Goal: Task Accomplishment & Management: Complete application form

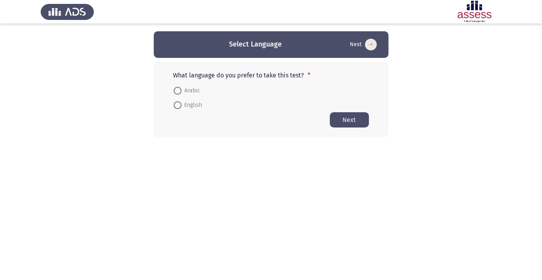
click at [177, 91] on span at bounding box center [177, 91] width 0 height 0
click at [177, 90] on input "Arabic" at bounding box center [178, 91] width 8 height 8
radio input "true"
click at [350, 126] on button "Next" at bounding box center [349, 119] width 39 height 15
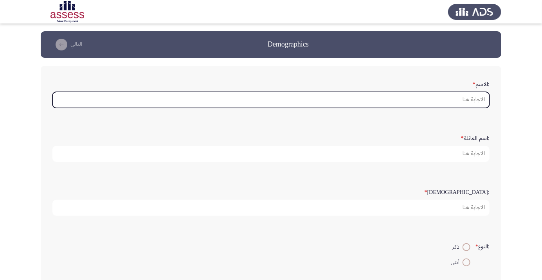
click at [474, 100] on input ":الاسم *" at bounding box center [270, 100] width 437 height 16
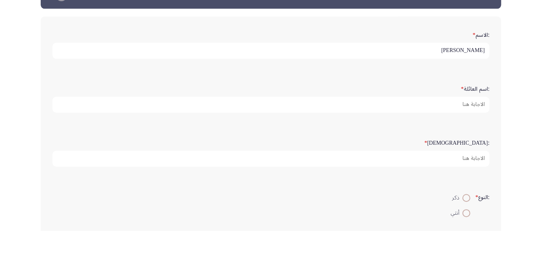
type input "[PERSON_NAME]"
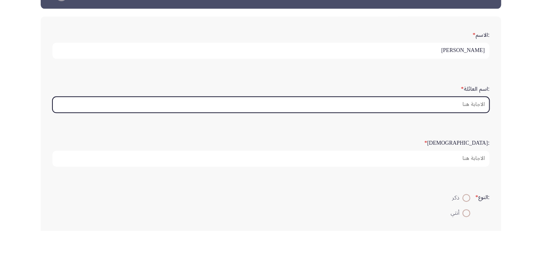
click at [469, 151] on input ":اسم العائلة *" at bounding box center [270, 154] width 437 height 16
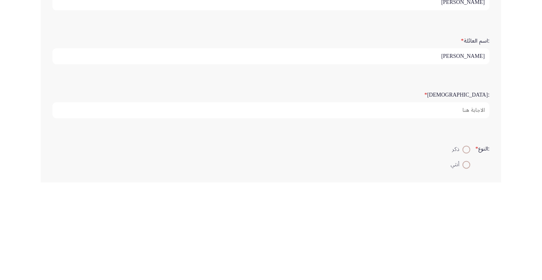
type input "[PERSON_NAME]"
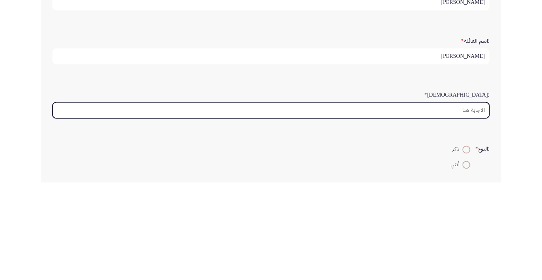
click at [466, 207] on input ":السن *" at bounding box center [270, 208] width 437 height 16
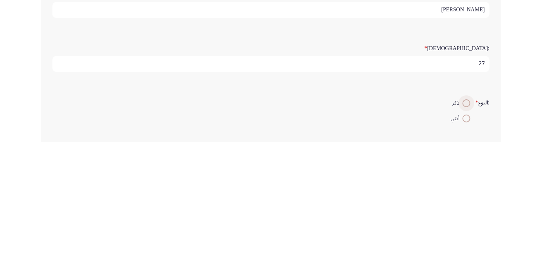
type input "27"
click at [466, 241] on span at bounding box center [466, 241] width 0 height 0
click at [465, 240] on input "ذكر" at bounding box center [466, 241] width 8 height 8
radio input "true"
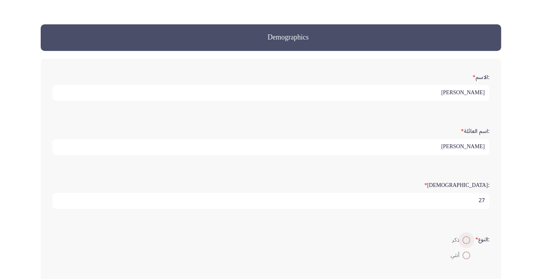
scroll to position [6, 0]
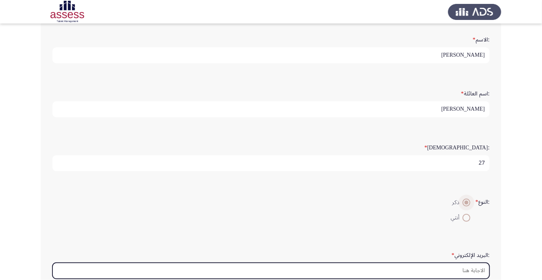
click at [471, 271] on input ":البريد الإلكتروني *" at bounding box center [270, 271] width 437 height 16
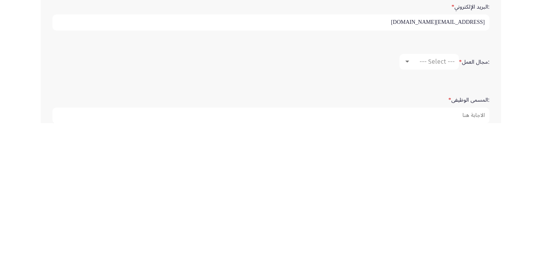
scroll to position [144, 0]
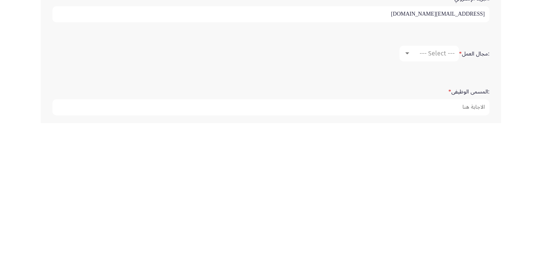
type input "[EMAIL_ADDRESS][DOMAIN_NAME]"
click at [441, 209] on span "--- Select ---" at bounding box center [436, 209] width 35 height 7
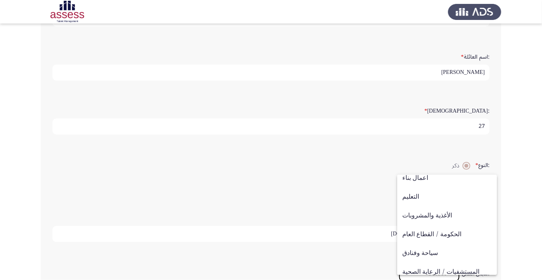
scroll to position [257, 0]
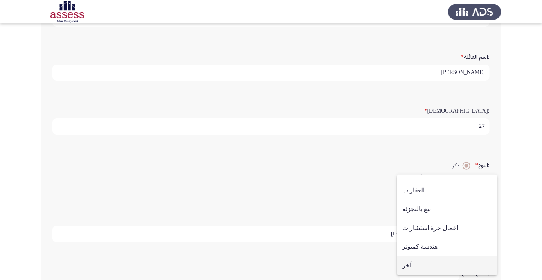
click at [410, 265] on span "آخر" at bounding box center [447, 265] width 90 height 19
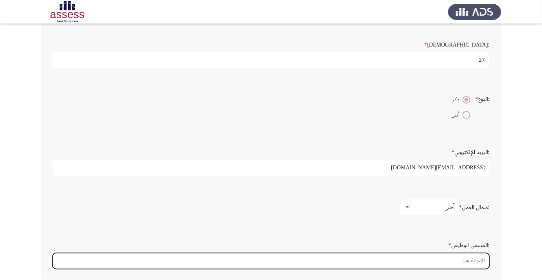
click at [471, 260] on input ":المسمى الوظيفى *" at bounding box center [270, 261] width 437 height 16
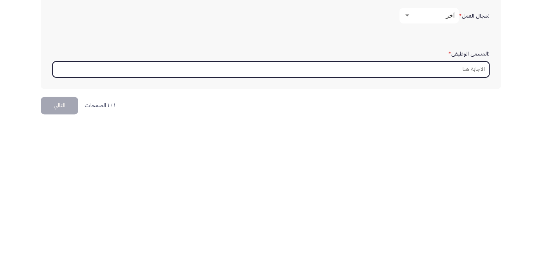
scroll to position [185, 0]
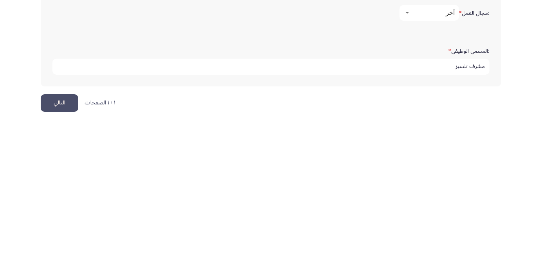
type input "مشرف تلسيز"
click at [63, 254] on button "التالي" at bounding box center [60, 260] width 38 height 18
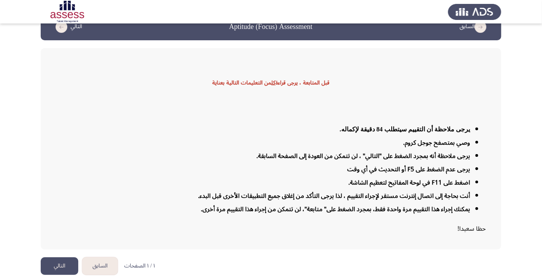
scroll to position [19, 0]
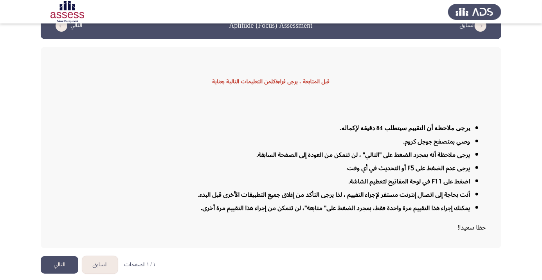
click at [59, 274] on button "التالي" at bounding box center [60, 265] width 38 height 18
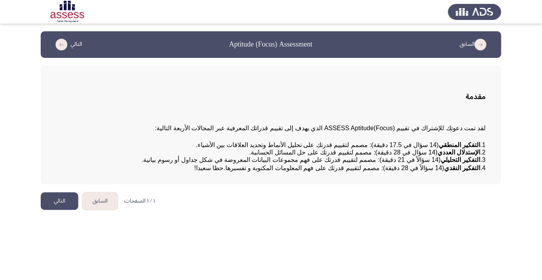
click at [454, 218] on html "السابق Aptitude (Focus) Assessment التالي مقدمة لقد تمت دعوتك للإشتراك في تقييم…" at bounding box center [271, 109] width 542 height 218
click at [470, 218] on html "السابق Aptitude (Focus) Assessment التالي مقدمة لقد تمت دعوتك للإشتراك في تقييم…" at bounding box center [271, 109] width 542 height 218
click at [55, 210] on button "التالي" at bounding box center [60, 201] width 38 height 18
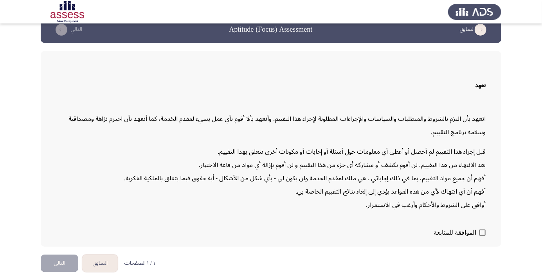
scroll to position [22, 0]
click at [481, 236] on span at bounding box center [482, 233] width 6 height 6
click at [482, 236] on input "الموافقة للمتابعة" at bounding box center [482, 236] width 0 height 0
checkbox input "true"
click at [66, 272] on button "التالي" at bounding box center [60, 264] width 38 height 18
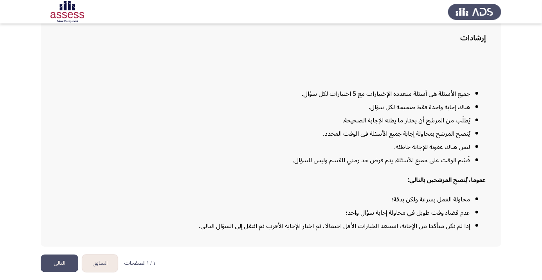
scroll to position [63, 0]
click at [208, 219] on li "عدم قضاء وقت طويل في محاولة إجابة سؤال واحد؛" at bounding box center [262, 212] width 413 height 13
click at [111, 154] on li "ليس هناك عقوبة للإجابة خاطئة." at bounding box center [262, 146] width 413 height 13
click at [143, 154] on li "ليس هناك عقوبة للإجابة خاطئة." at bounding box center [262, 146] width 413 height 13
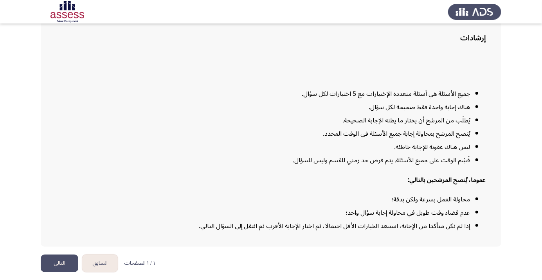
click at [142, 187] on p "عموما، يُنصح المرشحين بالتالي:" at bounding box center [270, 179] width 429 height 13
click at [151, 187] on p "عموما، يُنصح المرشحين بالتالي:" at bounding box center [270, 179] width 429 height 13
click at [55, 272] on button "التالي" at bounding box center [60, 264] width 38 height 18
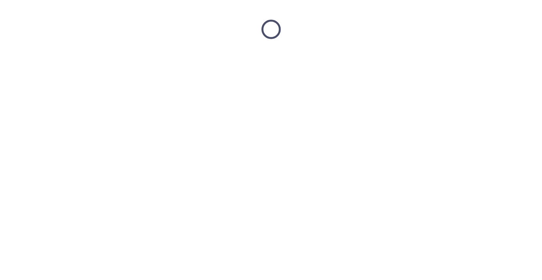
scroll to position [0, 0]
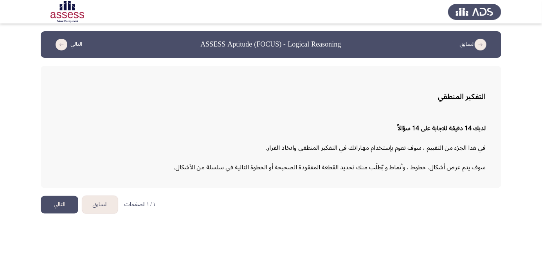
click at [69, 206] on button "التالي" at bounding box center [60, 205] width 38 height 18
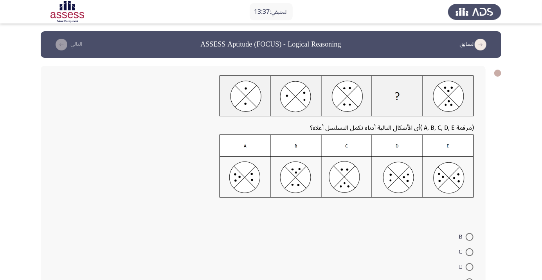
click at [473, 237] on span at bounding box center [469, 237] width 8 height 8
click at [473, 237] on input "B" at bounding box center [469, 237] width 8 height 8
radio input "true"
click at [61, 34] on header "السابق ASSESS Aptitude (FOCUS) - Logical Reasoning التالي" at bounding box center [271, 44] width 460 height 27
click at [59, 39] on icon "load next page" at bounding box center [62, 45] width 12 height 12
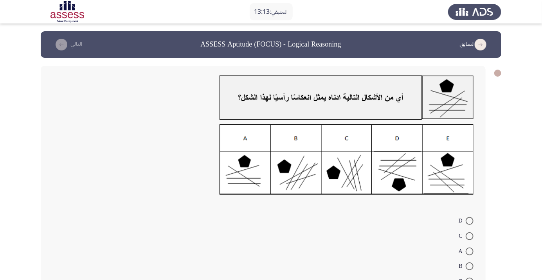
click at [469, 251] on span at bounding box center [469, 252] width 8 height 8
click at [469, 251] on input "A" at bounding box center [469, 252] width 8 height 8
radio input "true"
click at [53, 45] on button "التالي" at bounding box center [67, 44] width 34 height 13
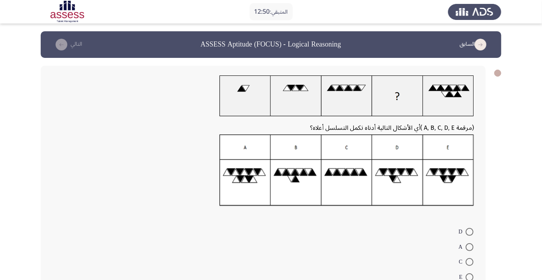
click at [469, 247] on span at bounding box center [469, 247] width 8 height 8
click at [469, 247] on input "A" at bounding box center [469, 247] width 8 height 8
radio input "true"
click at [61, 39] on icon "load next page" at bounding box center [62, 45] width 12 height 12
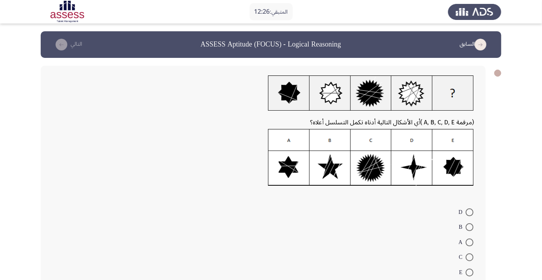
click at [469, 257] on span at bounding box center [469, 257] width 8 height 8
click at [469, 257] on input "C" at bounding box center [469, 257] width 8 height 8
radio input "true"
click at [61, 48] on icon "load next page" at bounding box center [62, 45] width 12 height 12
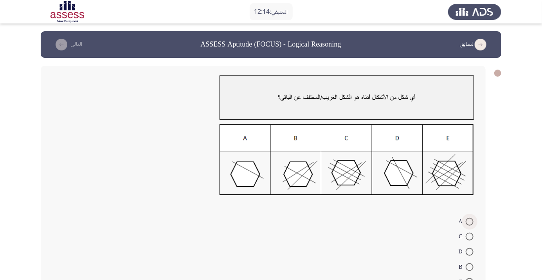
click at [469, 225] on span at bounding box center [469, 222] width 8 height 8
click at [469, 225] on input "A" at bounding box center [469, 222] width 8 height 8
radio input "true"
click at [57, 39] on button "التالي" at bounding box center [67, 44] width 34 height 13
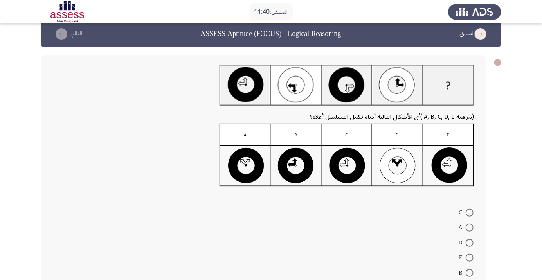
scroll to position [8, 0]
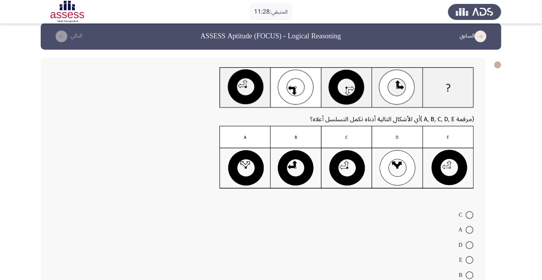
click at [469, 245] on span at bounding box center [469, 245] width 8 height 8
click at [469, 245] on input "D" at bounding box center [469, 245] width 8 height 8
radio input "true"
click at [63, 31] on icon "load next page" at bounding box center [62, 37] width 12 height 12
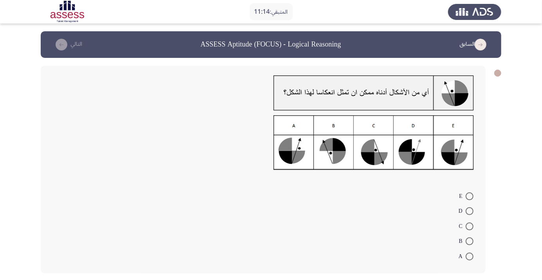
click at [469, 256] on span at bounding box center [469, 257] width 8 height 8
click at [469, 256] on input "A" at bounding box center [469, 257] width 8 height 8
radio input "true"
click at [59, 41] on icon "load next page" at bounding box center [62, 45] width 12 height 12
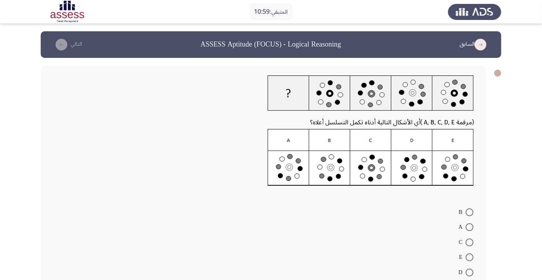
click at [469, 242] on span at bounding box center [469, 243] width 8 height 8
click at [469, 242] on input "C" at bounding box center [469, 243] width 8 height 8
radio input "true"
click at [66, 39] on button "التالي" at bounding box center [67, 44] width 34 height 13
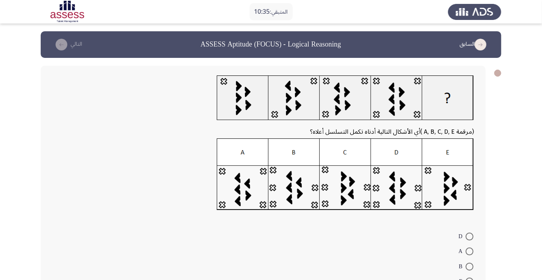
click at [469, 251] on span at bounding box center [469, 252] width 8 height 8
click at [469, 251] on input "A" at bounding box center [469, 252] width 8 height 8
radio input "true"
click at [53, 39] on button "التالي" at bounding box center [67, 44] width 34 height 13
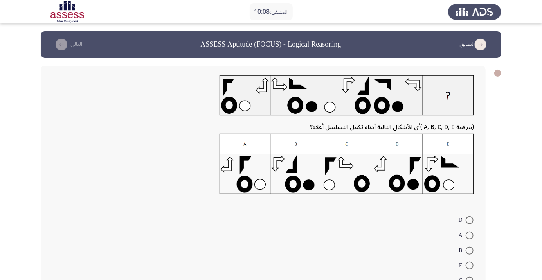
click at [397, 261] on form "D A B E C" at bounding box center [262, 249] width 421 height 75
click at [469, 266] on span at bounding box center [469, 266] width 8 height 8
click at [469, 266] on input "E" at bounding box center [469, 266] width 8 height 8
radio input "true"
click at [57, 41] on icon "load next page" at bounding box center [62, 45] width 12 height 12
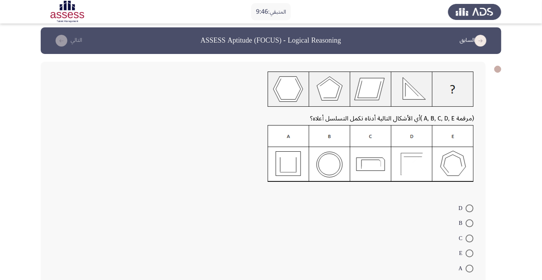
scroll to position [2, 0]
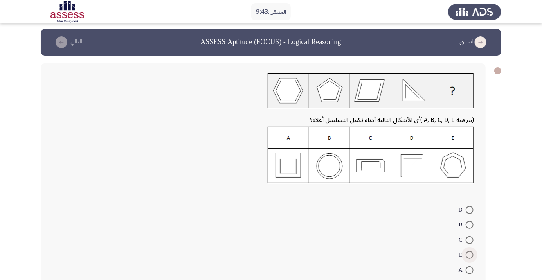
click at [470, 252] on span at bounding box center [469, 255] width 8 height 8
click at [470, 252] on input "E" at bounding box center [469, 255] width 8 height 8
radio input "true"
click at [55, 44] on button "التالي" at bounding box center [67, 42] width 34 height 13
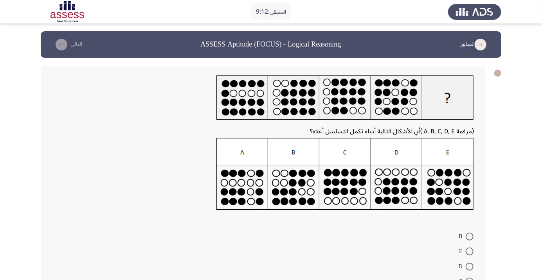
click at [483, 220] on div "(مرقمة A, B, C, D, E ) أي الأشكال التالية أدناه تكمل التسلسل أعلاه؟ B E D C A" at bounding box center [263, 190] width 445 height 248
click at [469, 236] on span at bounding box center [469, 237] width 8 height 8
click at [469, 236] on input "B" at bounding box center [469, 237] width 8 height 8
radio input "true"
click at [471, 236] on span at bounding box center [469, 235] width 4 height 4
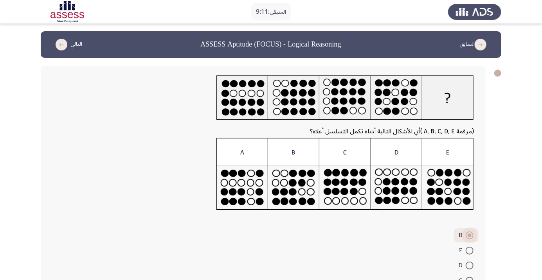
click at [471, 236] on input "B" at bounding box center [469, 236] width 8 height 8
click at [56, 45] on icon "load next page" at bounding box center [62, 45] width 12 height 12
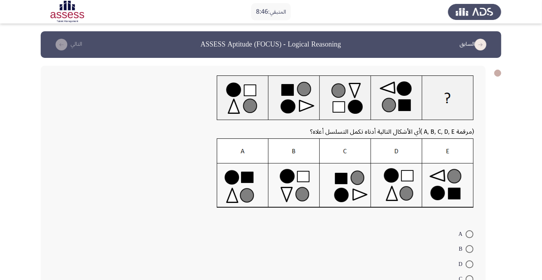
click at [462, 173] on img at bounding box center [345, 173] width 257 height 70
click at [446, 178] on img at bounding box center [345, 173] width 257 height 70
click at [473, 276] on span at bounding box center [469, 279] width 8 height 8
click at [473, 276] on input "C" at bounding box center [469, 279] width 8 height 8
radio input "true"
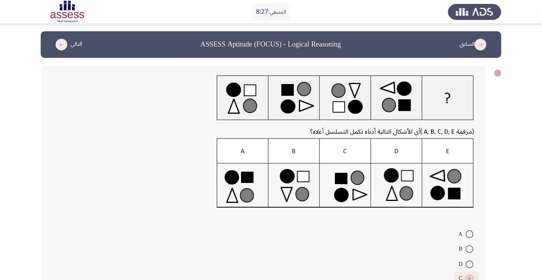
click at [473, 280] on mat-radio-button "C" at bounding box center [466, 278] width 25 height 14
radio input "true"
click at [62, 45] on icon "load next page" at bounding box center [62, 45] width 12 height 12
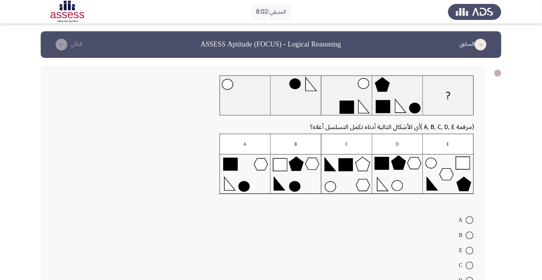
click at [469, 220] on span at bounding box center [469, 220] width 8 height 8
click at [469, 220] on input "A" at bounding box center [469, 220] width 8 height 8
radio input "true"
click at [57, 39] on button "التالي" at bounding box center [67, 44] width 34 height 13
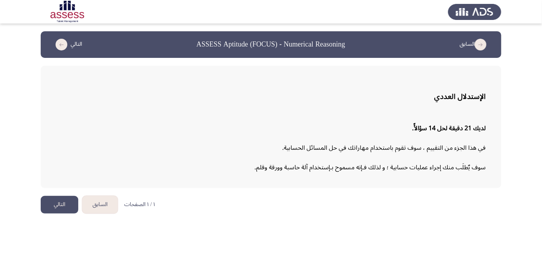
click at [57, 203] on button "التالي" at bounding box center [60, 205] width 38 height 18
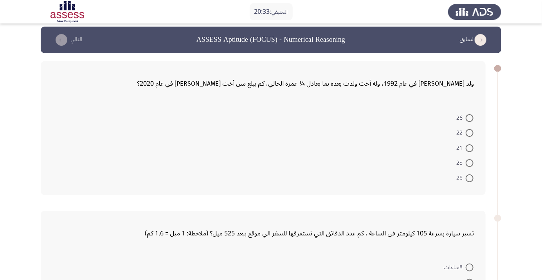
scroll to position [5, 0]
click at [471, 145] on span at bounding box center [469, 148] width 8 height 8
click at [471, 145] on input "21" at bounding box center [469, 148] width 8 height 8
radio input "true"
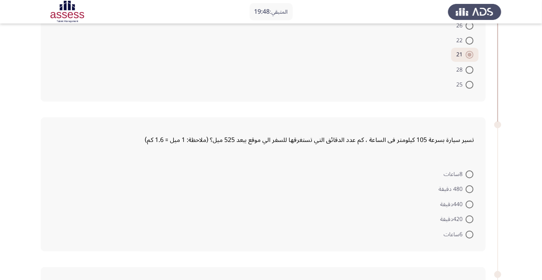
scroll to position [97, 0]
click at [469, 218] on span at bounding box center [469, 219] width 8 height 8
click at [469, 218] on input "420دقيقة" at bounding box center [469, 219] width 8 height 8
radio input "true"
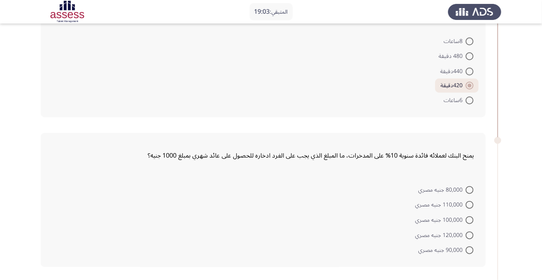
scroll to position [229, 0]
click at [477, 251] on mat-radio-button "90,000 جنيه مصري" at bounding box center [445, 250] width 65 height 15
click at [469, 250] on span at bounding box center [469, 251] width 8 height 8
click at [469, 250] on input "90,000 جنيه مصري" at bounding box center [469, 251] width 8 height 8
radio input "true"
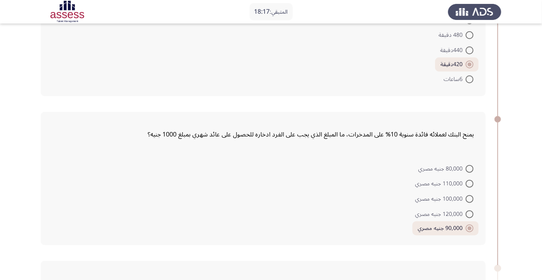
scroll to position [228, 0]
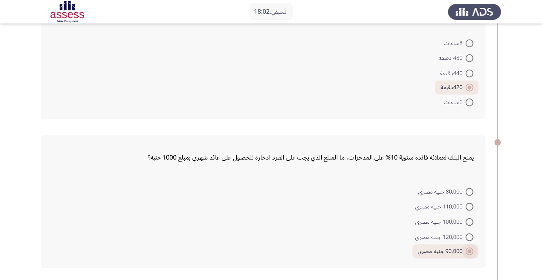
click at [469, 250] on span at bounding box center [469, 252] width 4 height 4
click at [469, 250] on input "90,000 جنيه مصري" at bounding box center [469, 252] width 8 height 8
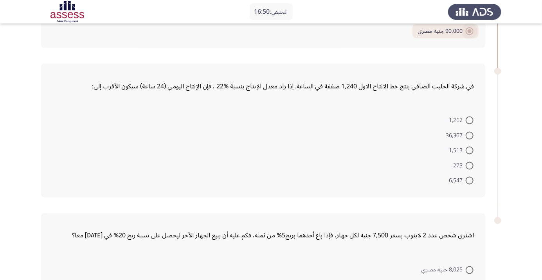
scroll to position [449, 0]
click at [469, 134] on span at bounding box center [469, 135] width 8 height 8
click at [469, 134] on input "36,307" at bounding box center [469, 135] width 8 height 8
radio input "true"
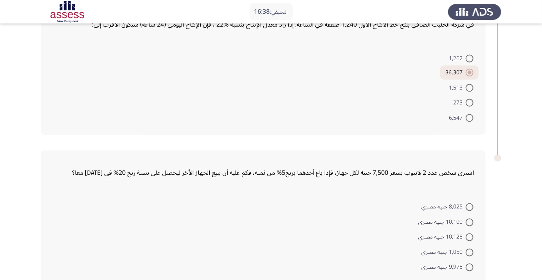
scroll to position [515, 0]
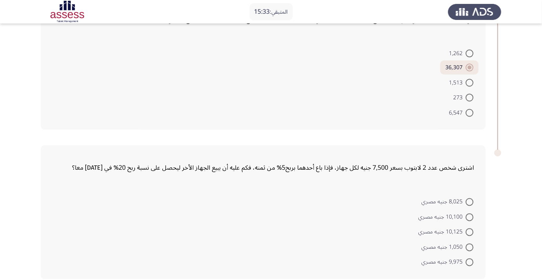
click at [469, 216] on span at bounding box center [469, 218] width 8 height 8
click at [469, 216] on input "10,100 جنيه مصري" at bounding box center [469, 218] width 8 height 8
radio input "true"
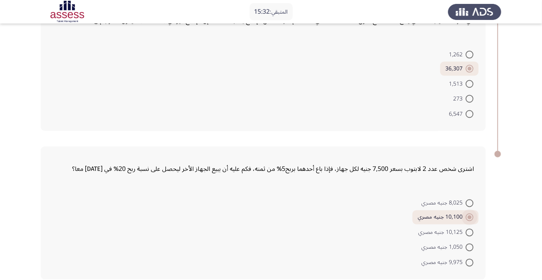
click at [472, 216] on span at bounding box center [469, 218] width 8 height 8
click at [472, 216] on input "10,100 جنيه مصري" at bounding box center [469, 218] width 8 height 8
click at [469, 261] on span at bounding box center [469, 263] width 8 height 8
click at [469, 261] on input "9,975 جنيه مصري" at bounding box center [469, 263] width 8 height 8
radio input "true"
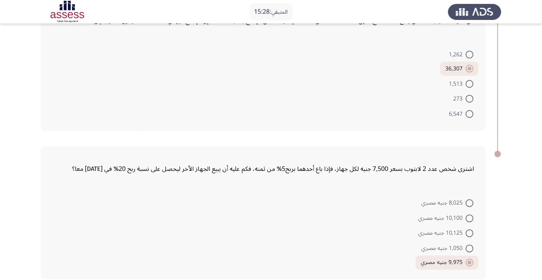
click at [469, 202] on span at bounding box center [469, 203] width 8 height 8
click at [469, 202] on input "8,025 جنيه مصري" at bounding box center [469, 203] width 8 height 8
radio input "true"
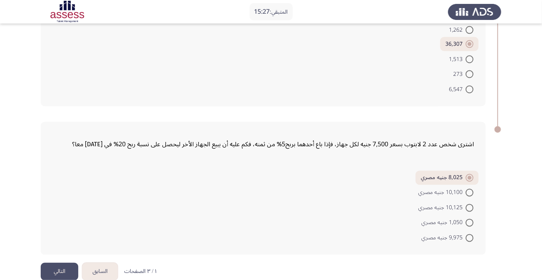
scroll to position [547, 0]
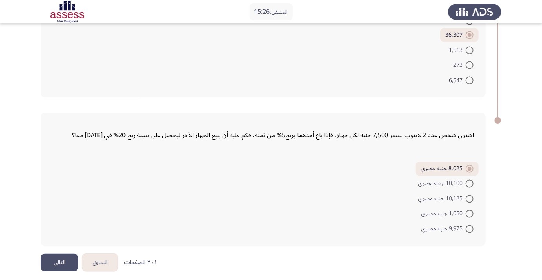
click at [59, 256] on button "التالي" at bounding box center [60, 263] width 38 height 18
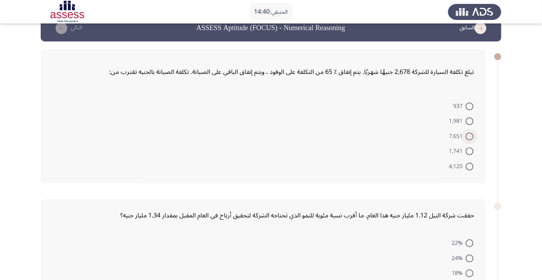
scroll to position [16, 0]
click at [472, 105] on span at bounding box center [469, 106] width 8 height 8
click at [472, 105] on input "937" at bounding box center [469, 106] width 8 height 8
radio input "true"
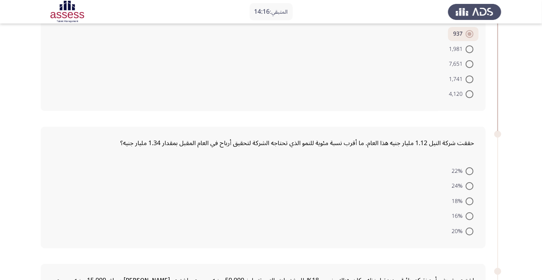
scroll to position [88, 0]
click at [471, 213] on span at bounding box center [469, 216] width 8 height 8
click at [471, 213] on input "16%" at bounding box center [469, 216] width 8 height 8
radio input "true"
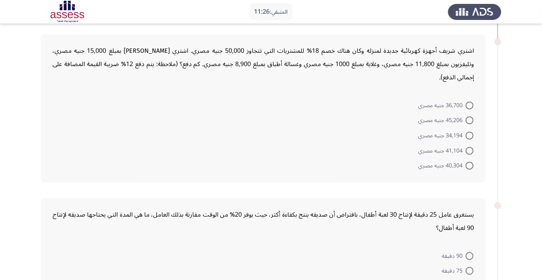
scroll to position [319, 0]
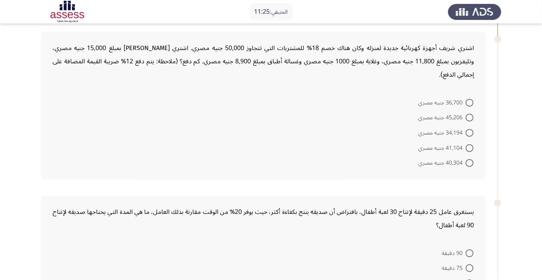
click at [469, 147] on span at bounding box center [469, 148] width 8 height 8
click at [469, 147] on input "41,104 جنيه مصري" at bounding box center [469, 148] width 8 height 8
radio input "true"
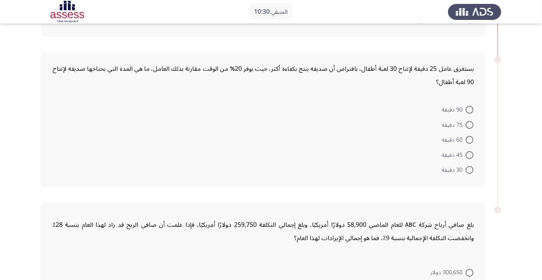
scroll to position [461, 0]
click at [469, 169] on span at bounding box center [469, 170] width 8 height 8
click at [469, 169] on input "30 دقيقة" at bounding box center [469, 170] width 8 height 8
radio input "true"
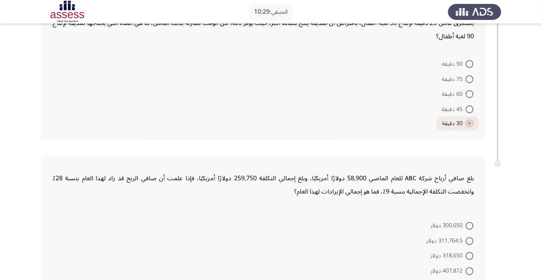
scroll to position [530, 0]
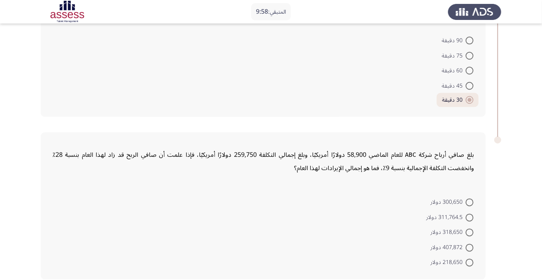
click at [469, 261] on span at bounding box center [469, 263] width 8 height 8
click at [469, 261] on input "218,650 دولار" at bounding box center [469, 263] width 8 height 8
radio input "true"
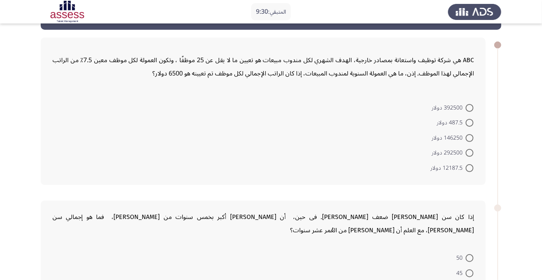
scroll to position [25, 0]
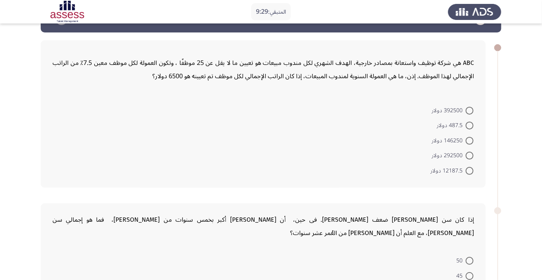
click at [469, 125] on span at bounding box center [469, 126] width 8 height 8
click at [469, 125] on input "487.5 دولار" at bounding box center [469, 126] width 8 height 8
radio input "true"
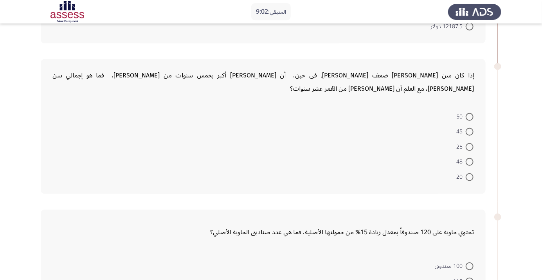
scroll to position [169, 0]
click at [467, 127] on span at bounding box center [469, 131] width 8 height 8
click at [467, 127] on input "45" at bounding box center [469, 131] width 8 height 8
radio input "true"
click at [466, 142] on span at bounding box center [469, 146] width 8 height 8
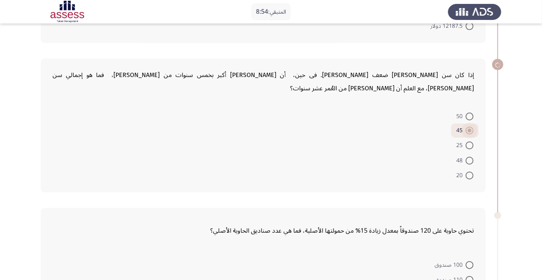
click at [466, 142] on input "25" at bounding box center [469, 146] width 8 height 8
radio input "true"
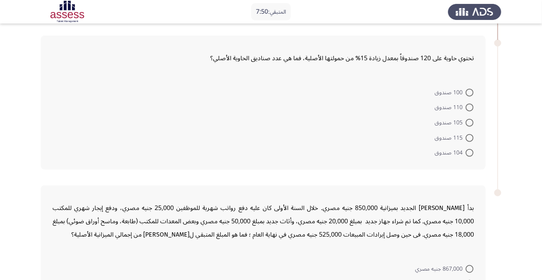
scroll to position [345, 0]
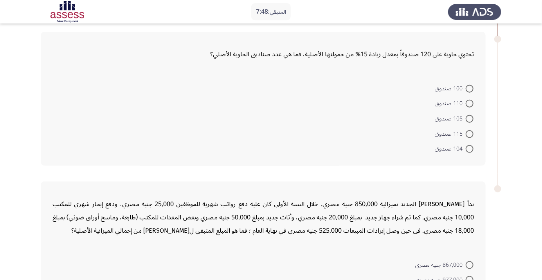
click at [469, 130] on span at bounding box center [469, 134] width 8 height 8
click at [469, 130] on input "115 صندوق" at bounding box center [469, 134] width 8 height 8
radio input "true"
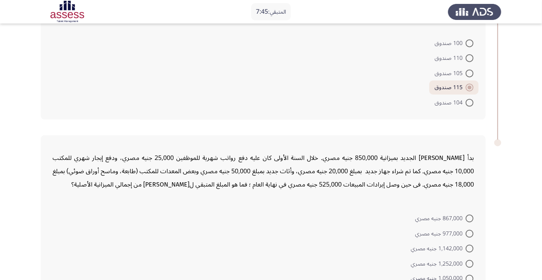
scroll to position [394, 0]
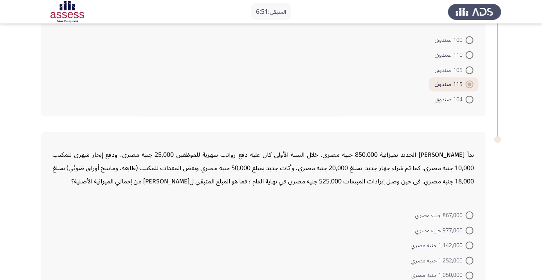
click at [469, 212] on span at bounding box center [469, 216] width 8 height 8
click at [469, 212] on input "867,000 جنيه مصري" at bounding box center [469, 216] width 8 height 8
radio input "true"
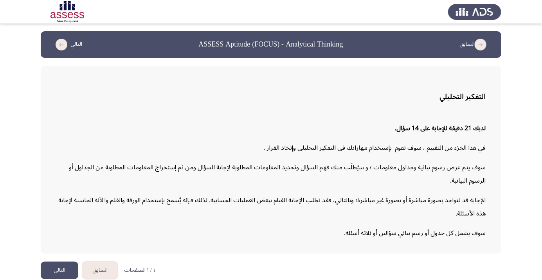
click at [52, 279] on button "التالي" at bounding box center [60, 271] width 38 height 18
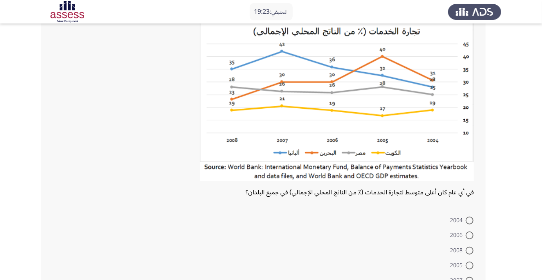
scroll to position [54, 0]
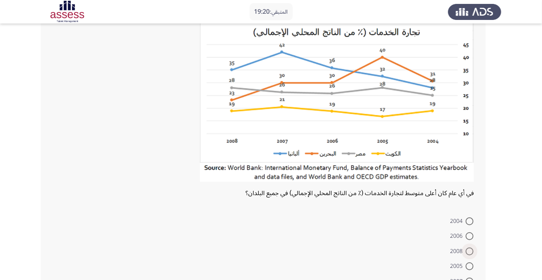
click at [469, 251] on span at bounding box center [469, 252] width 8 height 8
click at [469, 251] on input "2008" at bounding box center [469, 252] width 8 height 8
radio input "true"
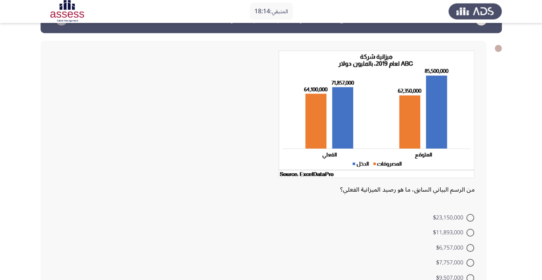
scroll to position [41, 0]
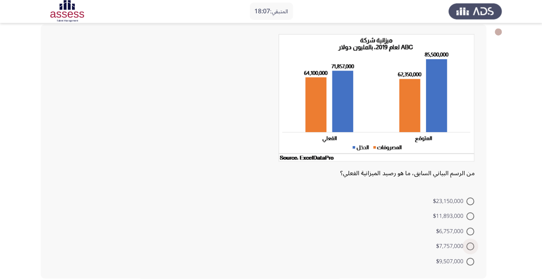
click at [471, 249] on span at bounding box center [469, 247] width 8 height 8
click at [471, 249] on input "$7,757,000" at bounding box center [469, 247] width 8 height 8
radio input "true"
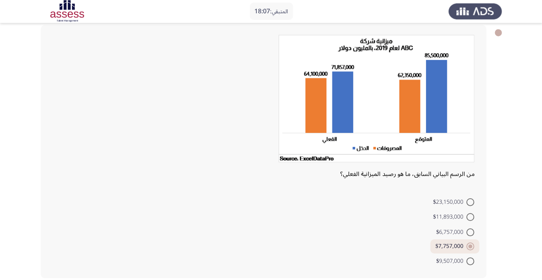
click at [469, 259] on span at bounding box center [469, 262] width 8 height 8
click at [469, 259] on input "$9,507,000" at bounding box center [469, 262] width 8 height 8
radio input "true"
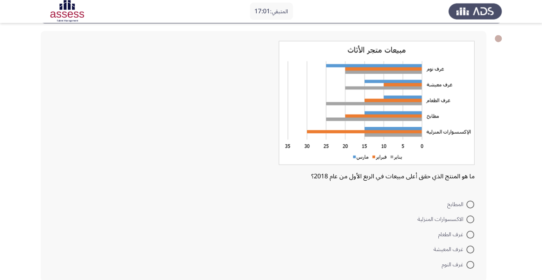
scroll to position [36, 0]
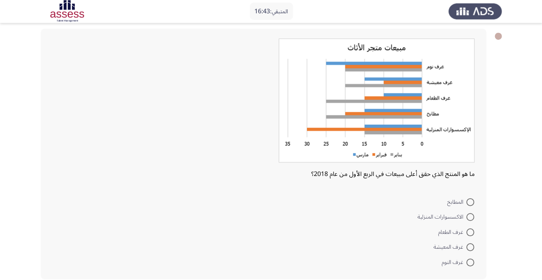
click at [473, 206] on span at bounding box center [469, 203] width 8 height 8
click at [473, 206] on input "المطابخ" at bounding box center [469, 203] width 8 height 8
radio input "true"
click at [470, 205] on span at bounding box center [469, 201] width 8 height 8
click at [470, 205] on input "المطابخ" at bounding box center [469, 201] width 8 height 8
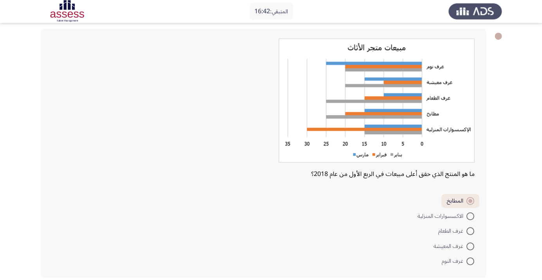
click at [469, 213] on span at bounding box center [469, 217] width 8 height 8
click at [469, 213] on input "الاكسسوارات المنزلية" at bounding box center [469, 217] width 8 height 8
radio input "true"
click at [469, 196] on mat-radio-button "المطابخ" at bounding box center [459, 201] width 37 height 15
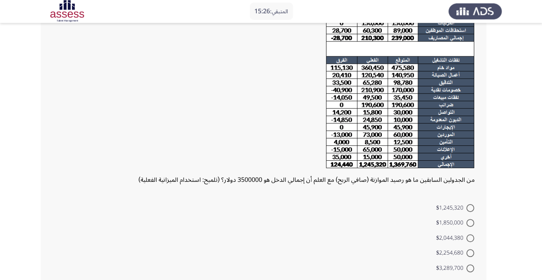
scroll to position [81, 0]
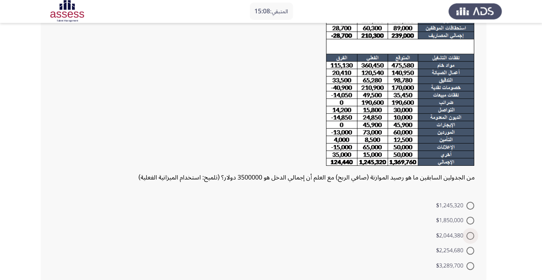
click at [470, 232] on span at bounding box center [469, 236] width 8 height 8
click at [470, 232] on input "$2,044,380" at bounding box center [469, 236] width 8 height 8
radio input "true"
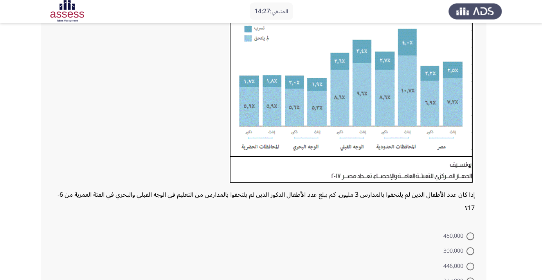
scroll to position [101, 0]
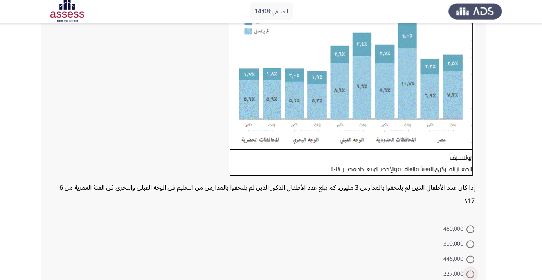
click at [469, 272] on span at bounding box center [469, 275] width 8 height 8
click at [469, 272] on input "227,000" at bounding box center [469, 275] width 8 height 8
radio input "true"
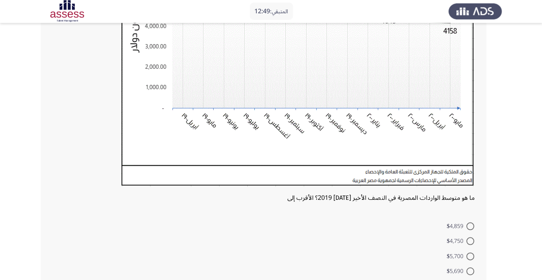
scroll to position [166, 0]
click at [469, 241] on span at bounding box center [469, 241] width 8 height 8
click at [469, 241] on input "$4,750" at bounding box center [469, 241] width 8 height 8
radio input "true"
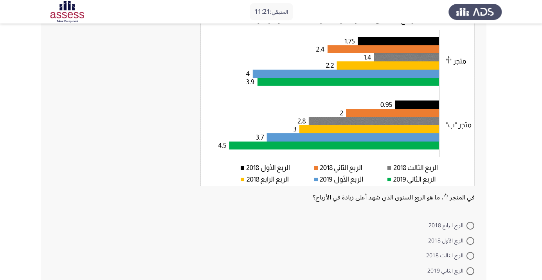
scroll to position [63, 0]
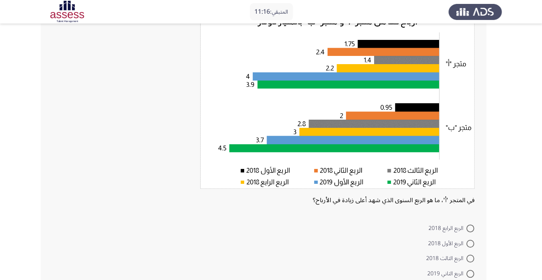
click at [467, 273] on span at bounding box center [469, 273] width 8 height 8
click at [467, 273] on input "الربع الثاني 2019" at bounding box center [469, 273] width 8 height 8
radio input "true"
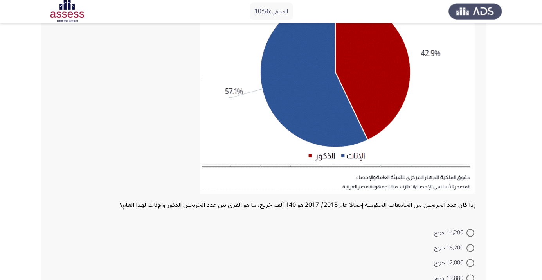
scroll to position [109, 0]
click at [508, 280] on app-assessment-container "المتبقي: 10:54 السابق ASSESS Aptitude (FOCUS) - Analytical Thinking التالي إذا …" at bounding box center [271, 120] width 542 height 395
click at [527, 280] on app-assessment-container "المتبقي: 10:54 السابق ASSESS Aptitude (FOCUS) - Analytical Thinking التالي إذا …" at bounding box center [271, 120] width 542 height 395
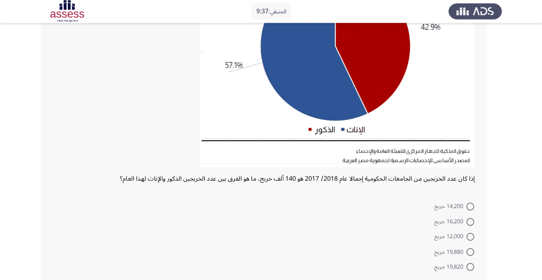
scroll to position [135, 0]
click at [470, 248] on span at bounding box center [469, 252] width 8 height 8
click at [470, 248] on input "19,880 خريج" at bounding box center [469, 252] width 8 height 8
radio input "true"
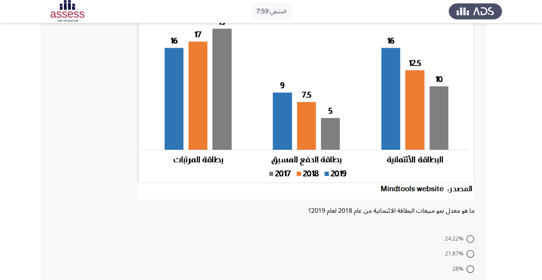
scroll to position [74, 0]
click at [470, 242] on span at bounding box center [469, 239] width 8 height 8
click at [470, 242] on input "24.22%" at bounding box center [469, 239] width 8 height 8
radio input "true"
click at [461, 251] on span "21.87%" at bounding box center [455, 252] width 22 height 9
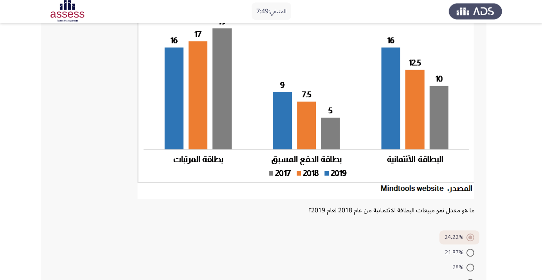
click at [465, 251] on input "21.87%" at bounding box center [469, 253] width 8 height 8
radio input "true"
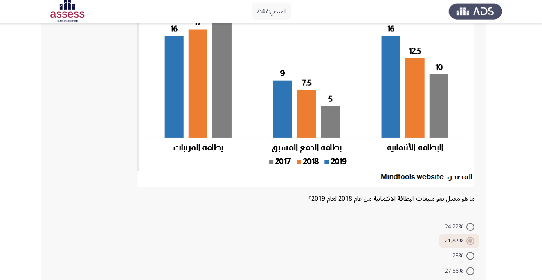
scroll to position [111, 0]
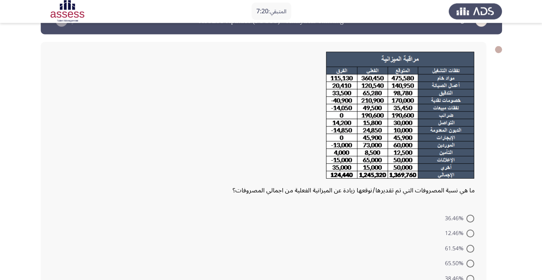
scroll to position [29, 0]
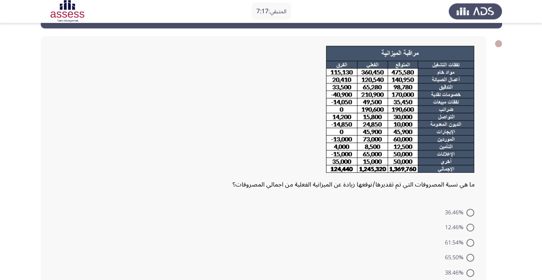
click at [467, 213] on span at bounding box center [469, 213] width 8 height 8
click at [467, 213] on input "36.46%" at bounding box center [469, 213] width 8 height 8
radio input "true"
click at [469, 226] on span at bounding box center [469, 227] width 8 height 8
click at [469, 226] on input "12.46%" at bounding box center [469, 227] width 8 height 8
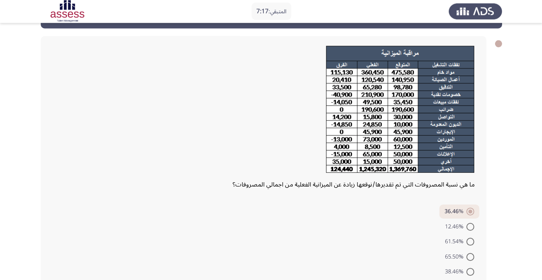
radio input "true"
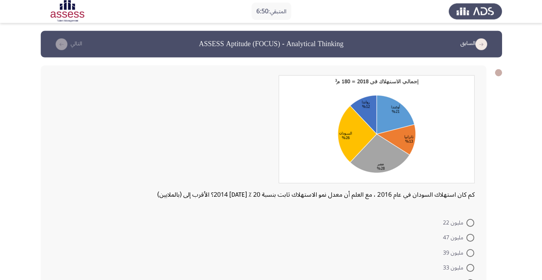
scroll to position [21, 0]
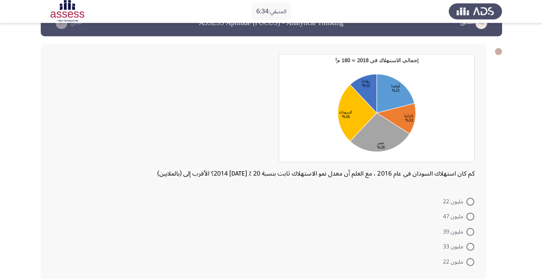
click at [469, 194] on mat-radio-button "مليون 22" at bounding box center [457, 201] width 41 height 15
click at [456, 206] on span "مليون 22" at bounding box center [453, 201] width 23 height 9
click at [465, 206] on input "مليون 22" at bounding box center [469, 202] width 8 height 8
radio input "true"
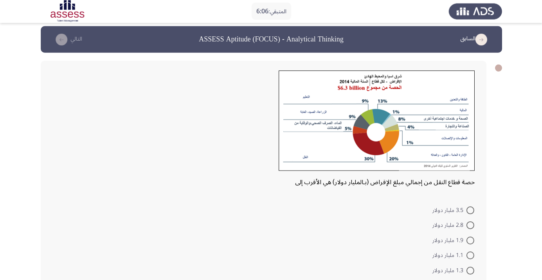
scroll to position [13, 0]
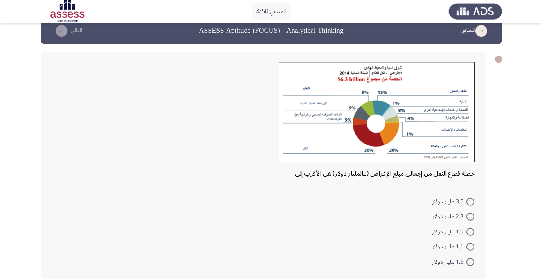
click at [472, 200] on span at bounding box center [469, 202] width 8 height 8
click at [472, 200] on input "3.5 مليار دولار" at bounding box center [469, 202] width 8 height 8
radio input "true"
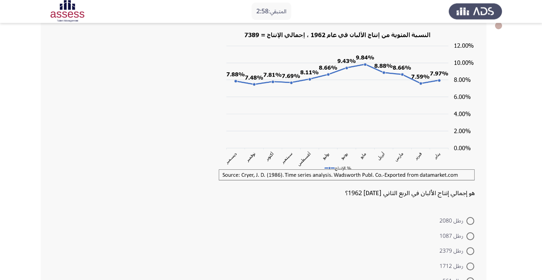
scroll to position [48, 0]
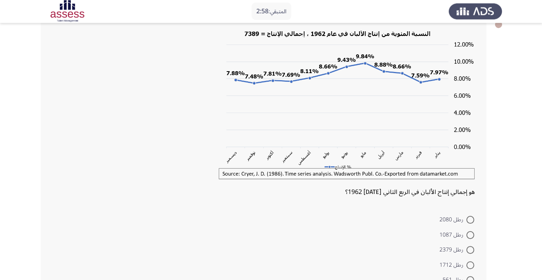
click at [473, 235] on span at bounding box center [469, 236] width 8 height 8
click at [473, 235] on input "رطل 1087" at bounding box center [469, 236] width 8 height 8
radio input "true"
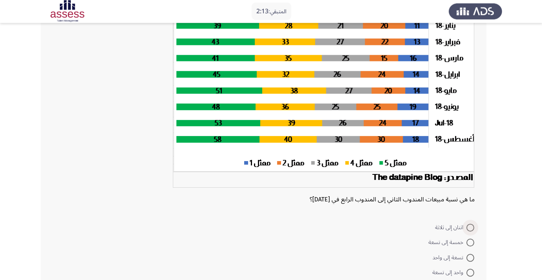
scroll to position [77, 0]
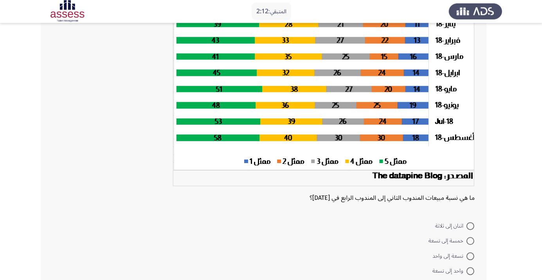
click at [469, 271] on span at bounding box center [469, 271] width 8 height 8
click at [469, 271] on input "واحد إلى تسعة" at bounding box center [469, 271] width 8 height 8
radio input "true"
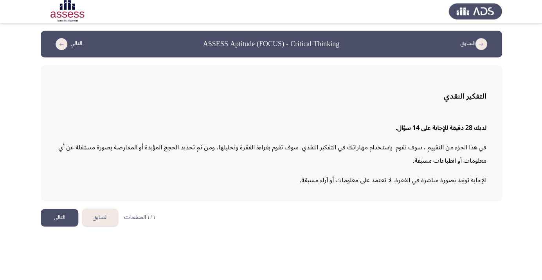
click at [56, 225] on button "التالي" at bounding box center [60, 218] width 38 height 18
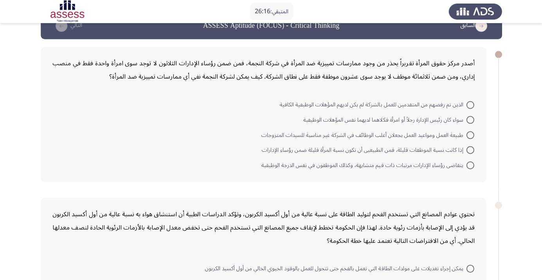
scroll to position [30, 0]
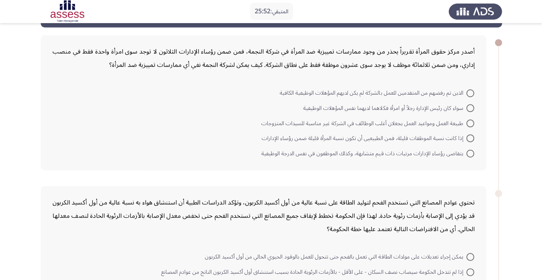
click at [469, 123] on span at bounding box center [469, 124] width 8 height 8
click at [469, 123] on input "طبيعة العمل ومواعيد العمل يجعلان أغلب الوظائف في الشركة غير مناسبة للسيدات المت…" at bounding box center [469, 124] width 8 height 8
radio input "true"
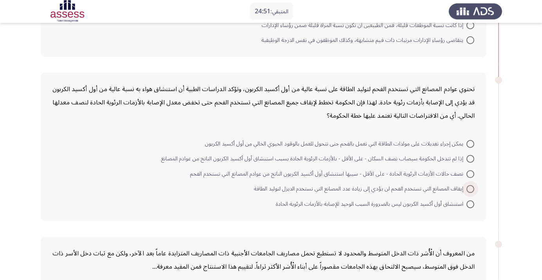
scroll to position [144, 0]
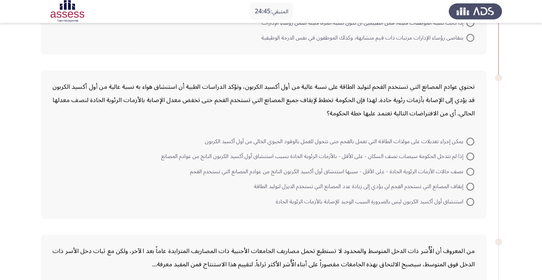
click at [472, 142] on span at bounding box center [469, 142] width 8 height 8
click at [472, 142] on input "يمكن إجراء تعديلات على مولدات الطاقة التي تعمل بالفحم حتى تتحول للعمل بالوقود ا…" at bounding box center [469, 142] width 8 height 8
radio input "true"
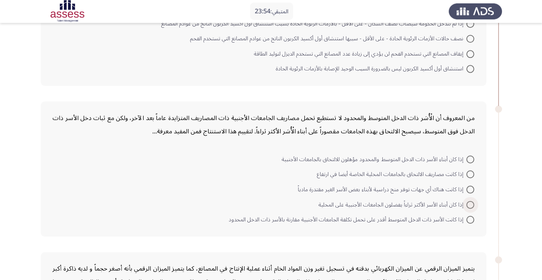
scroll to position [283, 0]
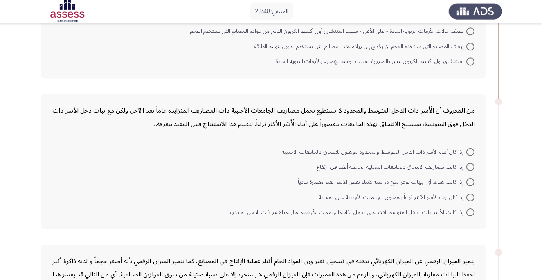
click at [469, 151] on span at bounding box center [469, 153] width 8 height 8
click at [469, 151] on input "إذا كان أبناء الأسر ذات الدخل المتوسط والمحدود مؤهلون للالتحاق بالجامعات الأجنب…" at bounding box center [469, 153] width 8 height 8
radio input "true"
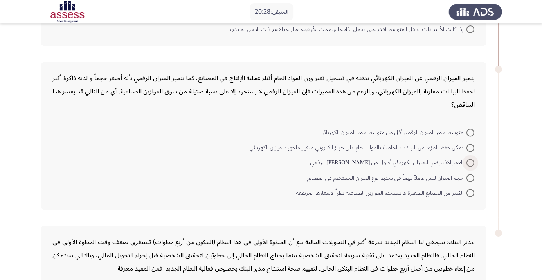
scroll to position [469, 0]
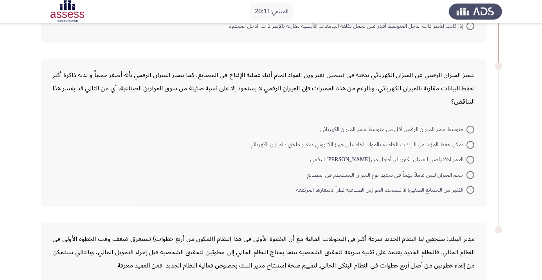
click at [469, 129] on span at bounding box center [469, 130] width 8 height 8
click at [469, 129] on input "متوسط سعر الميزان الرقمي أقل من متوسط سعر الميزان الكهربائي" at bounding box center [469, 130] width 8 height 8
radio input "true"
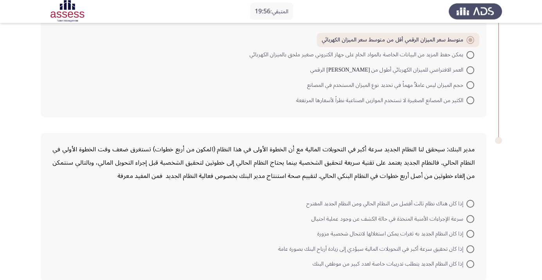
scroll to position [558, 0]
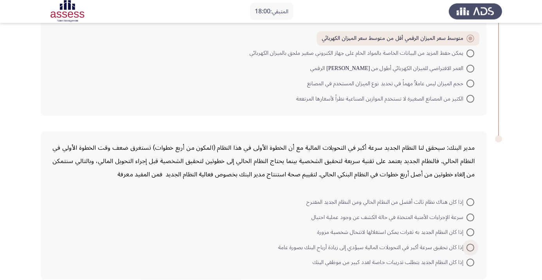
click at [469, 246] on span at bounding box center [469, 248] width 8 height 8
click at [469, 246] on input "إذا كان تحقيق سرعة أكبر في التحويلات المالية سيؤدي إلى زيادة أرباح البنك بصورة …" at bounding box center [469, 248] width 8 height 8
radio input "true"
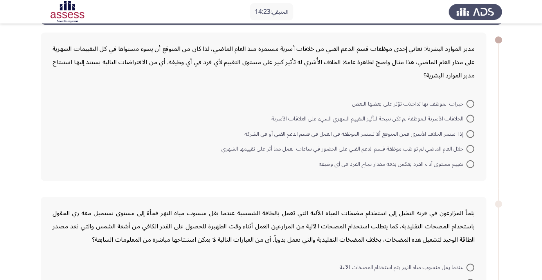
scroll to position [25, 0]
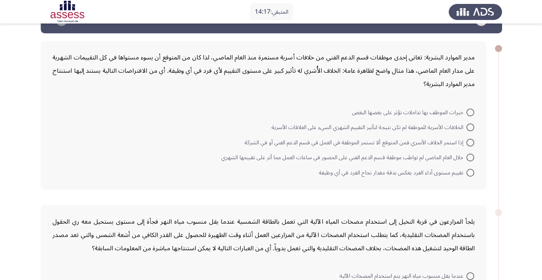
click at [474, 148] on mat-radio-button "إذا استمر الخلاف الأسري فمن المتوقع ألا تستمر الموظفة في العمل في قسم الدعم الف…" at bounding box center [358, 141] width 239 height 15
click at [469, 157] on span at bounding box center [469, 157] width 8 height 8
click at [469, 157] on input "خلال العام الماضي لم تواظب موظفة قسم الدعم الفني على الحضور في ساعات العمل مما …" at bounding box center [469, 157] width 8 height 8
radio input "true"
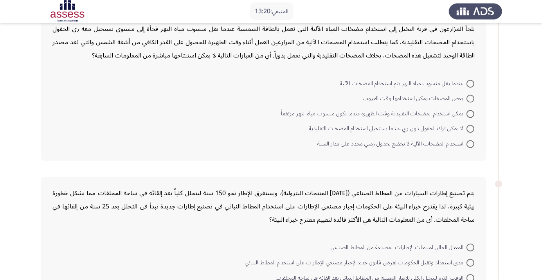
scroll to position [216, 0]
click at [470, 79] on label "عندما يقل منسوب مياه النهر يتم استخدام المضخات الآلية" at bounding box center [406, 83] width 134 height 9
click at [470, 80] on input "عندما يقل منسوب مياه النهر يتم استخدام المضخات الآلية" at bounding box center [469, 84] width 8 height 8
radio input "true"
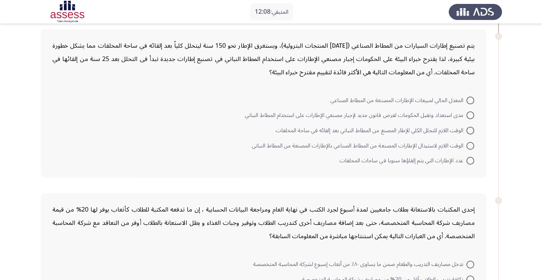
scroll to position [357, 0]
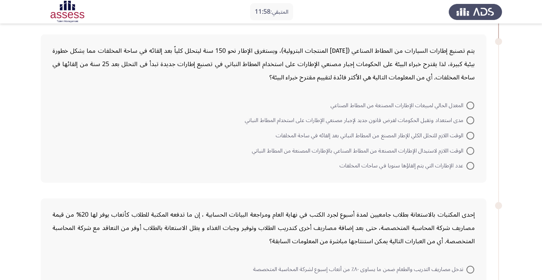
click at [469, 164] on span at bounding box center [469, 166] width 8 height 8
click at [469, 164] on input "عدد الإطارات التي يتم إلقاؤها سنويا في ساحات المخلفات" at bounding box center [469, 166] width 8 height 8
radio input "true"
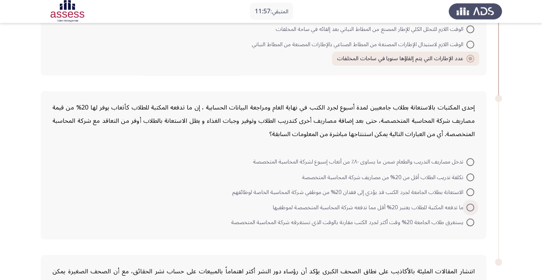
scroll to position [486, 0]
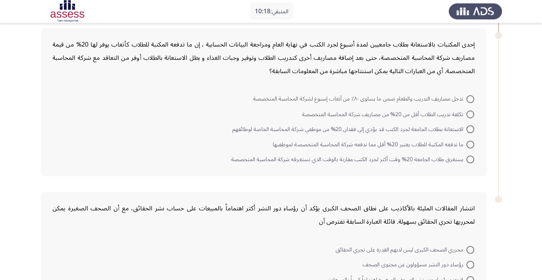
scroll to position [526, 0]
click at [469, 127] on span at bounding box center [469, 129] width 8 height 8
click at [469, 127] on input "الاستعانة بطلاب الجامعة لجرد الكتب قد يؤدي إلى فقدان 20% من موظفي شركة المحاسبة…" at bounding box center [469, 129] width 8 height 8
radio input "true"
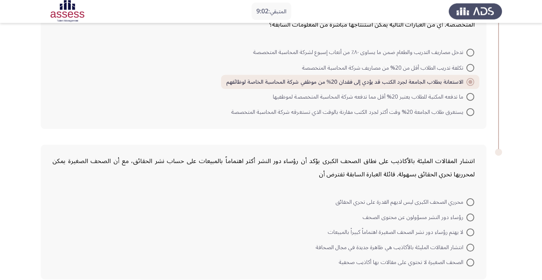
scroll to position [572, 0]
click at [472, 265] on span at bounding box center [469, 263] width 8 height 8
click at [472, 265] on input "الصحف الصغيرة لا تحتوي على مقالات بها أكاذيب صحفية" at bounding box center [469, 263] width 8 height 8
radio input "true"
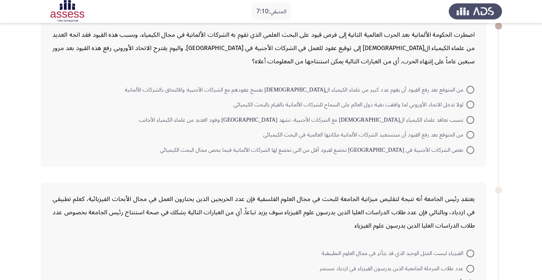
scroll to position [60, 0]
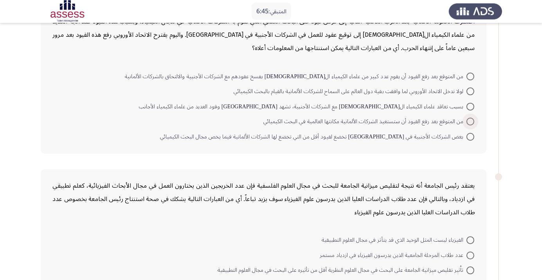
click at [469, 121] on span at bounding box center [469, 122] width 8 height 8
click at [469, 121] on input "من المتوقع بعد رفع القيود أن ستستعيد الشركات الألمانية مكانتها العالمية في البح…" at bounding box center [469, 122] width 8 height 8
radio input "true"
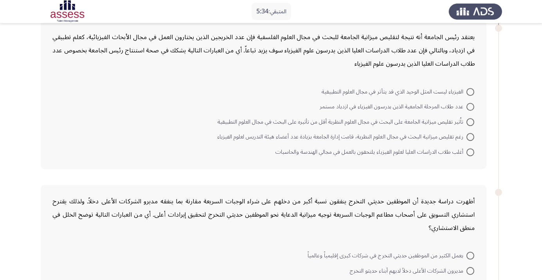
scroll to position [183, 0]
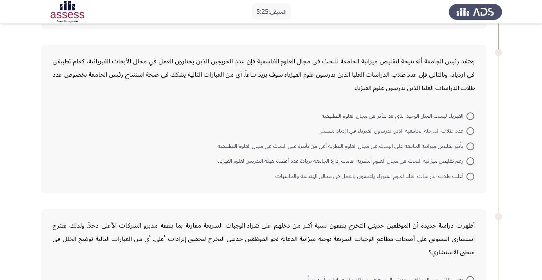
click at [469, 130] on span at bounding box center [469, 131] width 8 height 8
click at [469, 130] on input "عدد طلاب المرحلة الجامعية الذين يدرسون الفيزياء في ازدياد مستمر" at bounding box center [469, 131] width 8 height 8
radio input "true"
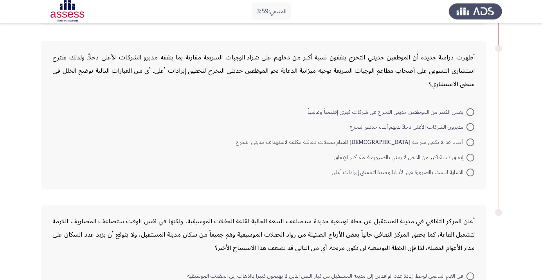
scroll to position [353, 0]
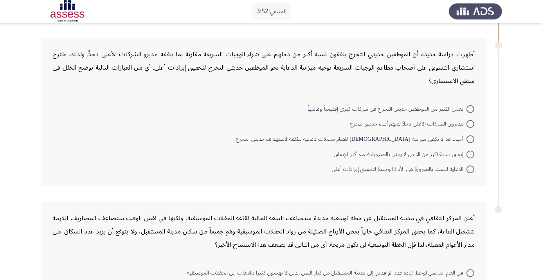
click at [469, 169] on span at bounding box center [469, 170] width 8 height 8
click at [469, 169] on input "الدعاية ليست بالضرورة هي الأداة الوحيدة لتحقيق إيرادات أعلى" at bounding box center [469, 170] width 8 height 8
radio input "true"
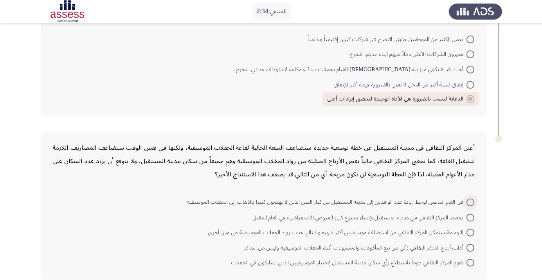
scroll to position [422, 0]
click at [469, 216] on span at bounding box center [469, 218] width 8 height 8
click at [469, 216] on input "يخطط المركز الثقافي في مدينة المستقبل لإنشاء مسرح كبير للعروض الاستعراضية في ال…" at bounding box center [469, 218] width 8 height 8
radio input "true"
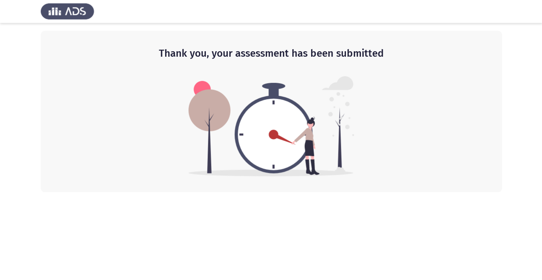
scroll to position [0, 0]
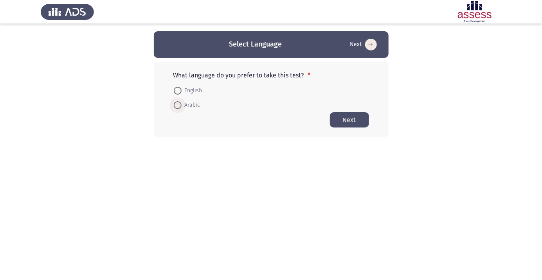
click at [181, 109] on span at bounding box center [178, 105] width 8 height 8
click at [181, 109] on input "Arabic" at bounding box center [178, 105] width 8 height 8
radio input "true"
click at [357, 123] on button "Next" at bounding box center [349, 119] width 39 height 15
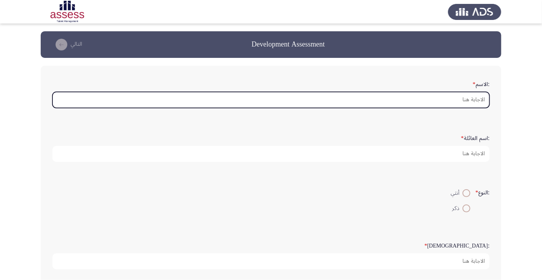
click at [473, 97] on input ":الاسم *" at bounding box center [270, 100] width 437 height 16
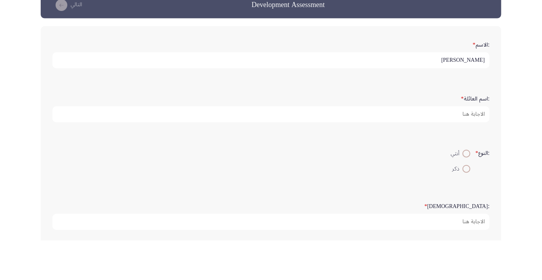
type input "[PERSON_NAME]"
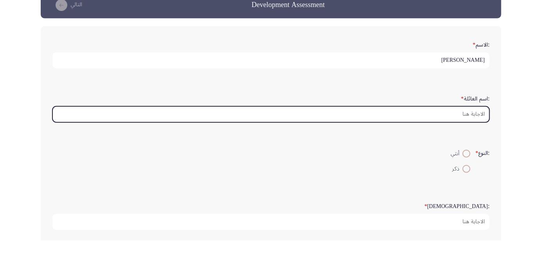
click at [469, 151] on input ":اسم العائلة *" at bounding box center [270, 154] width 437 height 16
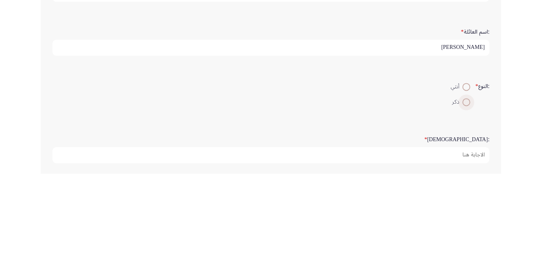
type input "[PERSON_NAME]"
click at [466, 208] on span at bounding box center [466, 208] width 0 height 0
click at [465, 207] on input "ذكر" at bounding box center [466, 209] width 8 height 8
radio input "true"
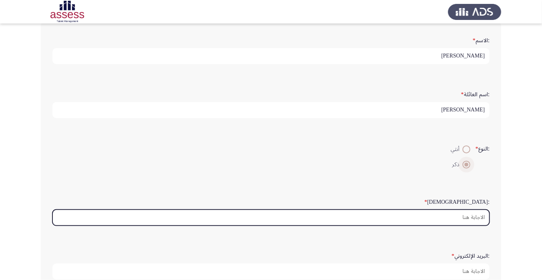
click at [482, 214] on input ":السن *" at bounding box center [270, 218] width 437 height 16
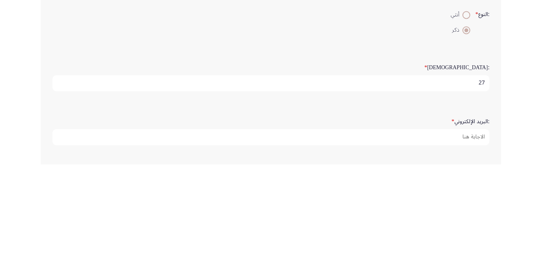
scroll to position [87, 0]
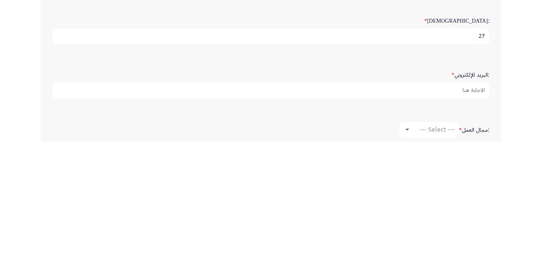
type input "27"
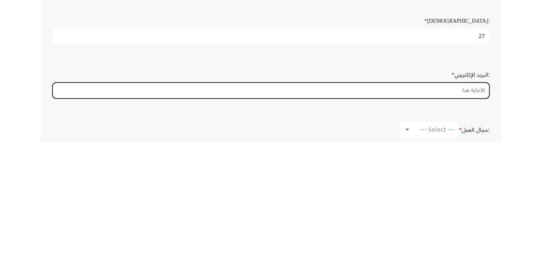
click at [476, 224] on input ":البريد الإلكتروني *" at bounding box center [270, 229] width 437 height 16
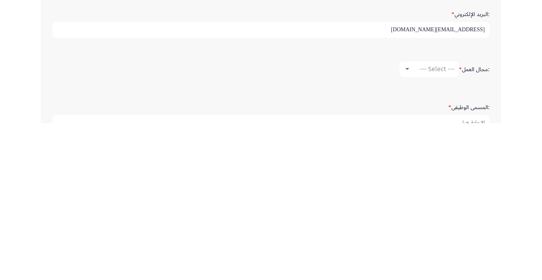
scroll to position [133, 0]
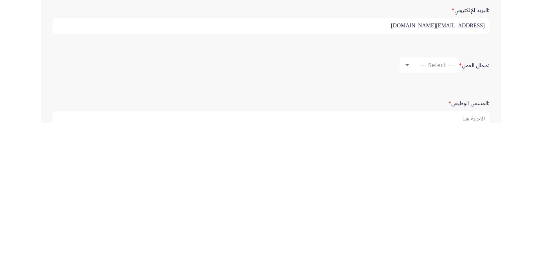
type input "[EMAIL_ADDRESS][DOMAIN_NAME]"
click at [446, 218] on span "--- Select ---" at bounding box center [436, 221] width 35 height 7
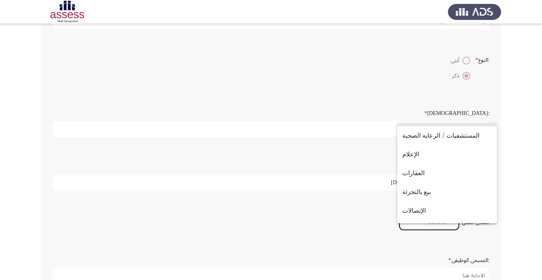
scroll to position [257, 0]
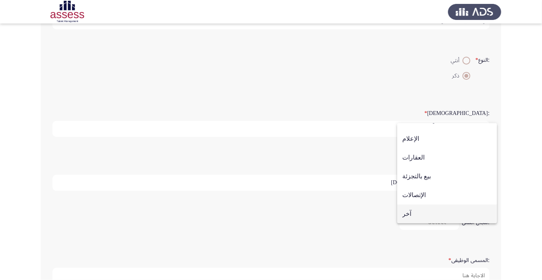
click at [422, 213] on span "آخر" at bounding box center [447, 214] width 90 height 19
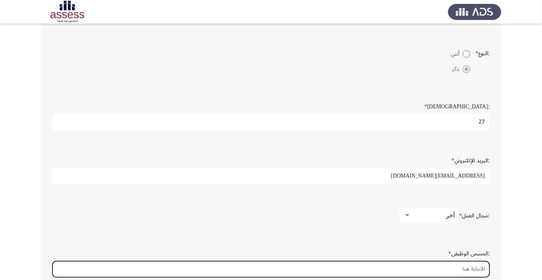
click at [475, 269] on input ":المسمى الوظيفى *" at bounding box center [270, 269] width 437 height 16
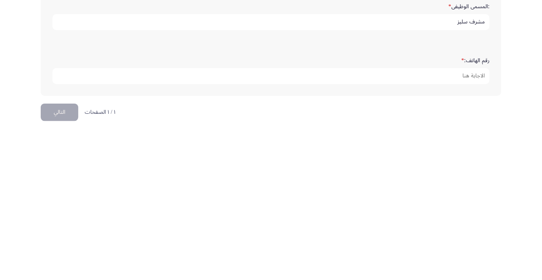
scroll to position [231, 0]
type input "مشرف سليز"
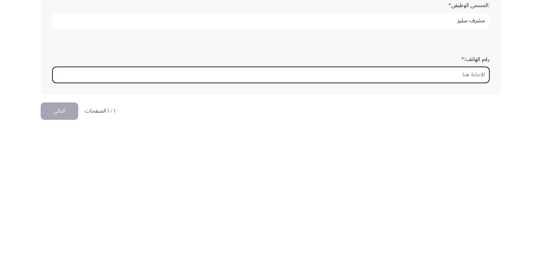
click at [479, 227] on input "رقم الهاتف: *" at bounding box center [270, 232] width 437 height 16
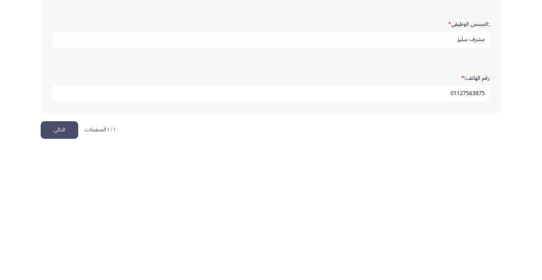
type input "01127563875"
click at [54, 271] on button "التالي" at bounding box center [60, 268] width 38 height 18
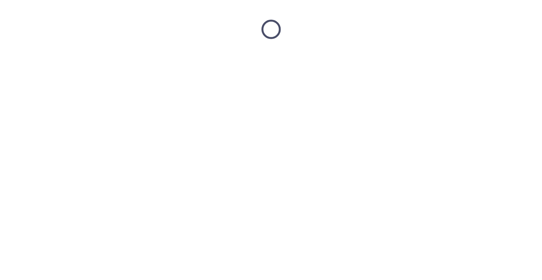
scroll to position [0, 0]
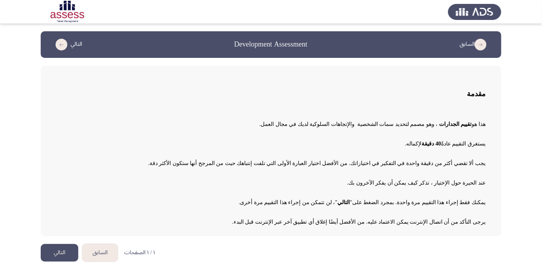
click at [63, 248] on button "التالي" at bounding box center [60, 253] width 38 height 18
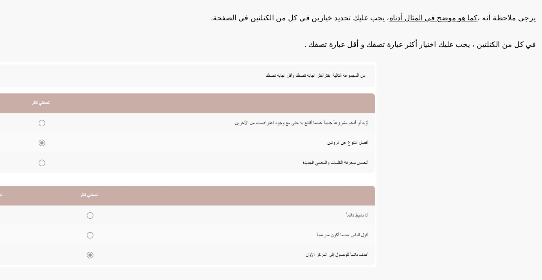
scroll to position [86, 0]
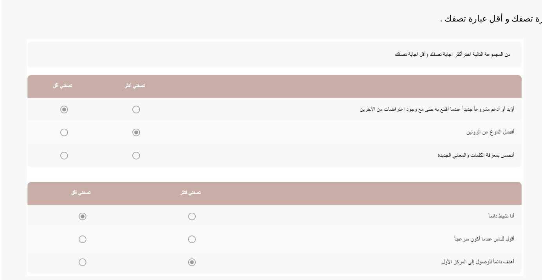
click at [125, 143] on img at bounding box center [212, 171] width 313 height 149
click at [126, 140] on img at bounding box center [212, 171] width 313 height 149
click at [126, 169] on img at bounding box center [212, 171] width 313 height 149
click at [125, 140] on img at bounding box center [212, 171] width 313 height 149
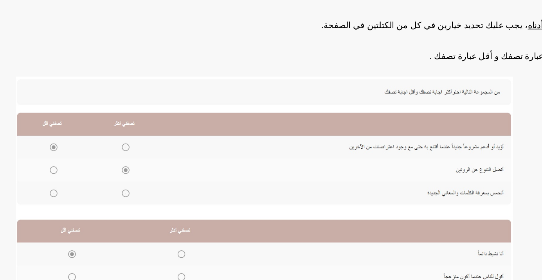
scroll to position [92, 0]
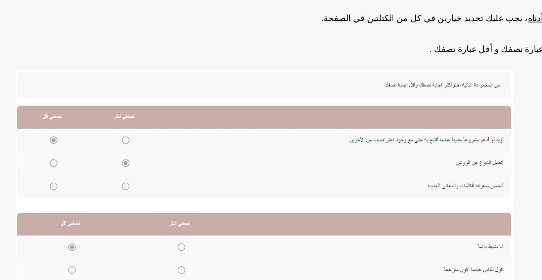
click at [125, 132] on img at bounding box center [212, 166] width 313 height 149
click at [124, 122] on img at bounding box center [212, 166] width 313 height 149
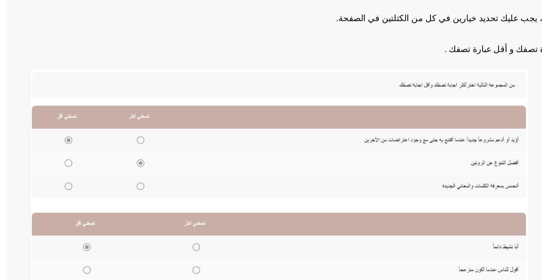
click at [81, 150] on img at bounding box center [212, 166] width 313 height 149
click at [131, 147] on img at bounding box center [212, 166] width 313 height 149
click at [129, 133] on img at bounding box center [212, 166] width 313 height 149
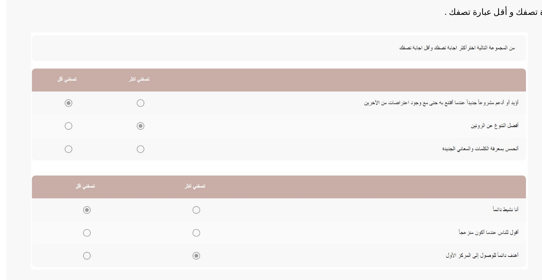
scroll to position [86, 0]
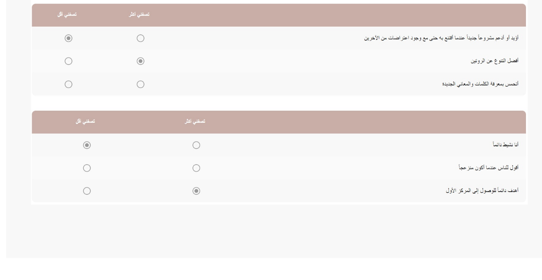
click at [157, 209] on img at bounding box center [212, 171] width 313 height 149
click at [159, 219] on img at bounding box center [212, 171] width 313 height 149
click at [354, 223] on img at bounding box center [212, 171] width 313 height 149
click at [349, 240] on img at bounding box center [212, 171] width 313 height 149
click at [159, 205] on img at bounding box center [212, 171] width 313 height 149
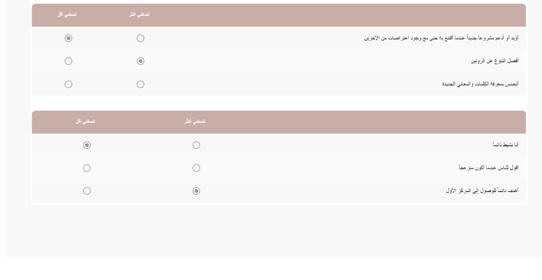
click at [160, 206] on img at bounding box center [212, 171] width 313 height 149
click at [92, 223] on img at bounding box center [212, 171] width 313 height 149
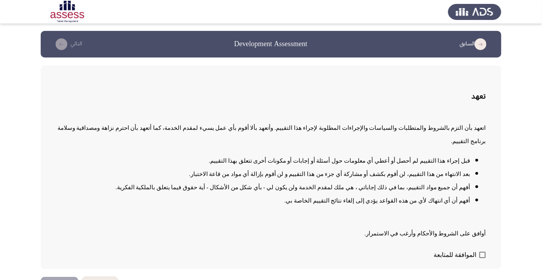
scroll to position [1, 0]
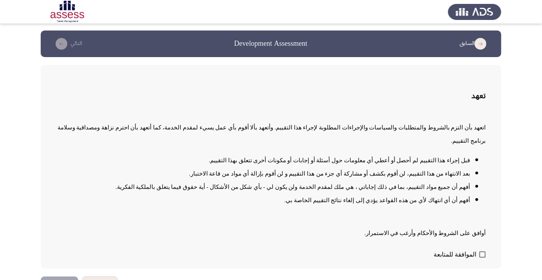
click at [481, 258] on span at bounding box center [482, 254] width 6 height 6
click at [482, 258] on input "الموافقة للمتابعة" at bounding box center [482, 258] width 0 height 0
checkbox input "true"
click at [58, 280] on button "التالي" at bounding box center [60, 285] width 38 height 18
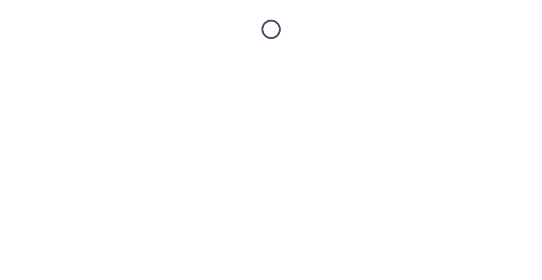
scroll to position [0, 0]
click at [540, 59] on html at bounding box center [271, 29] width 542 height 59
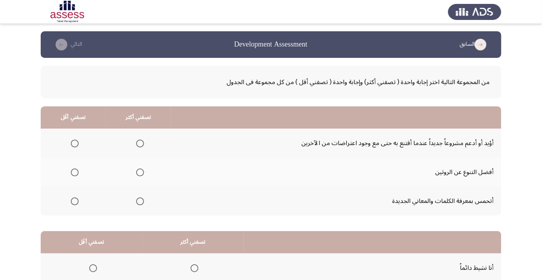
click at [140, 141] on span "Select an option" at bounding box center [140, 144] width 8 height 8
click at [140, 141] on input "Select an option" at bounding box center [140, 144] width 8 height 8
click at [140, 172] on span "Select an option" at bounding box center [140, 172] width 0 height 0
click at [139, 172] on input "Select an option" at bounding box center [140, 173] width 8 height 8
click at [140, 144] on span "Select an option" at bounding box center [140, 144] width 0 height 0
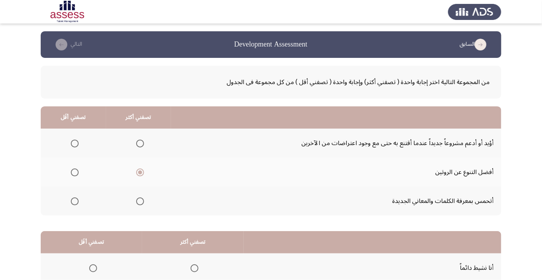
click at [139, 143] on input "Select an option" at bounding box center [140, 144] width 8 height 8
click at [76, 170] on span "Select an option" at bounding box center [75, 173] width 8 height 8
click at [76, 170] on input "Select an option" at bounding box center [75, 173] width 8 height 8
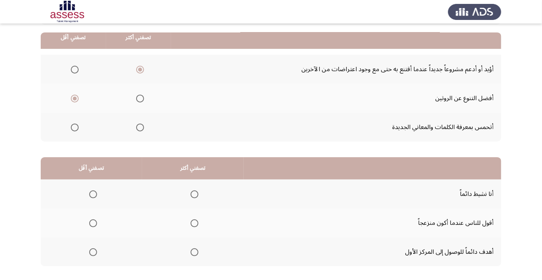
scroll to position [77, 0]
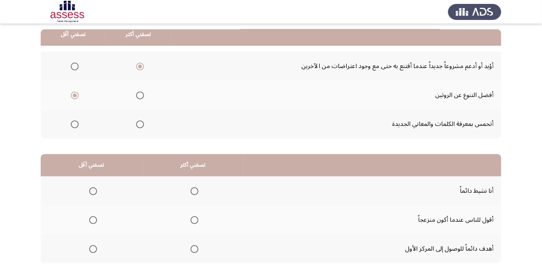
click at [194, 249] on span "Select an option" at bounding box center [194, 249] width 0 height 0
click at [193, 248] on input "Select an option" at bounding box center [194, 249] width 8 height 8
click at [93, 191] on span "Select an option" at bounding box center [93, 191] width 0 height 0
click at [92, 190] on input "Select an option" at bounding box center [93, 191] width 8 height 8
click at [93, 220] on span "Select an option" at bounding box center [93, 220] width 0 height 0
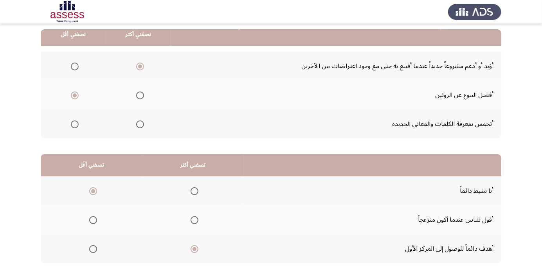
click at [92, 219] on input "Select an option" at bounding box center [93, 220] width 8 height 8
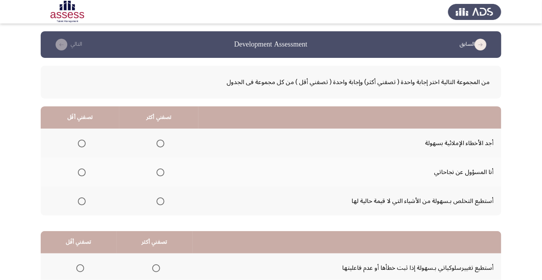
click at [160, 174] on span "Select an option" at bounding box center [160, 173] width 8 height 8
click at [160, 174] on input "Select an option" at bounding box center [160, 173] width 8 height 8
click at [83, 203] on span "Select an option" at bounding box center [82, 201] width 8 height 8
click at [83, 203] on input "Select an option" at bounding box center [82, 201] width 8 height 8
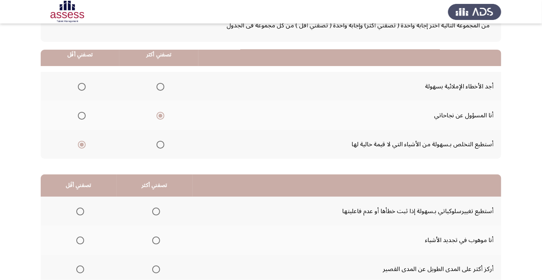
scroll to position [77, 0]
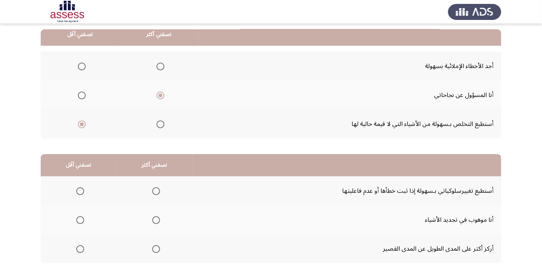
click at [156, 219] on span "Select an option" at bounding box center [156, 220] width 8 height 8
click at [156, 219] on input "Select an option" at bounding box center [156, 220] width 8 height 8
click at [76, 187] on span "Select an option" at bounding box center [80, 191] width 8 height 8
click at [76, 187] on input "Select an option" at bounding box center [80, 191] width 8 height 8
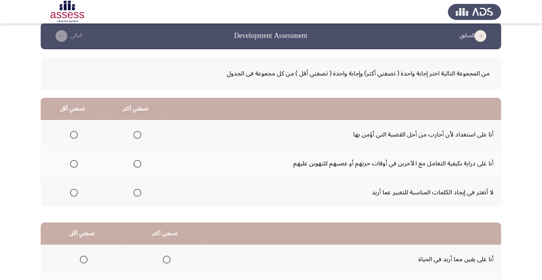
scroll to position [12, 0]
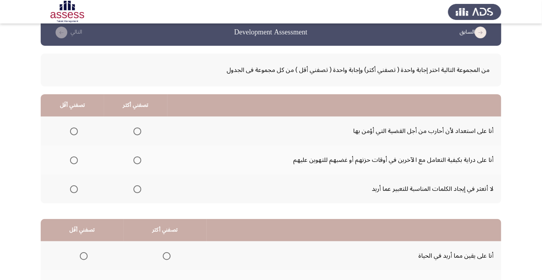
click at [77, 133] on span "Select an option" at bounding box center [74, 131] width 8 height 8
click at [77, 133] on input "Select an option" at bounding box center [74, 131] width 8 height 8
click at [133, 162] on span "Select an option" at bounding box center [137, 160] width 8 height 8
click at [140, 159] on span "Select an option" at bounding box center [137, 160] width 8 height 8
click at [140, 159] on input "Select an option" at bounding box center [137, 160] width 8 height 8
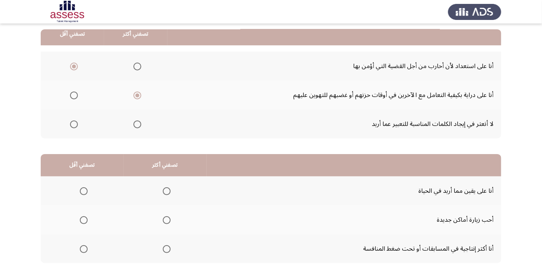
scroll to position [75, 0]
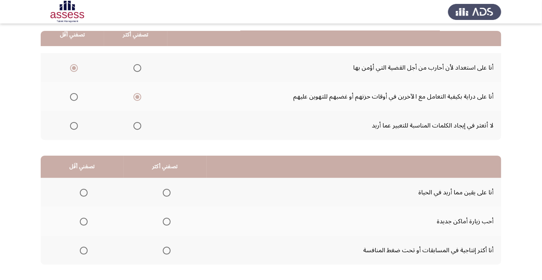
click at [163, 250] on span "Select an option" at bounding box center [167, 251] width 8 height 8
click at [163, 250] on input "Select an option" at bounding box center [167, 251] width 8 height 8
click at [83, 192] on span "Select an option" at bounding box center [84, 193] width 8 height 8
click at [83, 192] on input "Select an option" at bounding box center [84, 193] width 8 height 8
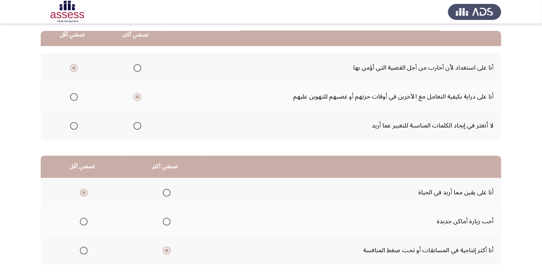
scroll to position [0, 0]
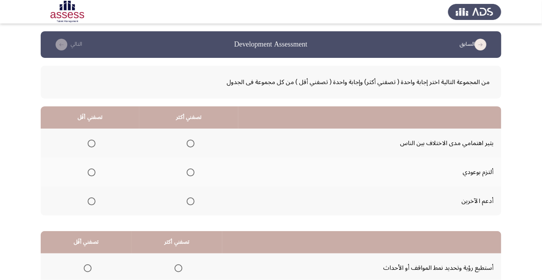
click at [189, 199] on span "Select an option" at bounding box center [191, 201] width 8 height 8
click at [189, 199] on input "Select an option" at bounding box center [191, 201] width 8 height 8
click at [90, 140] on span "Select an option" at bounding box center [92, 144] width 8 height 8
click at [90, 140] on input "Select an option" at bounding box center [92, 144] width 8 height 8
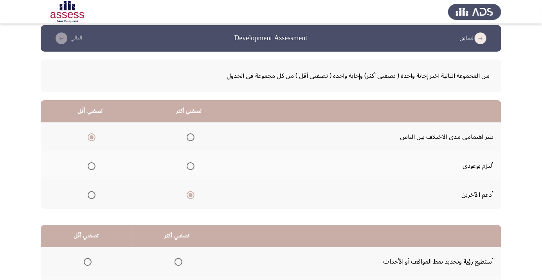
scroll to position [77, 0]
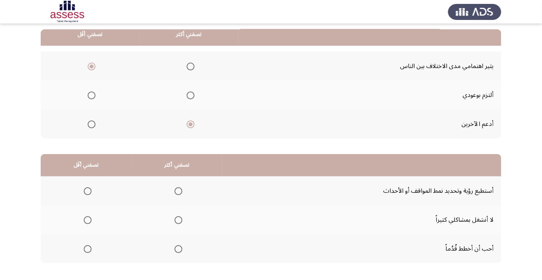
click at [171, 251] on label "Select an option" at bounding box center [176, 249] width 11 height 8
click at [174, 251] on input "Select an option" at bounding box center [178, 249] width 8 height 8
click at [84, 189] on span "Select an option" at bounding box center [88, 191] width 8 height 8
click at [84, 189] on input "Select an option" at bounding box center [88, 191] width 8 height 8
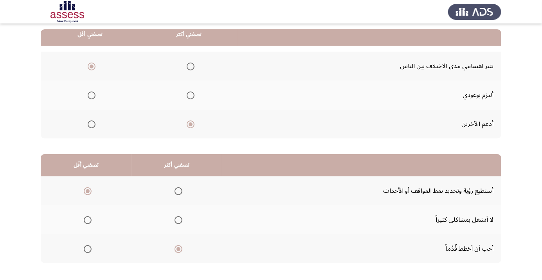
scroll to position [0, 0]
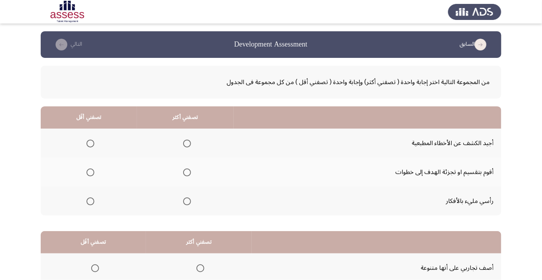
click at [188, 198] on span "Select an option" at bounding box center [187, 201] width 8 height 8
click at [188, 198] on input "Select an option" at bounding box center [187, 201] width 8 height 8
click at [90, 143] on span "Select an option" at bounding box center [90, 144] width 8 height 8
click at [90, 143] on input "Select an option" at bounding box center [90, 144] width 8 height 8
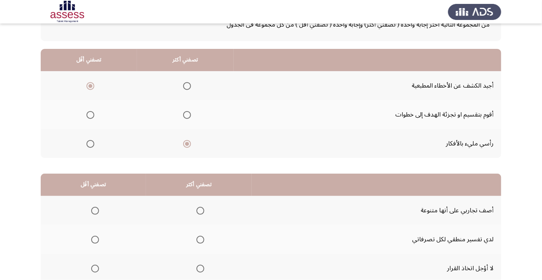
scroll to position [77, 0]
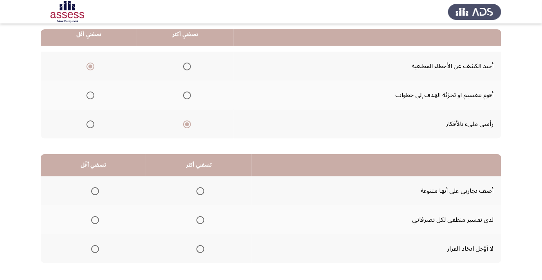
click at [202, 218] on span "Select an option" at bounding box center [200, 220] width 8 height 8
click at [202, 218] on input "Select an option" at bounding box center [200, 220] width 8 height 8
click at [96, 246] on span "Select an option" at bounding box center [95, 249] width 8 height 8
click at [96, 246] on input "Select an option" at bounding box center [95, 249] width 8 height 8
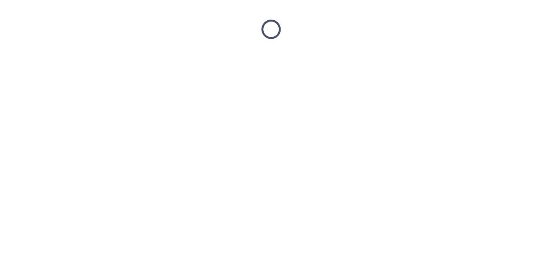
scroll to position [0, 0]
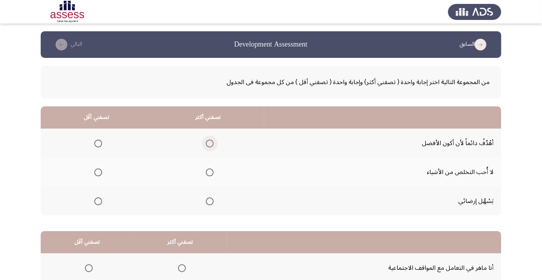
click at [212, 145] on span "Select an option" at bounding box center [210, 144] width 8 height 8
click at [212, 145] on input "Select an option" at bounding box center [210, 144] width 8 height 8
click at [100, 172] on span "Select an option" at bounding box center [98, 173] width 8 height 8
click at [100, 172] on input "Select an option" at bounding box center [98, 173] width 8 height 8
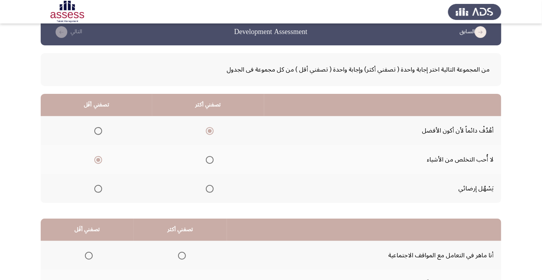
scroll to position [77, 0]
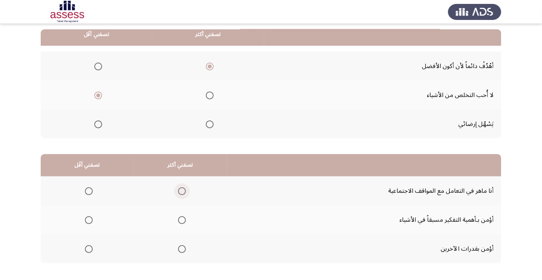
click at [89, 220] on span "Select an option" at bounding box center [89, 220] width 0 height 0
click at [88, 219] on input "Select an option" at bounding box center [89, 220] width 8 height 8
click at [178, 190] on span "Select an option" at bounding box center [182, 191] width 8 height 8
click at [178, 190] on input "Select an option" at bounding box center [182, 191] width 8 height 8
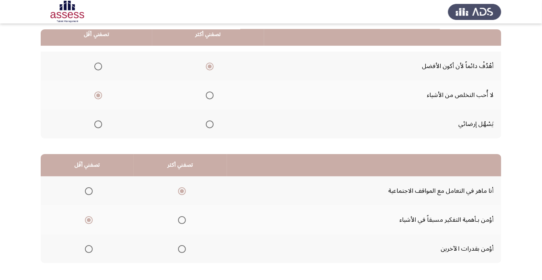
scroll to position [0, 0]
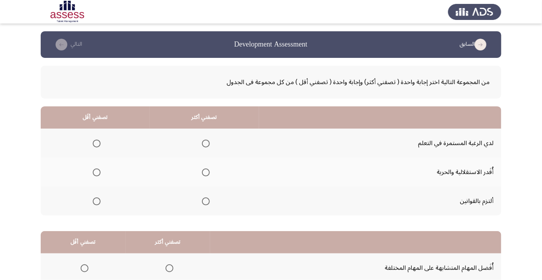
click at [205, 201] on span "Select an option" at bounding box center [206, 201] width 8 height 8
click at [205, 201] on input "Select an option" at bounding box center [206, 201] width 8 height 8
click at [97, 140] on span "Select an option" at bounding box center [97, 144] width 8 height 8
click at [97, 140] on input "Select an option" at bounding box center [97, 144] width 8 height 8
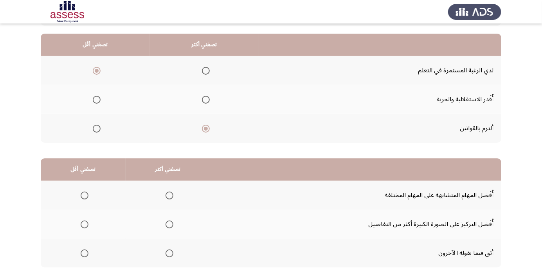
scroll to position [77, 0]
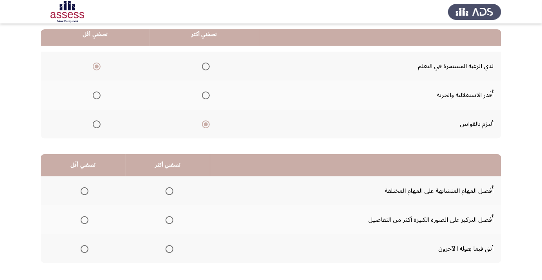
click at [168, 222] on span "Select an option" at bounding box center [169, 220] width 8 height 8
click at [168, 222] on input "Select an option" at bounding box center [169, 220] width 8 height 8
click at [82, 187] on span "Select an option" at bounding box center [85, 191] width 8 height 8
click at [82, 187] on input "Select an option" at bounding box center [85, 191] width 8 height 8
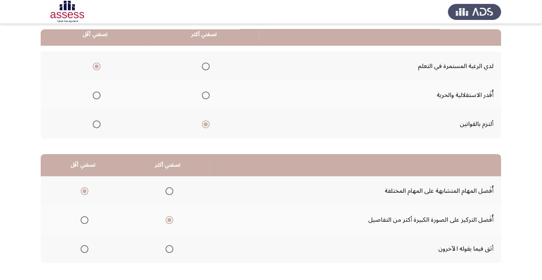
scroll to position [0, 0]
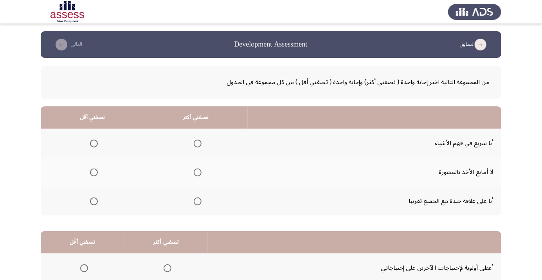
click at [197, 201] on span "Select an option" at bounding box center [197, 201] width 0 height 0
click at [195, 201] on input "Select an option" at bounding box center [198, 201] width 8 height 8
click at [94, 172] on span "Select an option" at bounding box center [94, 172] width 0 height 0
click at [93, 172] on input "Select an option" at bounding box center [94, 173] width 8 height 8
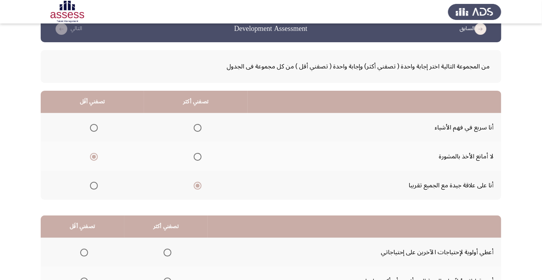
scroll to position [77, 0]
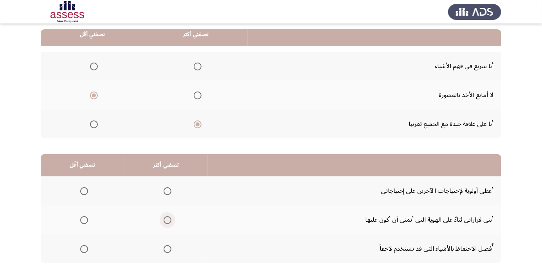
click at [167, 220] on span "Select an option" at bounding box center [167, 220] width 0 height 0
click at [167, 219] on input "Select an option" at bounding box center [167, 220] width 8 height 8
click at [84, 191] on span "Select an option" at bounding box center [84, 191] width 0 height 0
click at [84, 190] on input "Select an option" at bounding box center [84, 191] width 8 height 8
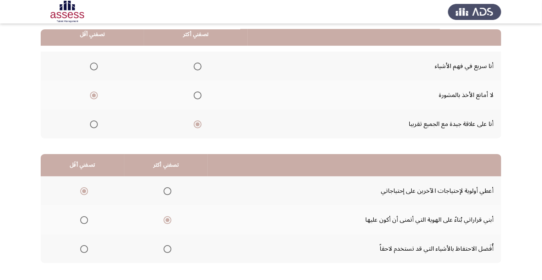
scroll to position [0, 0]
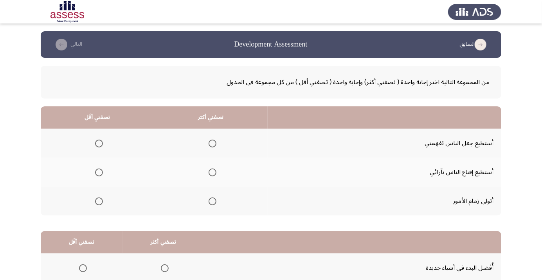
click at [214, 169] on span "Select an option" at bounding box center [212, 173] width 8 height 8
click at [214, 169] on input "Select an option" at bounding box center [212, 173] width 8 height 8
click at [99, 144] on span "Select an option" at bounding box center [99, 144] width 0 height 0
click at [98, 143] on input "Select an option" at bounding box center [99, 144] width 8 height 8
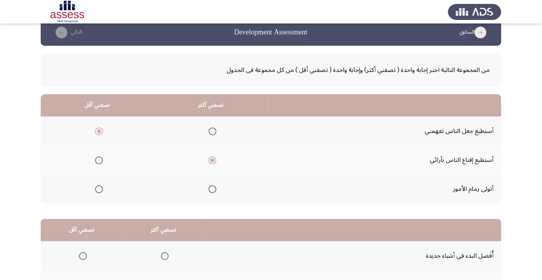
scroll to position [77, 0]
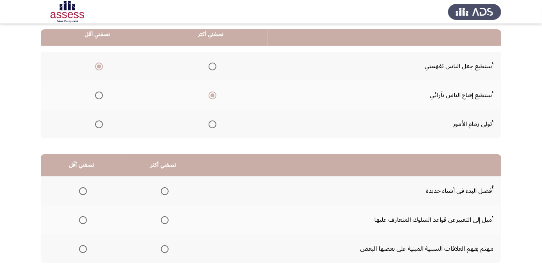
click at [158, 247] on label "Select an option" at bounding box center [163, 249] width 11 height 8
click at [161, 247] on input "Select an option" at bounding box center [165, 249] width 8 height 8
click at [83, 191] on span "Select an option" at bounding box center [83, 191] width 0 height 0
click at [83, 190] on input "Select an option" at bounding box center [83, 191] width 8 height 8
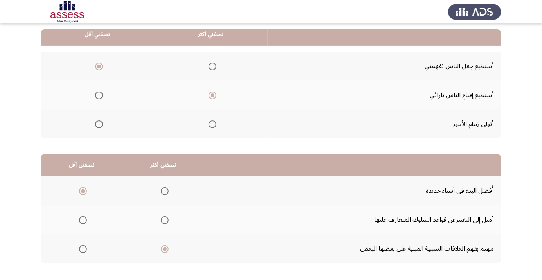
scroll to position [0, 0]
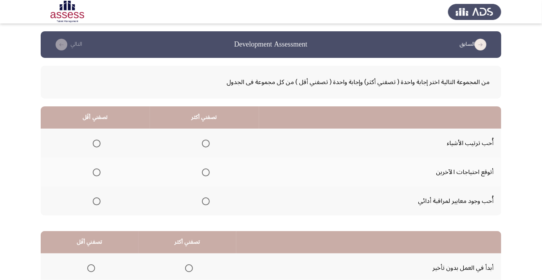
click at [202, 144] on span "Select an option" at bounding box center [206, 144] width 8 height 8
click at [202, 144] on input "Select an option" at bounding box center [206, 144] width 8 height 8
click at [97, 169] on span "Select an option" at bounding box center [97, 173] width 8 height 8
click at [97, 169] on input "Select an option" at bounding box center [97, 173] width 8 height 8
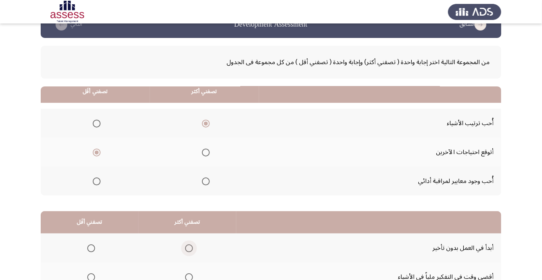
scroll to position [77, 0]
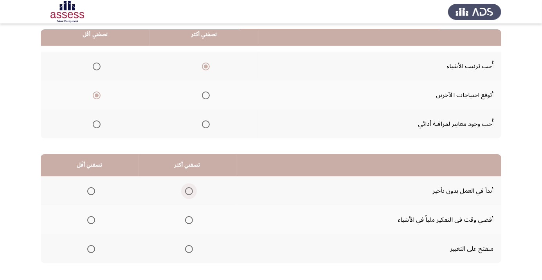
click at [189, 191] on span "Select an option" at bounding box center [189, 191] width 0 height 0
click at [188, 190] on input "Select an option" at bounding box center [189, 191] width 8 height 8
click at [93, 239] on th at bounding box center [90, 248] width 98 height 29
click at [88, 251] on span "Select an option" at bounding box center [91, 249] width 8 height 8
click at [88, 251] on input "Select an option" at bounding box center [91, 249] width 8 height 8
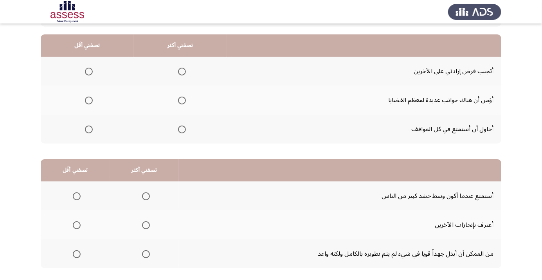
scroll to position [72, 0]
click at [180, 129] on span "Select an option" at bounding box center [182, 130] width 8 height 8
click at [180, 129] on input "Select an option" at bounding box center [182, 130] width 8 height 8
click at [88, 102] on span "Select an option" at bounding box center [89, 101] width 8 height 8
click at [88, 102] on input "Select an option" at bounding box center [89, 101] width 8 height 8
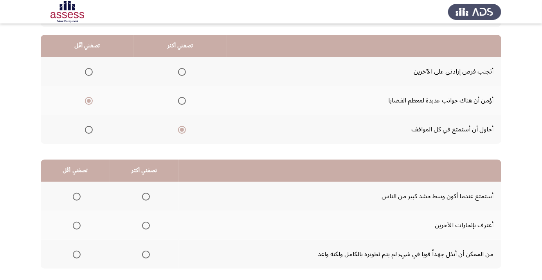
scroll to position [77, 0]
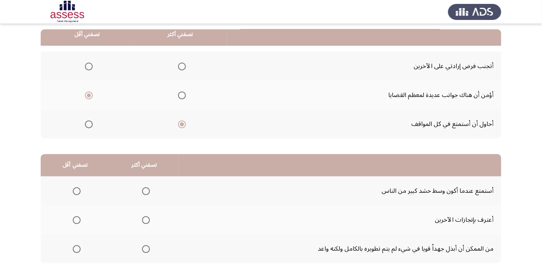
click at [153, 249] on th at bounding box center [144, 248] width 69 height 29
click at [77, 191] on span "Select an option" at bounding box center [77, 191] width 0 height 0
click at [76, 190] on input "Select an option" at bounding box center [77, 191] width 8 height 8
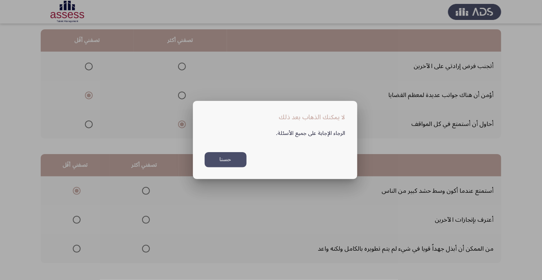
click at [232, 167] on button "حسنا" at bounding box center [226, 159] width 42 height 15
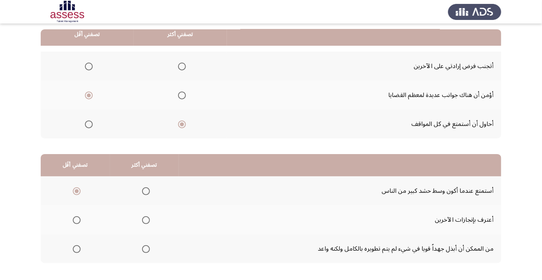
click at [146, 249] on span "Select an option" at bounding box center [146, 249] width 0 height 0
click at [145, 248] on input "Select an option" at bounding box center [146, 249] width 8 height 8
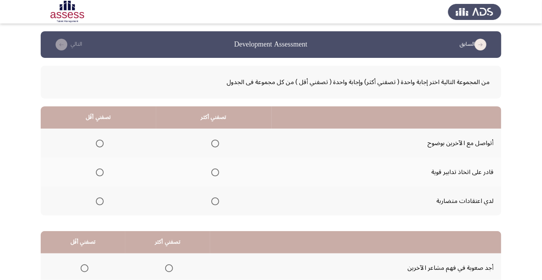
click at [215, 172] on span "Select an option" at bounding box center [215, 172] width 0 height 0
click at [214, 172] on input "Select an option" at bounding box center [215, 173] width 8 height 8
click at [98, 140] on span "Select an option" at bounding box center [100, 144] width 8 height 8
click at [98, 140] on input "Select an option" at bounding box center [100, 144] width 8 height 8
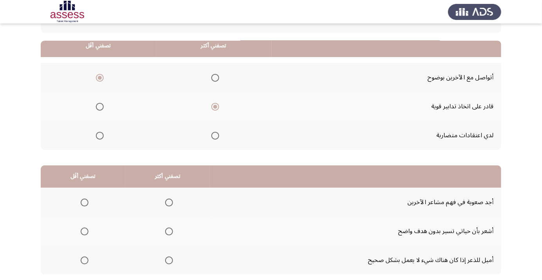
scroll to position [77, 0]
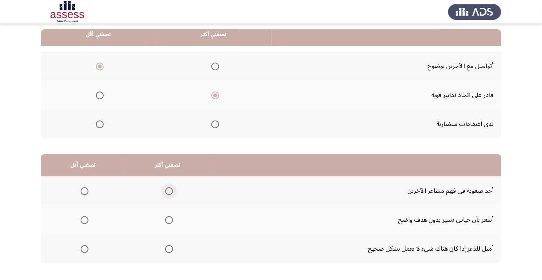
click at [165, 192] on span "Select an option" at bounding box center [169, 191] width 8 height 8
click at [165, 192] on input "Select an option" at bounding box center [169, 191] width 8 height 8
click at [83, 258] on th at bounding box center [83, 248] width 84 height 29
click at [85, 257] on th at bounding box center [83, 248] width 84 height 29
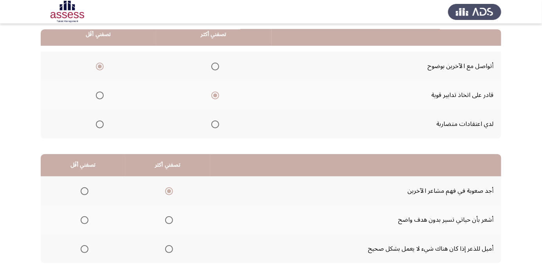
scroll to position [0, 0]
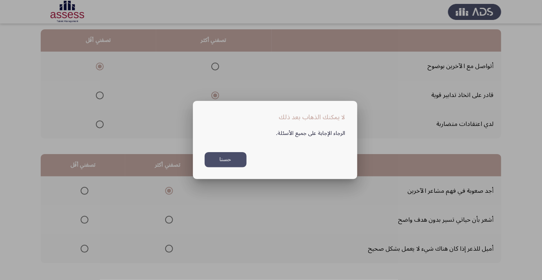
click at [212, 167] on button "حسنا" at bounding box center [226, 159] width 42 height 15
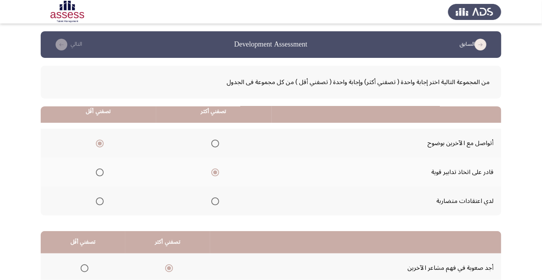
scroll to position [77, 0]
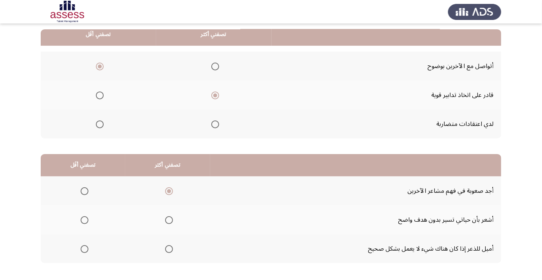
click at [84, 248] on span "Select an option" at bounding box center [85, 249] width 8 height 8
click at [84, 248] on input "Select an option" at bounding box center [85, 249] width 8 height 8
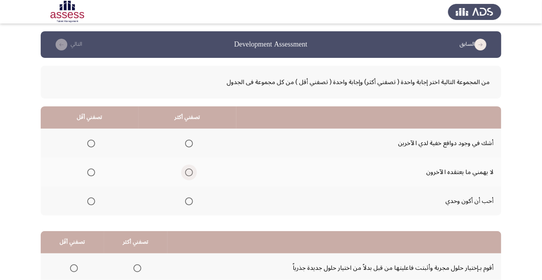
click at [190, 171] on span "Select an option" at bounding box center [189, 173] width 8 height 8
click at [190, 171] on input "Select an option" at bounding box center [189, 173] width 8 height 8
click at [90, 140] on span "Select an option" at bounding box center [91, 144] width 8 height 8
click at [90, 140] on input "Select an option" at bounding box center [91, 144] width 8 height 8
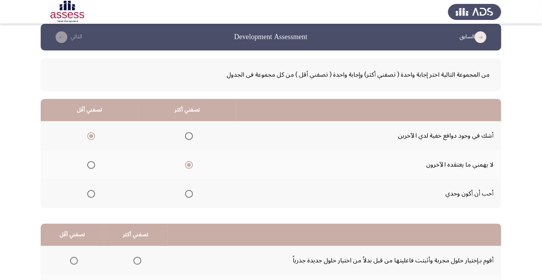
scroll to position [77, 0]
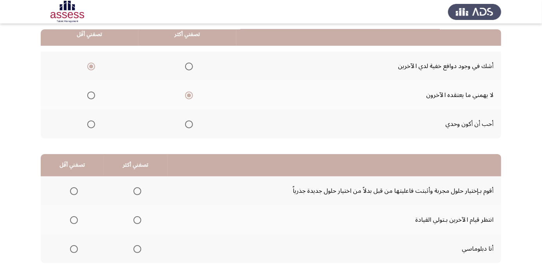
click at [135, 248] on span "Select an option" at bounding box center [137, 249] width 8 height 8
click at [135, 248] on input "Select an option" at bounding box center [137, 249] width 8 height 8
click at [74, 188] on span "Select an option" at bounding box center [74, 191] width 8 height 8
click at [74, 188] on input "Select an option" at bounding box center [74, 191] width 8 height 8
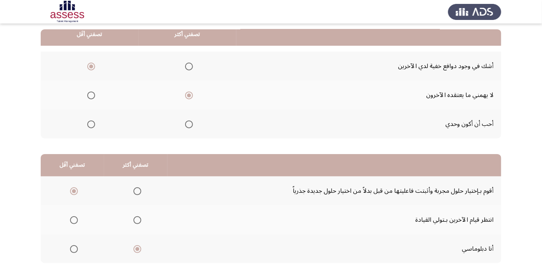
scroll to position [0, 0]
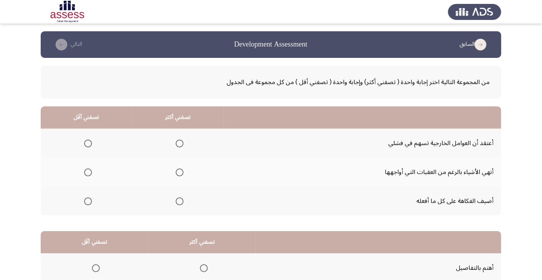
click at [180, 199] on span "Select an option" at bounding box center [180, 201] width 8 height 8
click at [180, 199] on input "Select an option" at bounding box center [180, 201] width 8 height 8
click at [86, 163] on th at bounding box center [87, 172] width 92 height 29
click at [85, 169] on span "Select an option" at bounding box center [88, 173] width 8 height 8
click at [85, 169] on input "Select an option" at bounding box center [88, 173] width 8 height 8
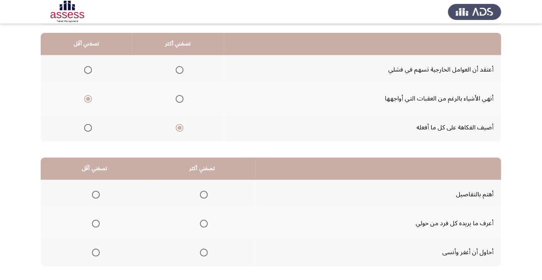
scroll to position [73, 0]
click at [206, 195] on span "Select an option" at bounding box center [204, 195] width 8 height 8
click at [206, 195] on input "Select an option" at bounding box center [204, 195] width 8 height 8
click at [97, 220] on span "Select an option" at bounding box center [96, 224] width 8 height 8
click at [97, 220] on input "Select an option" at bounding box center [96, 224] width 8 height 8
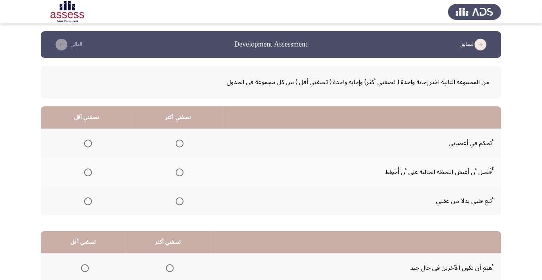
click at [172, 145] on label "Select an option" at bounding box center [177, 144] width 11 height 8
click at [176, 145] on input "Select an option" at bounding box center [180, 144] width 8 height 8
click at [83, 210] on th at bounding box center [87, 201] width 92 height 29
click at [87, 199] on span "Select an option" at bounding box center [88, 201] width 8 height 8
click at [87, 199] on input "Select an option" at bounding box center [88, 201] width 8 height 8
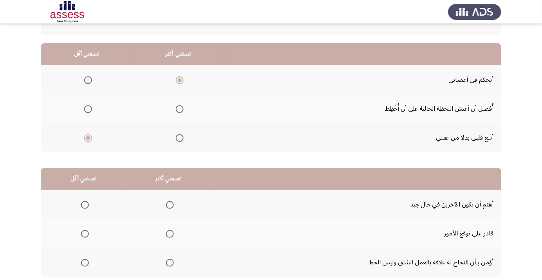
scroll to position [77, 0]
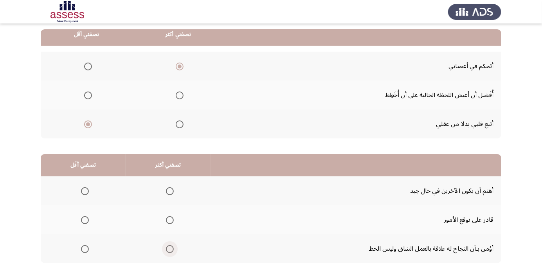
click at [166, 248] on span "Select an option" at bounding box center [170, 249] width 8 height 8
click at [166, 248] on input "Select an option" at bounding box center [170, 249] width 8 height 8
click at [78, 219] on label "Select an option" at bounding box center [83, 220] width 11 height 8
click at [81, 219] on input "Select an option" at bounding box center [85, 220] width 8 height 8
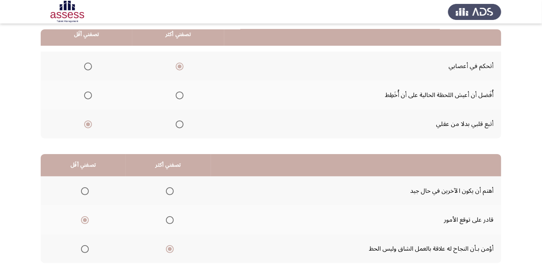
scroll to position [0, 0]
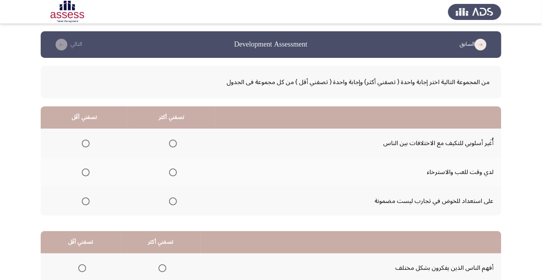
click at [173, 205] on span "Select an option" at bounding box center [173, 201] width 8 height 8
click at [173, 205] on input "Select an option" at bounding box center [173, 201] width 8 height 8
click at [88, 140] on span "Select an option" at bounding box center [86, 144] width 8 height 8
click at [88, 140] on input "Select an option" at bounding box center [86, 144] width 8 height 8
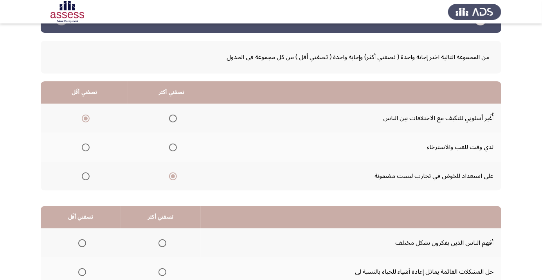
scroll to position [77, 0]
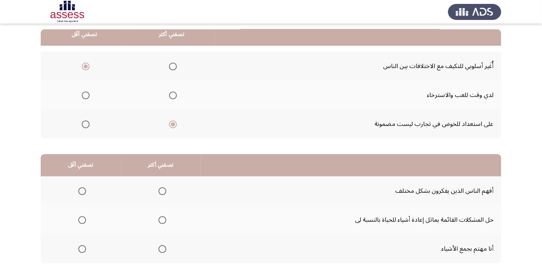
click at [158, 247] on span "Select an option" at bounding box center [162, 249] width 8 height 8
click at [158, 247] on input "Select an option" at bounding box center [162, 249] width 8 height 8
click at [81, 219] on span "Select an option" at bounding box center [82, 220] width 8 height 8
click at [81, 219] on input "Select an option" at bounding box center [82, 220] width 8 height 8
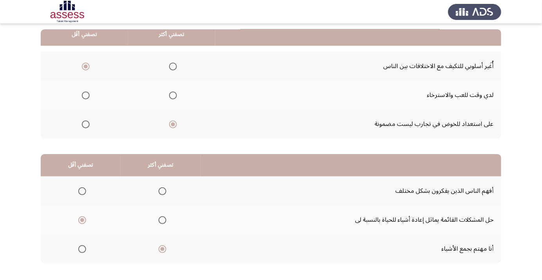
scroll to position [0, 0]
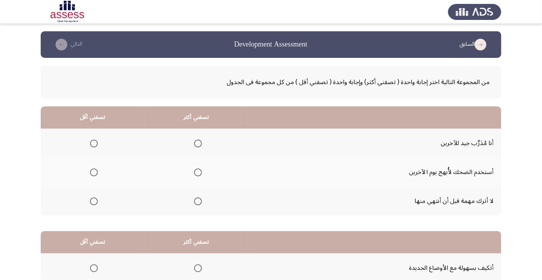
click at [197, 201] on span "Select an option" at bounding box center [197, 201] width 0 height 0
click at [197, 201] on input "Select an option" at bounding box center [198, 201] width 8 height 8
click at [95, 141] on span "Select an option" at bounding box center [94, 144] width 8 height 8
click at [95, 141] on input "Select an option" at bounding box center [94, 144] width 8 height 8
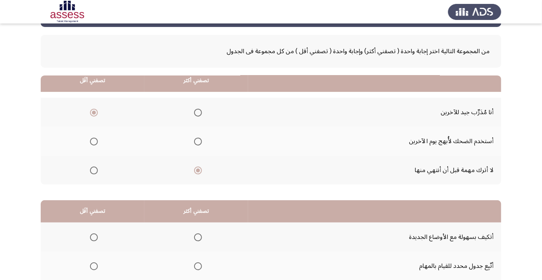
scroll to position [77, 0]
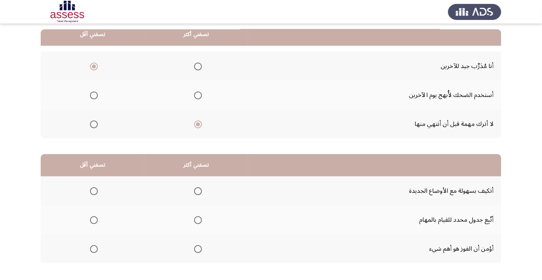
click at [200, 246] on span "Select an option" at bounding box center [198, 249] width 8 height 8
click at [200, 246] on input "Select an option" at bounding box center [198, 249] width 8 height 8
click at [95, 188] on span "Select an option" at bounding box center [94, 191] width 8 height 8
click at [95, 188] on input "Select an option" at bounding box center [94, 191] width 8 height 8
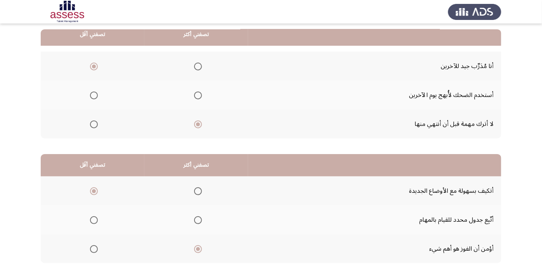
scroll to position [0, 0]
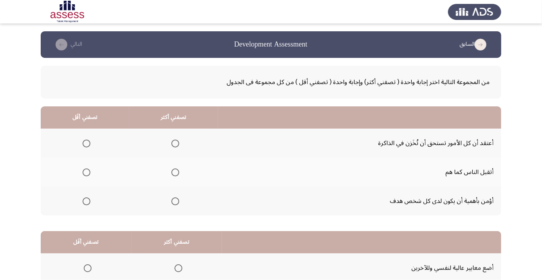
click at [175, 201] on span "Select an option" at bounding box center [175, 201] width 0 height 0
click at [175, 201] on input "Select an option" at bounding box center [175, 201] width 8 height 8
click at [85, 169] on span "Select an option" at bounding box center [87, 173] width 8 height 8
click at [85, 169] on input "Select an option" at bounding box center [87, 173] width 8 height 8
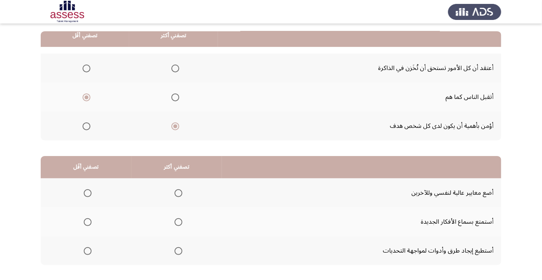
scroll to position [75, 0]
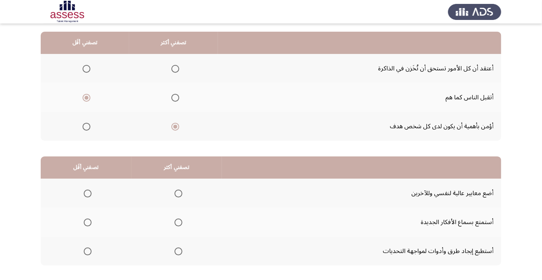
click at [178, 223] on span "Select an option" at bounding box center [178, 223] width 0 height 0
click at [176, 222] on input "Select an option" at bounding box center [178, 223] width 8 height 8
click at [84, 190] on span "Select an option" at bounding box center [88, 194] width 8 height 8
click at [84, 190] on input "Select an option" at bounding box center [88, 194] width 8 height 8
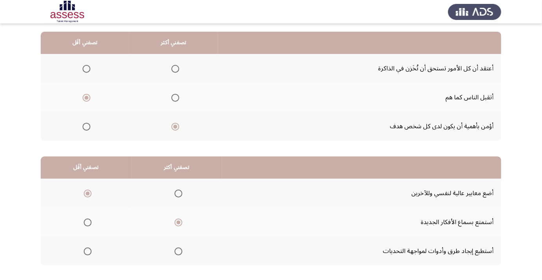
scroll to position [0, 0]
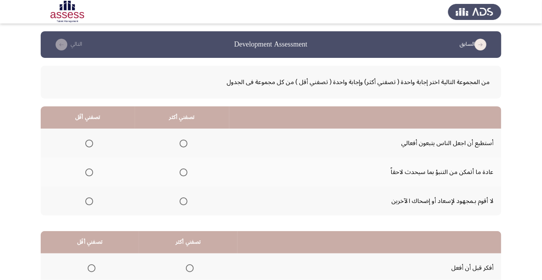
click at [181, 174] on span "Select an option" at bounding box center [184, 173] width 8 height 8
click at [181, 174] on input "Select an option" at bounding box center [184, 173] width 8 height 8
click at [92, 144] on span "Select an option" at bounding box center [89, 144] width 8 height 8
click at [92, 144] on input "Select an option" at bounding box center [89, 144] width 8 height 8
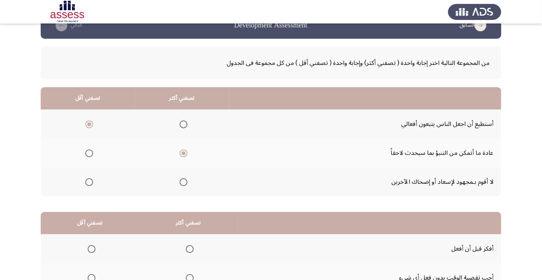
scroll to position [77, 0]
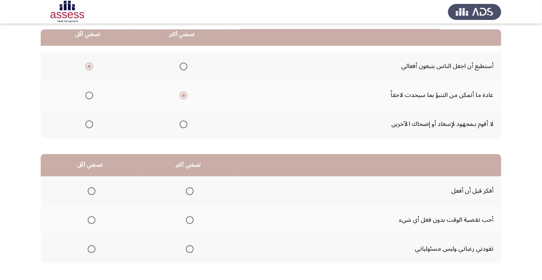
click at [188, 190] on span "Select an option" at bounding box center [190, 191] width 8 height 8
click at [188, 190] on input "Select an option" at bounding box center [190, 191] width 8 height 8
click at [90, 217] on span "Select an option" at bounding box center [92, 220] width 8 height 8
click at [90, 217] on input "Select an option" at bounding box center [92, 220] width 8 height 8
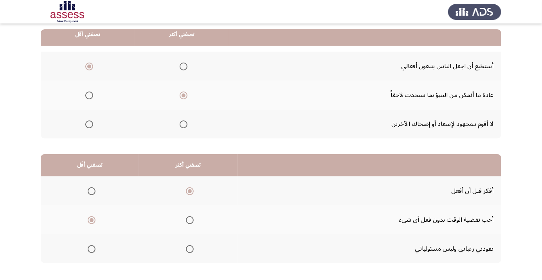
scroll to position [0, 0]
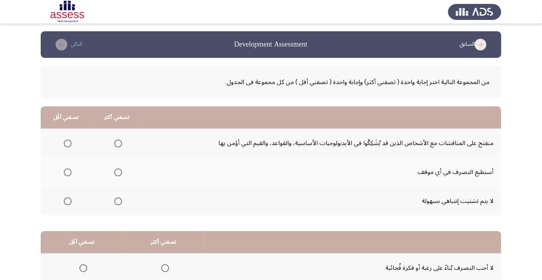
click at [118, 172] on span "Select an option" at bounding box center [118, 172] width 0 height 0
click at [117, 172] on input "Select an option" at bounding box center [118, 173] width 8 height 8
click at [68, 201] on span "Select an option" at bounding box center [68, 201] width 0 height 0
click at [67, 201] on input "Select an option" at bounding box center [68, 201] width 8 height 8
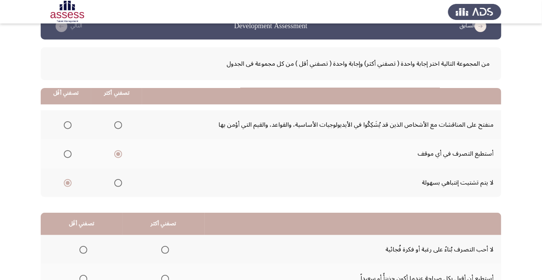
scroll to position [77, 0]
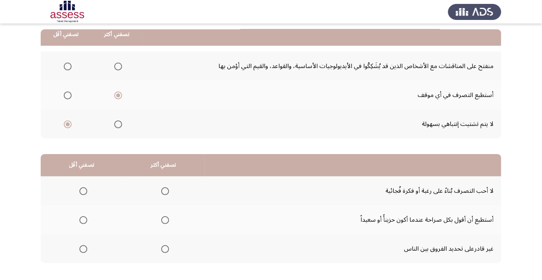
click at [165, 191] on span "Select an option" at bounding box center [165, 191] width 0 height 0
click at [163, 190] on input "Select an option" at bounding box center [165, 191] width 8 height 8
click at [69, 226] on th at bounding box center [82, 219] width 82 height 29
click at [83, 220] on span "Select an option" at bounding box center [83, 220] width 0 height 0
click at [83, 219] on input "Select an option" at bounding box center [83, 220] width 8 height 8
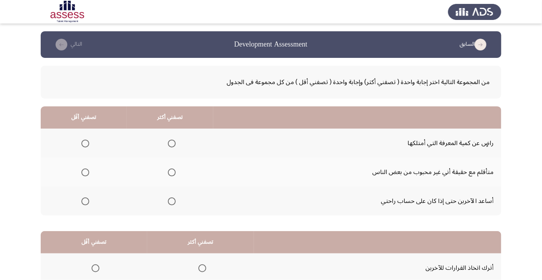
click at [168, 145] on span "Select an option" at bounding box center [172, 144] width 8 height 8
click at [168, 145] on input "Select an option" at bounding box center [172, 144] width 8 height 8
click at [125, 205] on th at bounding box center [84, 201] width 86 height 29
click at [85, 201] on span "Select an option" at bounding box center [85, 201] width 0 height 0
click at [84, 201] on input "Select an option" at bounding box center [85, 201] width 8 height 8
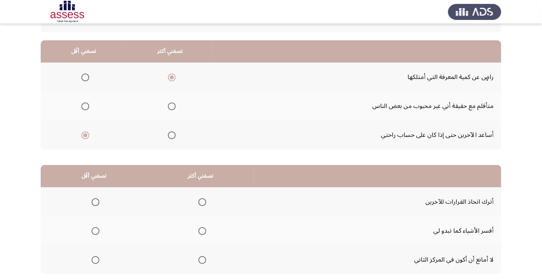
scroll to position [70, 0]
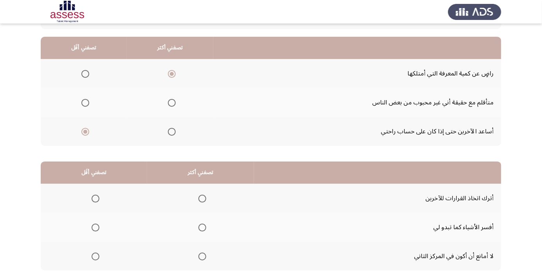
click at [202, 228] on span "Select an option" at bounding box center [202, 228] width 0 height 0
click at [202, 226] on input "Select an option" at bounding box center [202, 228] width 8 height 8
click at [97, 253] on span "Select an option" at bounding box center [96, 257] width 8 height 8
click at [97, 253] on input "Select an option" at bounding box center [96, 257] width 8 height 8
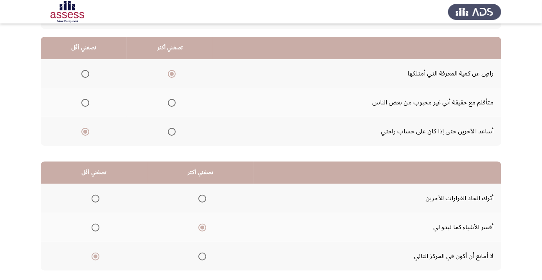
scroll to position [0, 0]
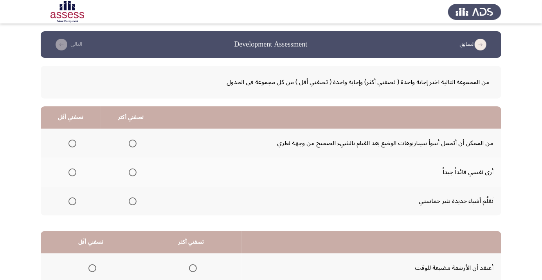
click at [133, 172] on span "Select an option" at bounding box center [133, 172] width 0 height 0
click at [131, 172] on input "Select an option" at bounding box center [133, 173] width 8 height 8
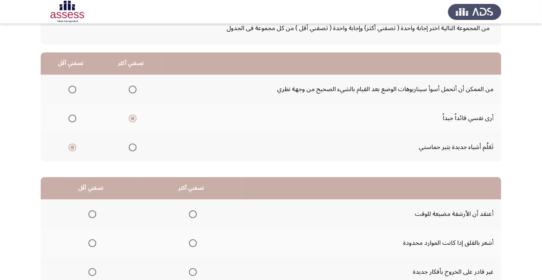
scroll to position [55, 0]
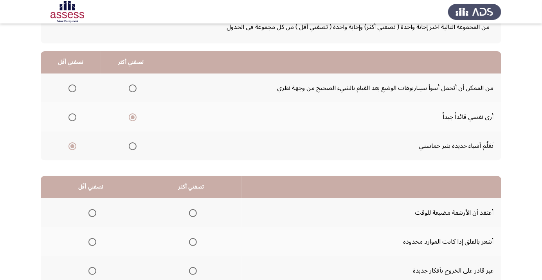
click at [196, 204] on th at bounding box center [191, 212] width 101 height 29
click at [85, 262] on th at bounding box center [91, 270] width 101 height 29
click at [194, 210] on span "Select an option" at bounding box center [193, 213] width 8 height 8
click at [194, 210] on input "Select an option" at bounding box center [193, 213] width 8 height 8
click at [92, 271] on span "Select an option" at bounding box center [92, 271] width 0 height 0
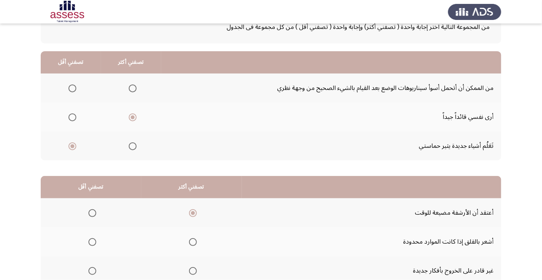
click at [92, 270] on input "Select an option" at bounding box center [92, 271] width 8 height 8
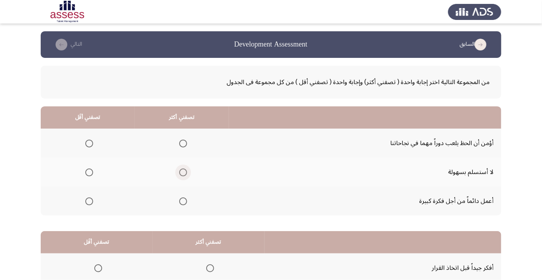
click at [179, 171] on span "Select an option" at bounding box center [183, 173] width 8 height 8
click at [179, 171] on input "Select an option" at bounding box center [183, 173] width 8 height 8
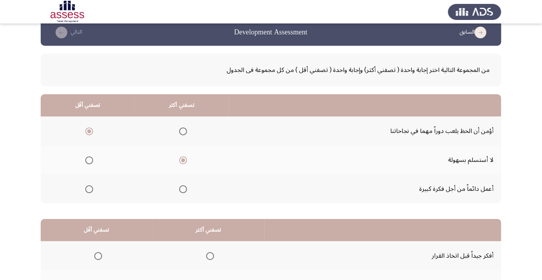
scroll to position [77, 0]
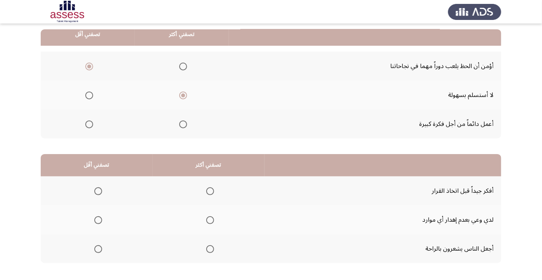
click at [211, 187] on mat-radio-button "Select an option" at bounding box center [208, 191] width 11 height 8
click at [210, 191] on span "Select an option" at bounding box center [210, 191] width 0 height 0
click at [208, 190] on input "Select an option" at bounding box center [210, 191] width 8 height 8
click at [100, 247] on span "Select an option" at bounding box center [98, 249] width 8 height 8
click at [100, 247] on input "Select an option" at bounding box center [98, 249] width 8 height 8
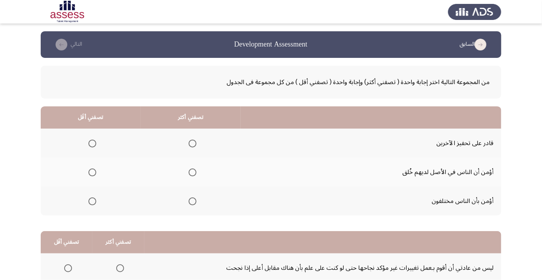
click at [191, 146] on span "Select an option" at bounding box center [192, 144] width 8 height 8
click at [191, 146] on input "Select an option" at bounding box center [192, 144] width 8 height 8
click at [92, 182] on th at bounding box center [91, 172] width 100 height 29
click at [92, 172] on span "Select an option" at bounding box center [92, 172] width 0 height 0
click at [92, 172] on input "Select an option" at bounding box center [92, 173] width 8 height 8
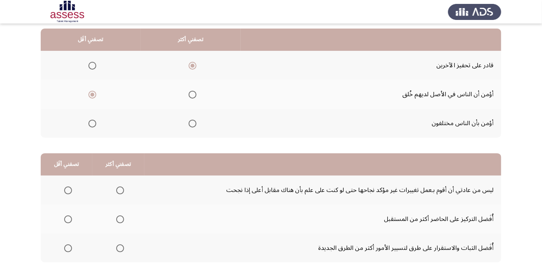
scroll to position [74, 0]
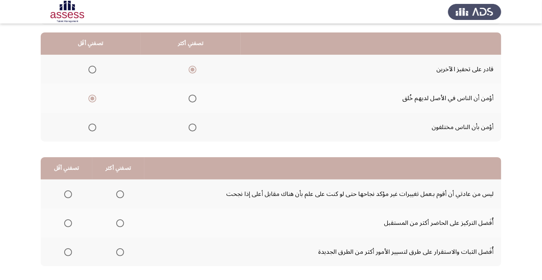
click at [122, 254] on span "Select an option" at bounding box center [120, 252] width 8 height 8
click at [122, 254] on input "Select an option" at bounding box center [120, 252] width 8 height 8
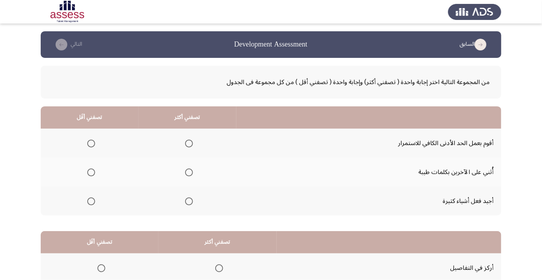
click at [189, 201] on span "Select an option" at bounding box center [189, 201] width 0 height 0
click at [188, 201] on input "Select an option" at bounding box center [189, 201] width 8 height 8
click at [91, 172] on span "Select an option" at bounding box center [91, 173] width 8 height 8
click at [91, 172] on input "Select an option" at bounding box center [91, 173] width 8 height 8
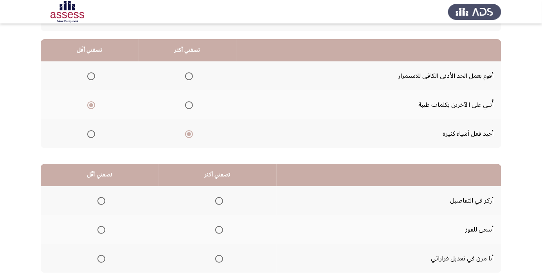
scroll to position [77, 0]
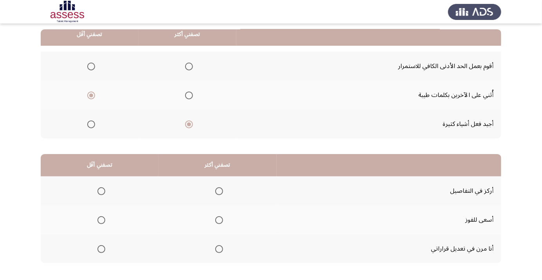
click at [219, 220] on span "Select an option" at bounding box center [219, 220] width 0 height 0
click at [217, 219] on input "Select an option" at bounding box center [219, 220] width 8 height 8
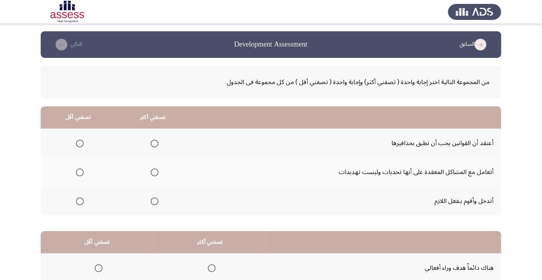
click at [154, 144] on span "Select an option" at bounding box center [154, 144] width 0 height 0
click at [154, 143] on input "Select an option" at bounding box center [155, 144] width 8 height 8
click at [79, 169] on span "Select an option" at bounding box center [80, 173] width 8 height 8
click at [79, 169] on input "Select an option" at bounding box center [80, 173] width 8 height 8
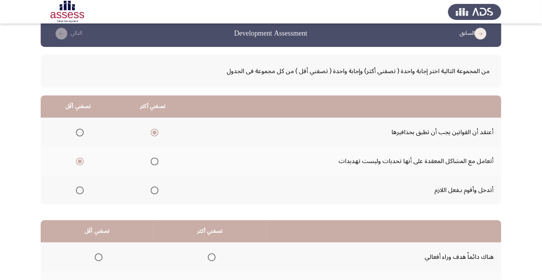
scroll to position [77, 0]
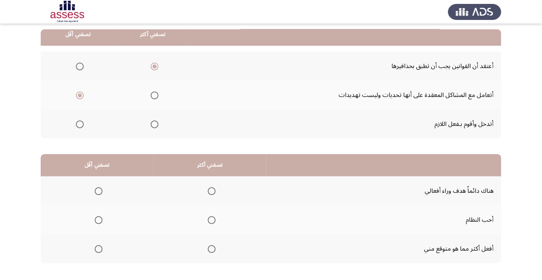
click at [218, 253] on th at bounding box center [209, 248] width 113 height 29
click at [210, 248] on span "Select an option" at bounding box center [212, 249] width 8 height 8
click at [210, 248] on input "Select an option" at bounding box center [212, 249] width 8 height 8
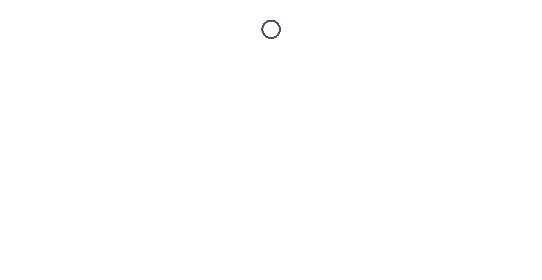
scroll to position [0, 0]
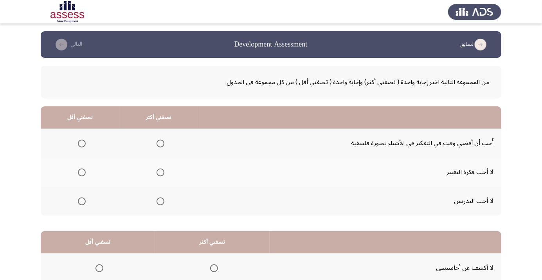
click at [161, 140] on span "Select an option" at bounding box center [160, 144] width 8 height 8
click at [161, 140] on input "Select an option" at bounding box center [160, 144] width 8 height 8
click at [79, 203] on span "Select an option" at bounding box center [82, 201] width 8 height 8
click at [79, 203] on input "Select an option" at bounding box center [82, 201] width 8 height 8
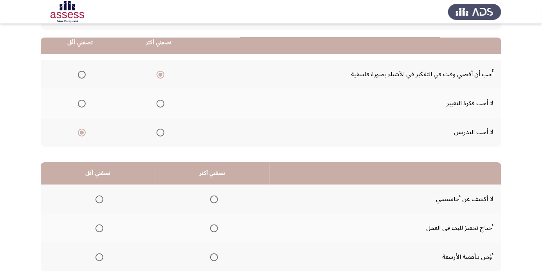
scroll to position [77, 0]
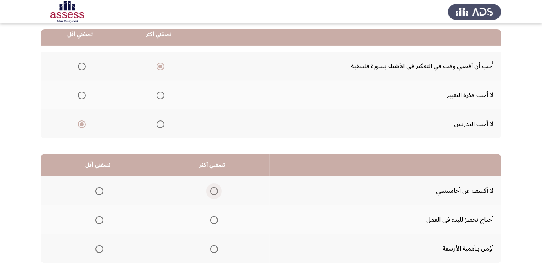
click at [211, 194] on span "Select an option" at bounding box center [214, 191] width 8 height 8
click at [211, 194] on input "Select an option" at bounding box center [214, 191] width 8 height 8
click at [101, 217] on span "Select an option" at bounding box center [99, 220] width 8 height 8
click at [101, 217] on input "Select an option" at bounding box center [99, 220] width 8 height 8
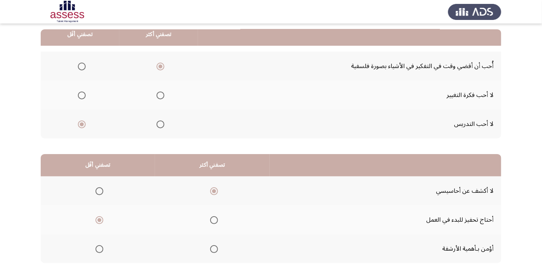
scroll to position [0, 0]
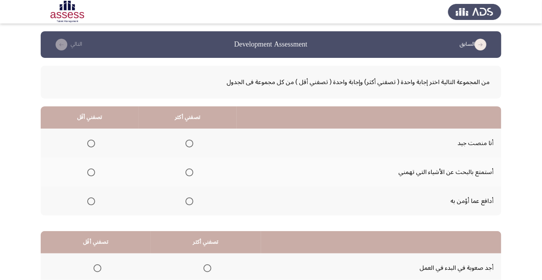
click at [192, 188] on th at bounding box center [187, 201] width 98 height 29
click at [188, 187] on th at bounding box center [187, 201] width 98 height 29
click at [187, 199] on span "Select an option" at bounding box center [189, 201] width 8 height 8
click at [187, 199] on input "Select an option" at bounding box center [189, 201] width 8 height 8
click at [100, 174] on th at bounding box center [90, 172] width 98 height 29
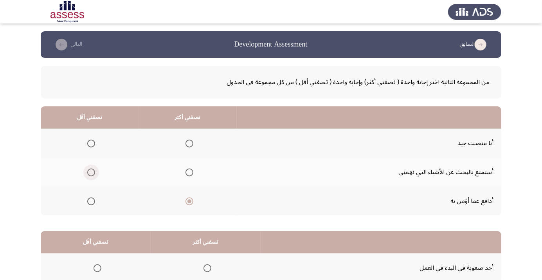
click at [84, 169] on label "Select an option" at bounding box center [89, 173] width 11 height 8
click at [87, 169] on input "Select an option" at bounding box center [91, 173] width 8 height 8
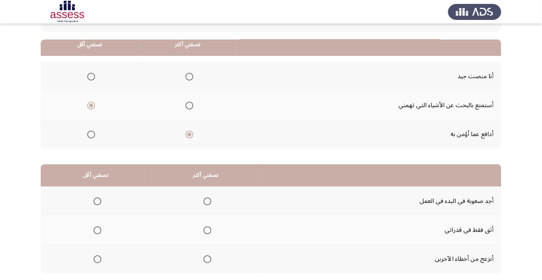
scroll to position [77, 0]
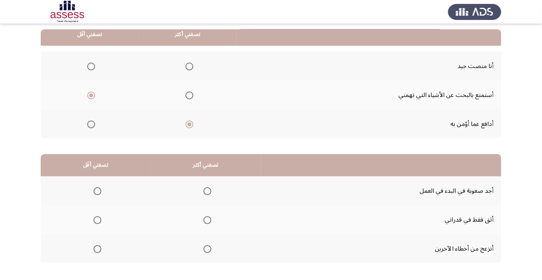
click at [205, 216] on span "Select an option" at bounding box center [207, 220] width 8 height 8
click at [205, 216] on input "Select an option" at bounding box center [207, 220] width 8 height 8
click at [104, 246] on th at bounding box center [96, 248] width 110 height 29
click at [97, 248] on span "Select an option" at bounding box center [97, 249] width 8 height 8
click at [97, 248] on input "Select an option" at bounding box center [97, 249] width 8 height 8
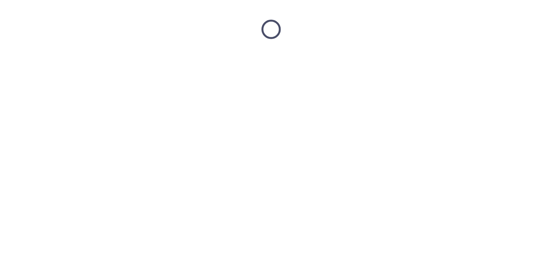
scroll to position [0, 0]
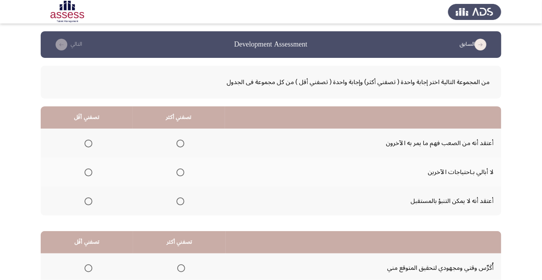
click at [181, 174] on span "Select an option" at bounding box center [180, 173] width 8 height 8
click at [181, 174] on input "Select an option" at bounding box center [180, 173] width 8 height 8
click at [88, 145] on span "Select an option" at bounding box center [88, 144] width 8 height 8
click at [88, 145] on input "Select an option" at bounding box center [88, 144] width 8 height 8
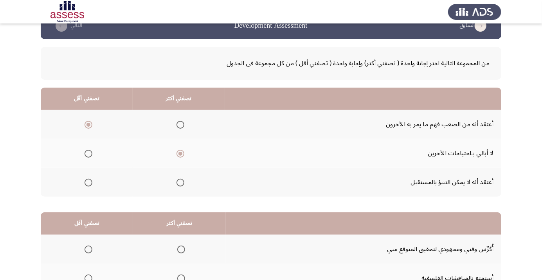
scroll to position [77, 0]
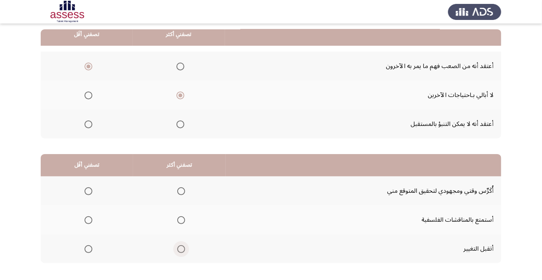
click at [177, 247] on span "Select an option" at bounding box center [181, 249] width 8 height 8
click at [177, 247] on input "Select an option" at bounding box center [181, 249] width 8 height 8
click at [88, 191] on span "Select an option" at bounding box center [88, 191] width 0 height 0
click at [88, 190] on input "Select an option" at bounding box center [88, 191] width 8 height 8
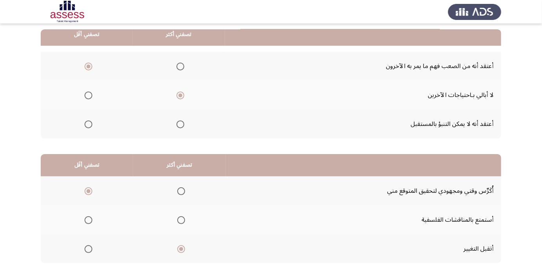
scroll to position [0, 0]
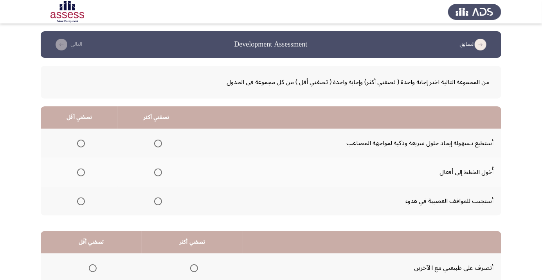
click at [157, 140] on span "Select an option" at bounding box center [158, 144] width 8 height 8
click at [157, 140] on input "Select an option" at bounding box center [158, 144] width 8 height 8
click at [81, 172] on span "Select an option" at bounding box center [81, 172] width 0 height 0
click at [80, 172] on input "Select an option" at bounding box center [81, 173] width 8 height 8
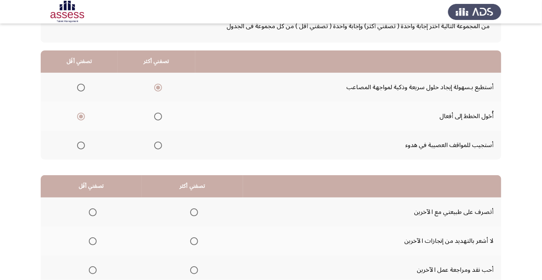
scroll to position [56, 0]
click at [194, 209] on span "Select an option" at bounding box center [194, 212] width 8 height 8
click at [194, 209] on input "Select an option" at bounding box center [194, 212] width 8 height 8
click at [94, 238] on span "Select an option" at bounding box center [93, 241] width 8 height 8
click at [94, 238] on input "Select an option" at bounding box center [93, 241] width 8 height 8
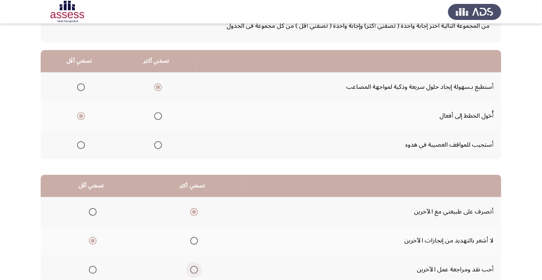
scroll to position [77, 0]
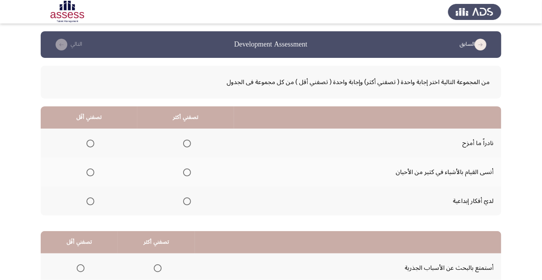
click at [188, 203] on span "Select an option" at bounding box center [187, 201] width 8 height 8
click at [188, 203] on input "Select an option" at bounding box center [187, 201] width 8 height 8
click at [90, 143] on span "Select an option" at bounding box center [90, 144] width 8 height 8
click at [90, 143] on input "Select an option" at bounding box center [90, 144] width 8 height 8
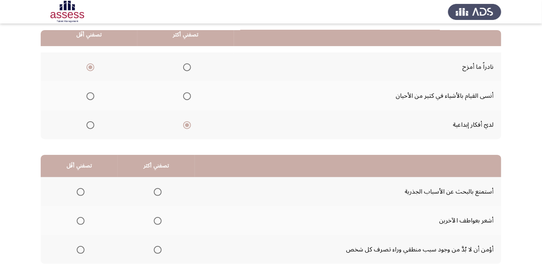
scroll to position [77, 0]
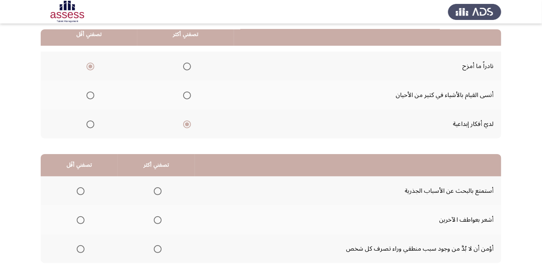
click at [158, 220] on span "Select an option" at bounding box center [158, 220] width 0 height 0
click at [156, 219] on input "Select an option" at bounding box center [158, 220] width 8 height 8
click at [77, 191] on span "Select an option" at bounding box center [81, 191] width 8 height 8
click at [77, 191] on input "Select an option" at bounding box center [81, 191] width 8 height 8
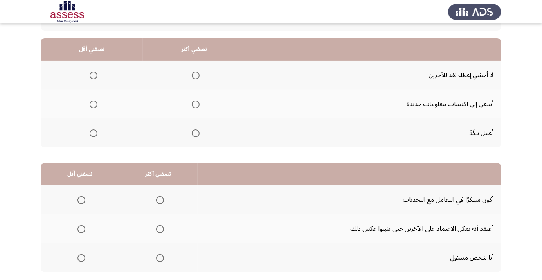
scroll to position [67, 0]
click at [197, 104] on span "Select an option" at bounding box center [196, 105] width 8 height 8
click at [197, 104] on input "Select an option" at bounding box center [196, 105] width 8 height 8
click at [96, 74] on span "Select an option" at bounding box center [94, 76] width 8 height 8
click at [96, 74] on input "Select an option" at bounding box center [94, 76] width 8 height 8
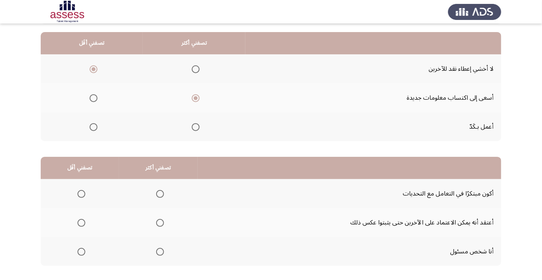
scroll to position [77, 0]
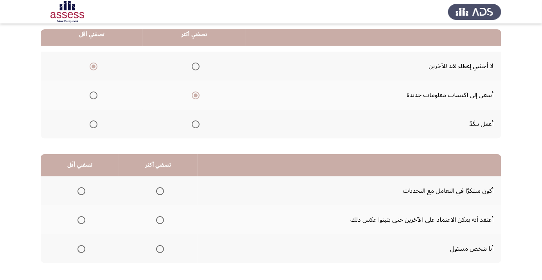
click at [159, 246] on span "Select an option" at bounding box center [160, 249] width 8 height 8
click at [159, 246] on input "Select an option" at bounding box center [160, 249] width 8 height 8
click at [81, 191] on span "Select an option" at bounding box center [81, 191] width 0 height 0
click at [81, 190] on input "Select an option" at bounding box center [81, 191] width 8 height 8
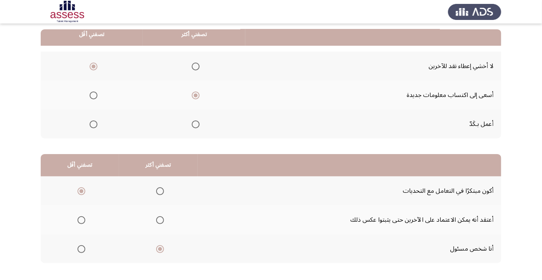
scroll to position [0, 0]
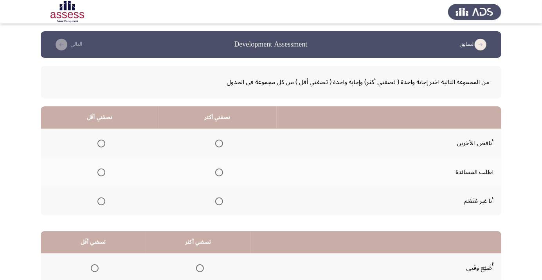
click at [219, 144] on span "Select an option" at bounding box center [219, 144] width 0 height 0
click at [217, 143] on input "Select an option" at bounding box center [219, 144] width 8 height 8
click at [101, 172] on span "Select an option" at bounding box center [101, 172] width 0 height 0
click at [100, 172] on input "Select an option" at bounding box center [101, 173] width 8 height 8
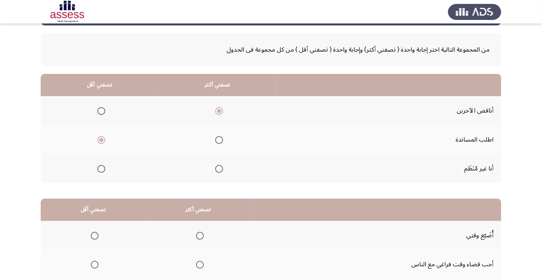
scroll to position [77, 0]
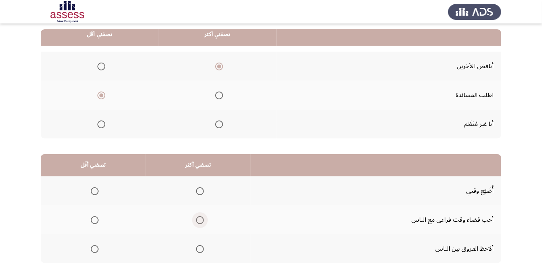
click at [198, 216] on span "Select an option" at bounding box center [200, 220] width 8 height 8
click at [198, 216] on input "Select an option" at bounding box center [200, 220] width 8 height 8
click at [94, 248] on span "Select an option" at bounding box center [95, 249] width 8 height 8
click at [94, 248] on input "Select an option" at bounding box center [95, 249] width 8 height 8
click at [70, 280] on div "من المجموعة التالية اختر إجابة واحدة ( تصفني أكثر) وإجابة واحدة ( تصفني أقل ) م…" at bounding box center [271, 134] width 460 height 306
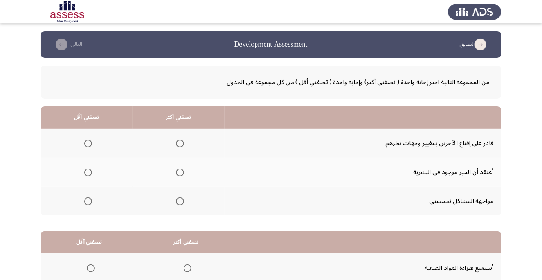
click at [178, 140] on span "Select an option" at bounding box center [180, 144] width 8 height 8
click at [178, 140] on input "Select an option" at bounding box center [180, 144] width 8 height 8
click at [88, 172] on span "Select an option" at bounding box center [88, 172] width 0 height 0
click at [87, 172] on input "Select an option" at bounding box center [88, 173] width 8 height 8
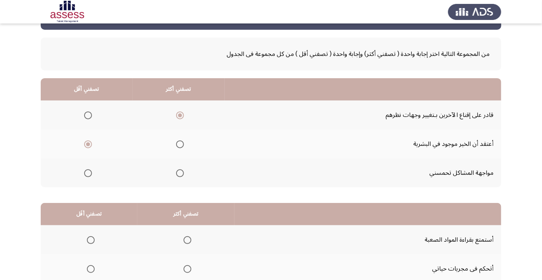
scroll to position [77, 0]
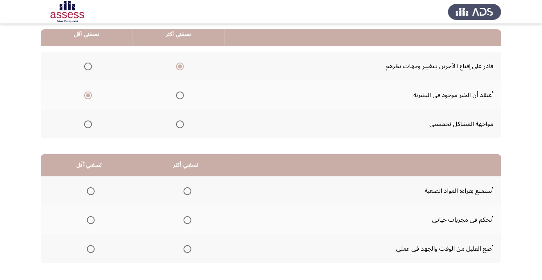
click at [187, 249] on span "Select an option" at bounding box center [187, 249] width 0 height 0
click at [187, 248] on input "Select an option" at bounding box center [187, 249] width 8 height 8
click at [90, 219] on span "Select an option" at bounding box center [91, 220] width 8 height 8
click at [90, 219] on input "Select an option" at bounding box center [91, 220] width 8 height 8
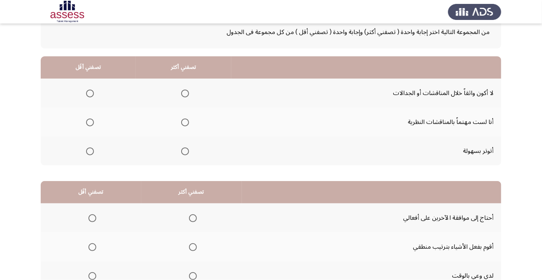
scroll to position [52, 0]
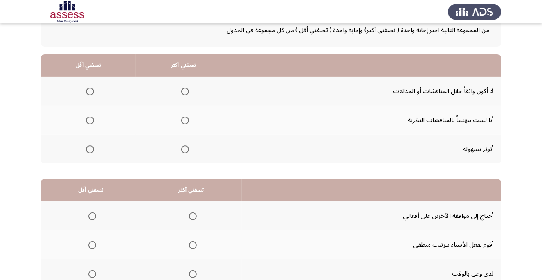
click at [183, 91] on span "Select an option" at bounding box center [185, 92] width 8 height 8
click at [183, 91] on input "Select an option" at bounding box center [185, 92] width 8 height 8
click at [89, 127] on th at bounding box center [88, 120] width 95 height 29
click at [95, 111] on th at bounding box center [88, 120] width 95 height 29
click at [89, 117] on span "Select an option" at bounding box center [90, 121] width 8 height 8
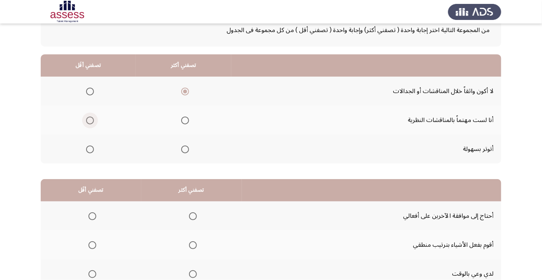
click at [89, 117] on input "Select an option" at bounding box center [90, 121] width 8 height 8
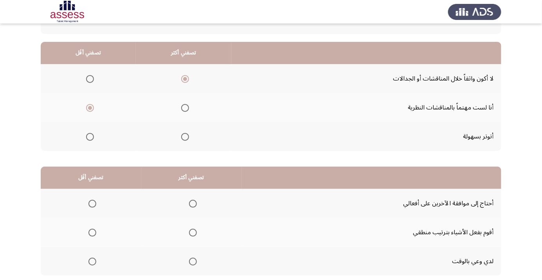
scroll to position [77, 0]
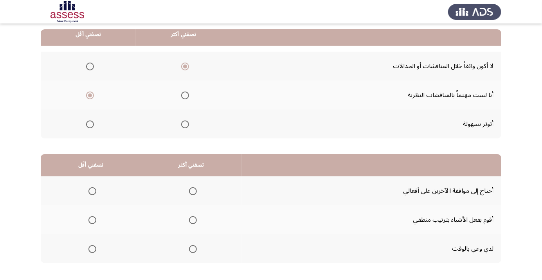
click at [192, 248] on span "Select an option" at bounding box center [193, 249] width 8 height 8
click at [192, 248] on input "Select an option" at bounding box center [193, 249] width 8 height 8
click at [192, 219] on span "Select an option" at bounding box center [193, 220] width 8 height 8
click at [192, 219] on input "Select an option" at bounding box center [193, 220] width 8 height 8
click at [92, 248] on span "Select an option" at bounding box center [92, 249] width 8 height 8
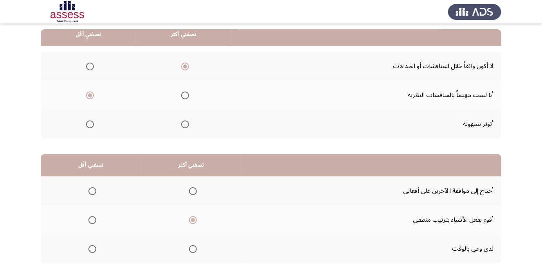
click at [92, 248] on input "Select an option" at bounding box center [92, 249] width 8 height 8
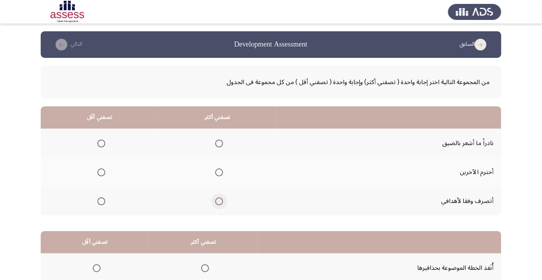
click at [219, 201] on span "Select an option" at bounding box center [219, 201] width 0 height 0
click at [217, 201] on input "Select an option" at bounding box center [219, 201] width 8 height 8
click at [97, 173] on span "Select an option" at bounding box center [101, 173] width 8 height 8
click at [97, 173] on input "Select an option" at bounding box center [101, 173] width 8 height 8
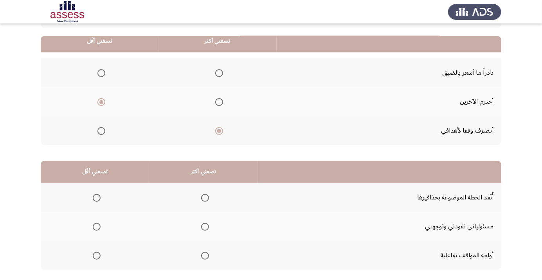
scroll to position [77, 0]
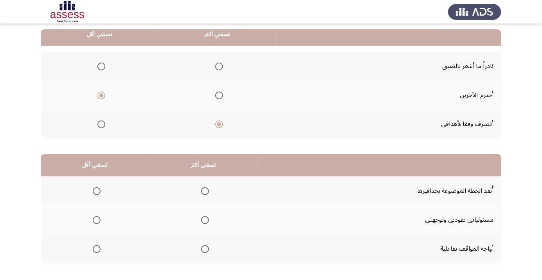
click at [201, 187] on span "Select an option" at bounding box center [205, 191] width 8 height 8
click at [201, 187] on input "Select an option" at bounding box center [205, 191] width 8 height 8
click at [95, 222] on span "Select an option" at bounding box center [97, 220] width 8 height 8
click at [95, 222] on input "Select an option" at bounding box center [97, 220] width 8 height 8
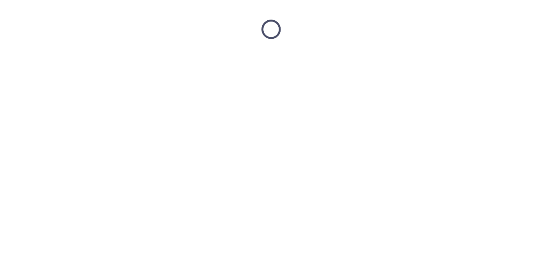
scroll to position [0, 0]
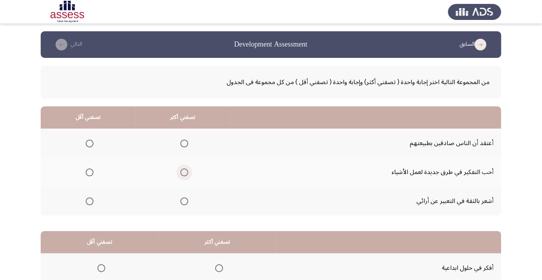
click at [181, 174] on span "Select an option" at bounding box center [184, 173] width 8 height 8
click at [181, 174] on input "Select an option" at bounding box center [184, 173] width 8 height 8
click at [89, 203] on span "Select an option" at bounding box center [90, 201] width 8 height 8
click at [89, 203] on input "Select an option" at bounding box center [90, 201] width 8 height 8
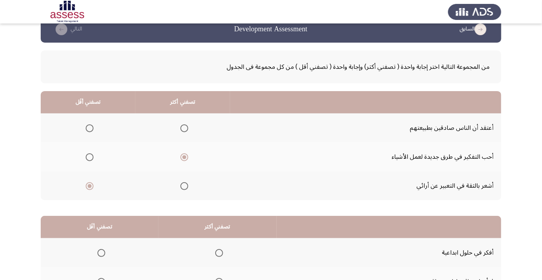
scroll to position [77, 0]
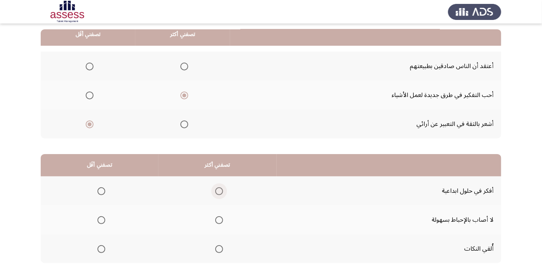
click at [219, 191] on span "Select an option" at bounding box center [219, 191] width 0 height 0
click at [217, 190] on input "Select an option" at bounding box center [219, 191] width 8 height 8
click at [101, 220] on span "Select an option" at bounding box center [101, 220] width 0 height 0
click at [100, 219] on input "Select an option" at bounding box center [101, 220] width 8 height 8
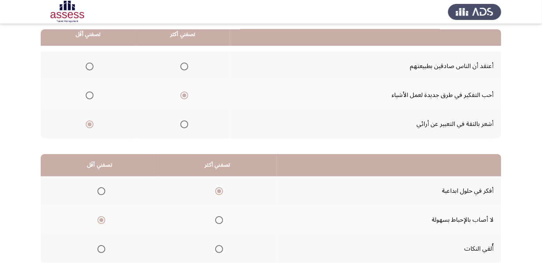
scroll to position [0, 0]
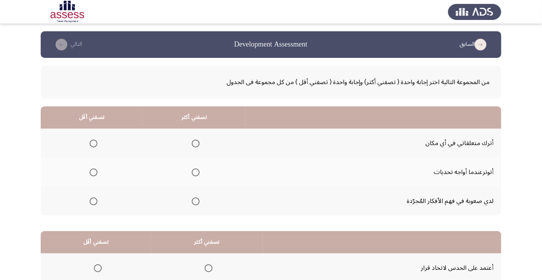
click at [196, 175] on span "Select an option" at bounding box center [196, 173] width 8 height 8
click at [196, 175] on input "Select an option" at bounding box center [196, 173] width 8 height 8
click at [94, 203] on span "Select an option" at bounding box center [94, 201] width 8 height 8
click at [94, 203] on input "Select an option" at bounding box center [94, 201] width 8 height 8
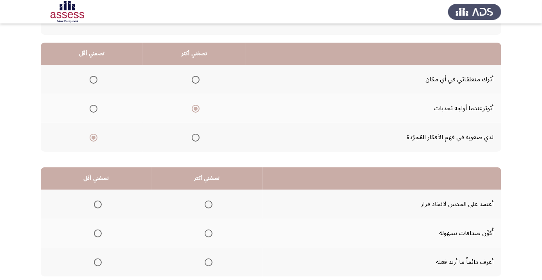
scroll to position [63, 0]
click at [210, 202] on span "Select an option" at bounding box center [209, 205] width 8 height 8
click at [210, 202] on input "Select an option" at bounding box center [209, 205] width 8 height 8
click at [98, 234] on span "Select an option" at bounding box center [98, 234] width 0 height 0
click at [97, 233] on input "Select an option" at bounding box center [98, 234] width 8 height 8
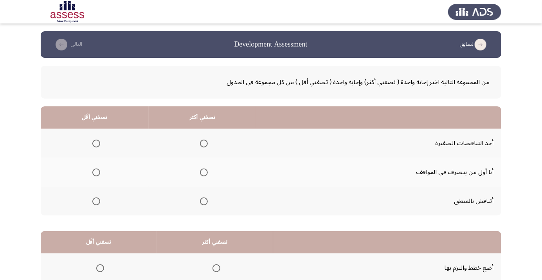
click at [204, 172] on span "Select an option" at bounding box center [204, 172] width 0 height 0
click at [203, 172] on input "Select an option" at bounding box center [204, 173] width 8 height 8
click at [93, 200] on span "Select an option" at bounding box center [96, 201] width 8 height 8
click at [95, 201] on span "Select an option" at bounding box center [96, 201] width 8 height 8
click at [95, 201] on input "Select an option" at bounding box center [96, 201] width 8 height 8
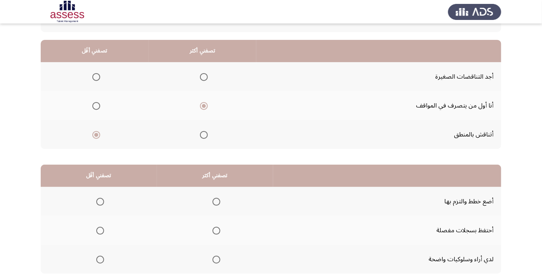
scroll to position [74, 0]
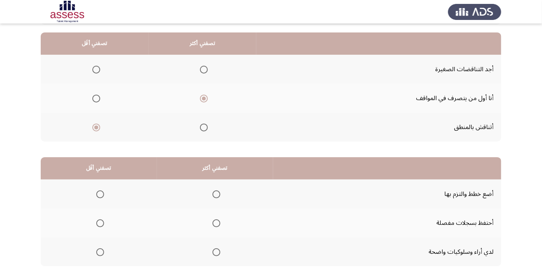
click at [212, 191] on span "Select an option" at bounding box center [216, 194] width 8 height 8
click at [212, 191] on input "Select an option" at bounding box center [216, 194] width 8 height 8
click at [98, 219] on span "Select an option" at bounding box center [100, 223] width 8 height 8
click at [98, 219] on input "Select an option" at bounding box center [100, 223] width 8 height 8
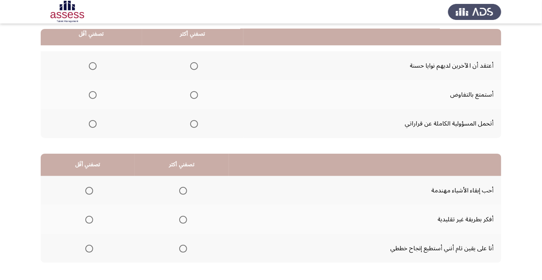
scroll to position [76, 0]
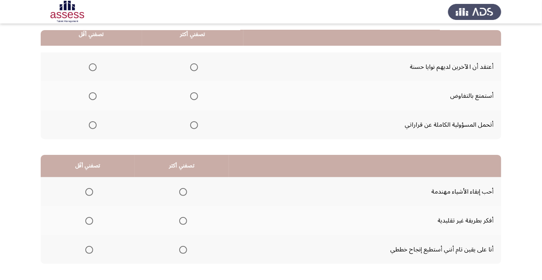
click at [194, 125] on span "Select an option" at bounding box center [194, 125] width 0 height 0
click at [193, 124] on input "Select an option" at bounding box center [194, 125] width 8 height 8
click at [95, 67] on span "Select an option" at bounding box center [93, 67] width 8 height 8
click at [95, 67] on input "Select an option" at bounding box center [93, 67] width 8 height 8
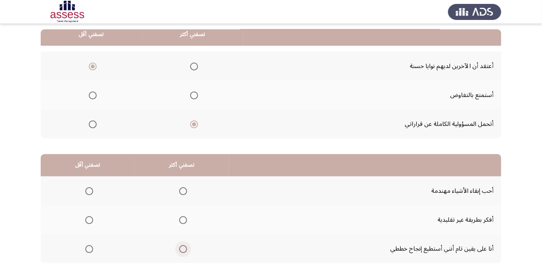
click at [183, 249] on span "Select an option" at bounding box center [183, 249] width 0 height 0
click at [181, 248] on input "Select an option" at bounding box center [183, 249] width 8 height 8
click at [87, 216] on span "Select an option" at bounding box center [89, 220] width 8 height 8
click at [87, 216] on input "Select an option" at bounding box center [89, 220] width 8 height 8
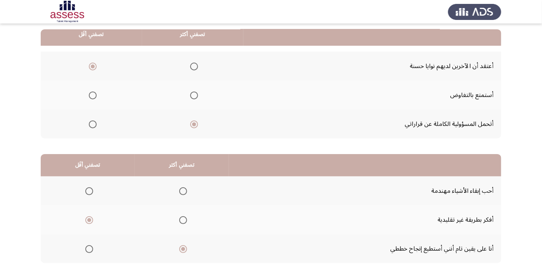
scroll to position [0, 0]
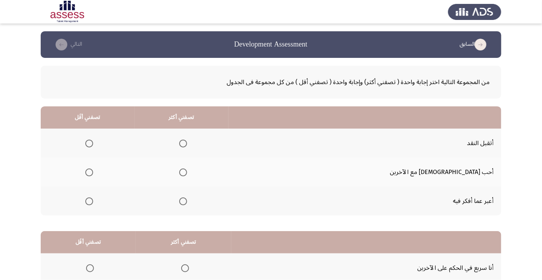
click at [187, 140] on span "Select an option" at bounding box center [183, 144] width 8 height 8
click at [187, 140] on input "Select an option" at bounding box center [183, 144] width 8 height 8
click at [98, 183] on th at bounding box center [88, 172] width 94 height 29
click at [93, 170] on span "Select an option" at bounding box center [89, 173] width 8 height 8
click at [93, 170] on input "Select an option" at bounding box center [89, 173] width 8 height 8
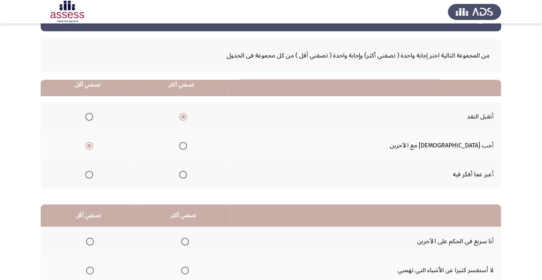
scroll to position [77, 0]
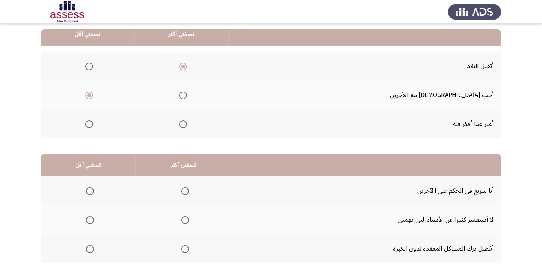
click at [197, 185] on th at bounding box center [183, 190] width 95 height 29
click at [185, 191] on span "Select an option" at bounding box center [185, 191] width 0 height 0
click at [184, 190] on input "Select an option" at bounding box center [185, 191] width 8 height 8
click at [90, 246] on span "Select an option" at bounding box center [90, 249] width 8 height 8
click at [90, 246] on input "Select an option" at bounding box center [90, 249] width 8 height 8
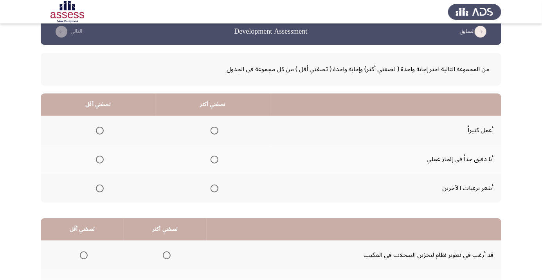
scroll to position [29, 0]
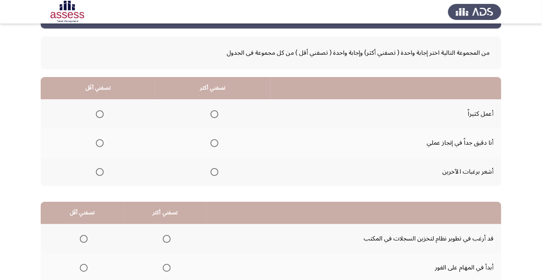
click at [213, 144] on span "Select an option" at bounding box center [214, 143] width 8 height 8
click at [213, 144] on input "Select an option" at bounding box center [214, 143] width 8 height 8
click at [97, 117] on span "Select an option" at bounding box center [100, 114] width 8 height 8
click at [97, 117] on input "Select an option" at bounding box center [100, 114] width 8 height 8
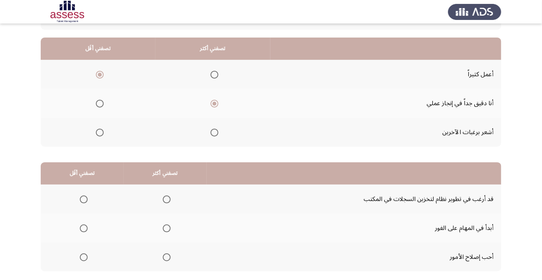
scroll to position [72, 0]
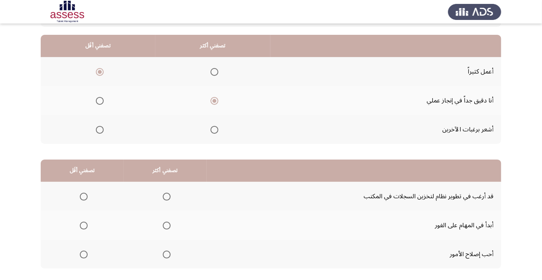
click at [167, 224] on span "Select an option" at bounding box center [167, 226] width 8 height 8
click at [167, 224] on input "Select an option" at bounding box center [167, 226] width 8 height 8
click at [95, 253] on th at bounding box center [82, 254] width 83 height 29
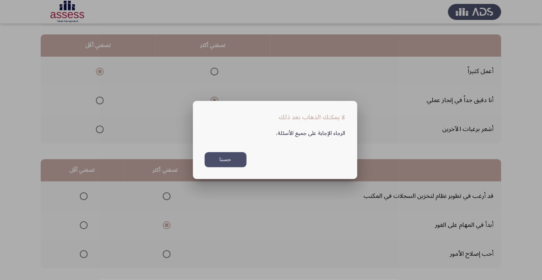
click at [332, 246] on div at bounding box center [271, 140] width 542 height 280
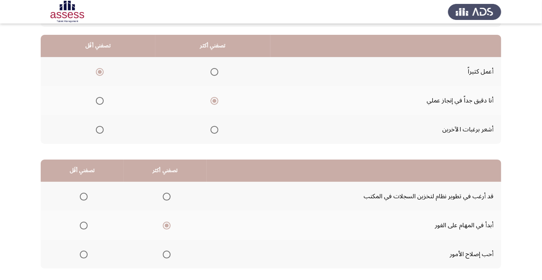
click at [84, 255] on span "Select an option" at bounding box center [84, 255] width 0 height 0
click at [83, 253] on input "Select an option" at bounding box center [84, 255] width 8 height 8
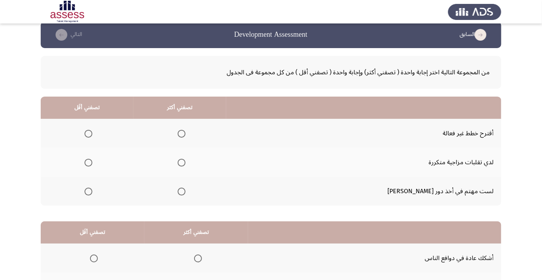
scroll to position [15, 0]
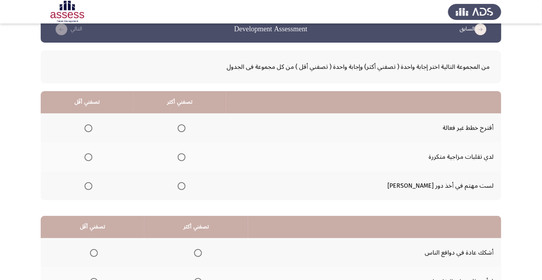
click at [185, 126] on span "Select an option" at bounding box center [182, 128] width 8 height 8
click at [185, 126] on input "Select an option" at bounding box center [182, 128] width 8 height 8
click at [92, 159] on span "Select an option" at bounding box center [88, 157] width 8 height 8
click at [92, 159] on input "Select an option" at bounding box center [88, 157] width 8 height 8
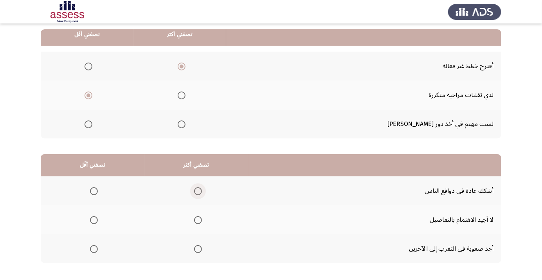
click at [198, 188] on span "Select an option" at bounding box center [198, 191] width 8 height 8
click at [198, 188] on input "Select an option" at bounding box center [198, 191] width 8 height 8
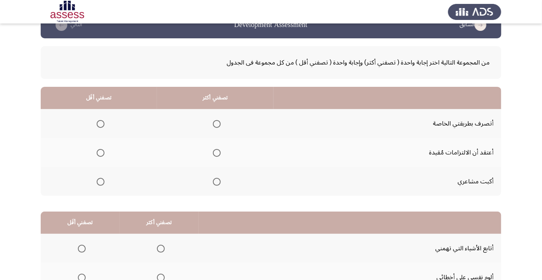
scroll to position [20, 0]
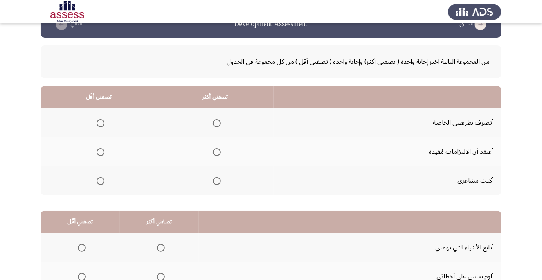
click at [214, 150] on span "Select an option" at bounding box center [217, 152] width 8 height 8
click at [214, 150] on input "Select an option" at bounding box center [217, 152] width 8 height 8
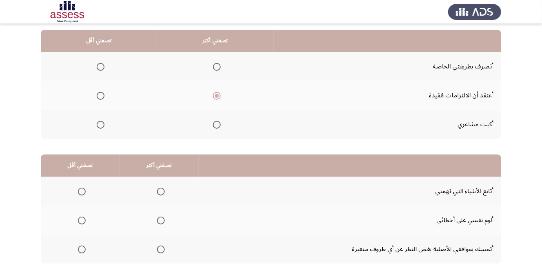
scroll to position [77, 0]
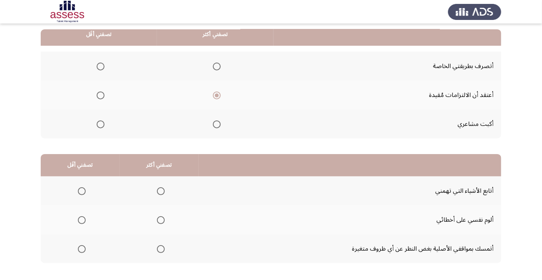
click at [156, 264] on div "من المجموعة التالية اختر إجابة واحدة ( تصفني أكثر) وإجابة واحدة ( تصفني أقل ) م…" at bounding box center [271, 130] width 460 height 298
click at [162, 246] on span "Select an option" at bounding box center [161, 249] width 8 height 8
click at [162, 246] on input "Select an option" at bounding box center [161, 249] width 8 height 8
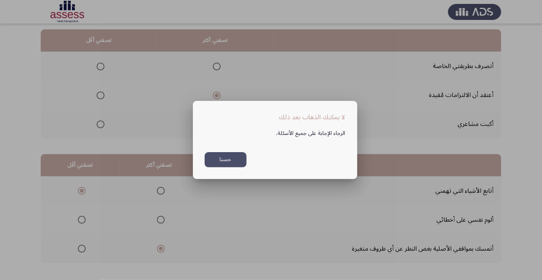
click at [231, 167] on button "حسنا" at bounding box center [226, 159] width 42 height 15
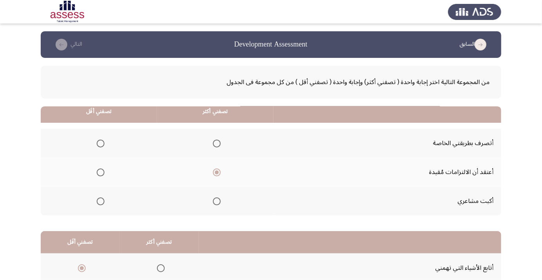
scroll to position [77, 0]
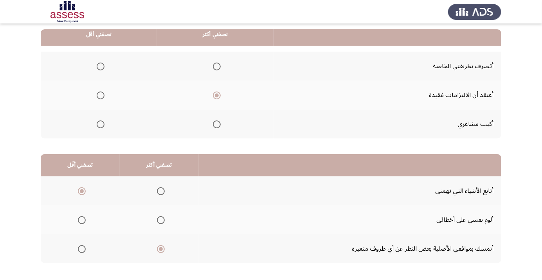
click at [100, 124] on span "Select an option" at bounding box center [101, 124] width 8 height 8
click at [100, 124] on input "Select an option" at bounding box center [101, 124] width 8 height 8
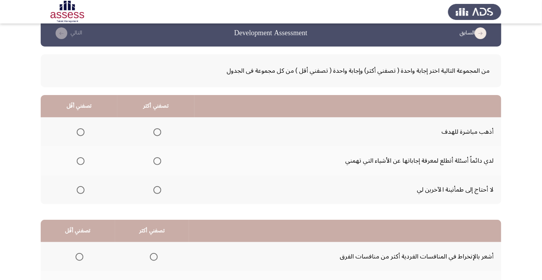
scroll to position [25, 0]
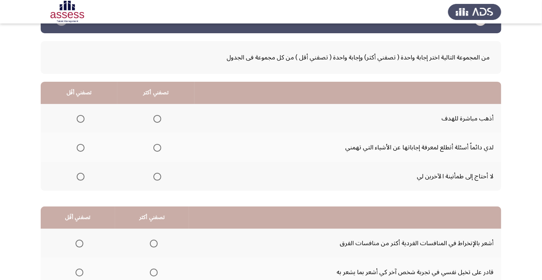
click at [147, 109] on th at bounding box center [155, 118] width 77 height 29
click at [157, 119] on span "Select an option" at bounding box center [157, 119] width 0 height 0
click at [156, 118] on input "Select an option" at bounding box center [157, 119] width 8 height 8
click at [83, 145] on span "Select an option" at bounding box center [81, 148] width 8 height 8
click at [83, 145] on input "Select an option" at bounding box center [81, 148] width 8 height 8
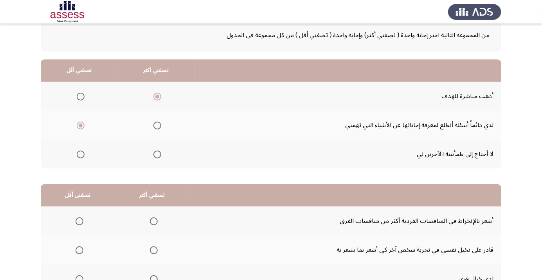
scroll to position [77, 0]
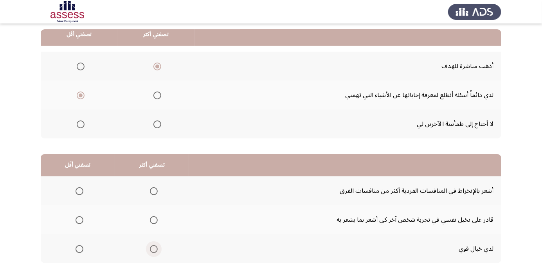
click at [150, 248] on span "Select an option" at bounding box center [154, 249] width 8 height 8
click at [150, 248] on input "Select an option" at bounding box center [154, 249] width 8 height 8
click at [79, 191] on span "Select an option" at bounding box center [79, 191] width 0 height 0
click at [79, 190] on input "Select an option" at bounding box center [79, 191] width 8 height 8
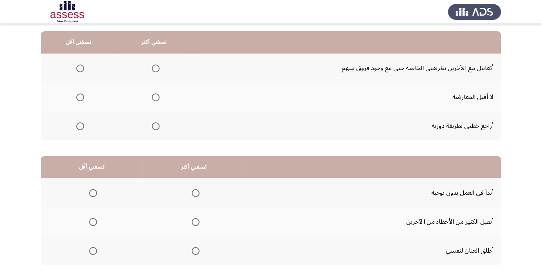
scroll to position [75, 0]
click at [155, 68] on span "Select an option" at bounding box center [156, 69] width 8 height 8
click at [155, 68] on input "Select an option" at bounding box center [156, 69] width 8 height 8
click at [79, 99] on span "Select an option" at bounding box center [80, 98] width 8 height 8
click at [79, 99] on input "Select an option" at bounding box center [80, 98] width 8 height 8
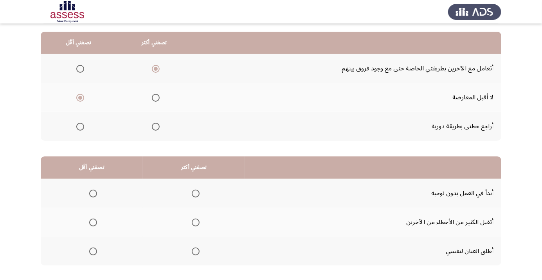
scroll to position [77, 0]
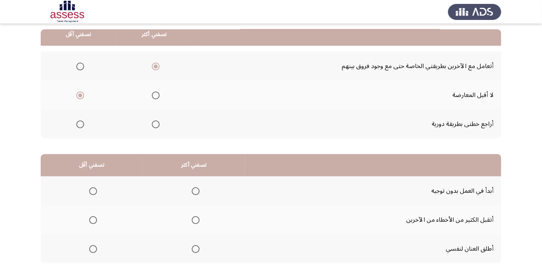
click at [197, 191] on span "Select an option" at bounding box center [196, 191] width 8 height 8
click at [197, 191] on input "Select an option" at bounding box center [196, 191] width 8 height 8
click at [93, 220] on span "Select an option" at bounding box center [93, 220] width 0 height 0
click at [93, 219] on input "Select an option" at bounding box center [93, 220] width 8 height 8
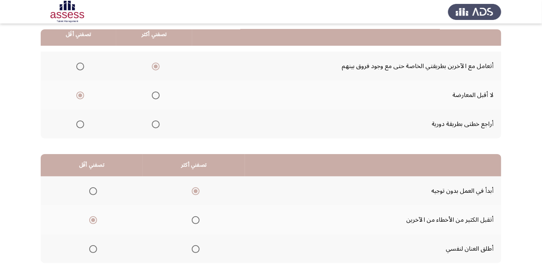
scroll to position [0, 0]
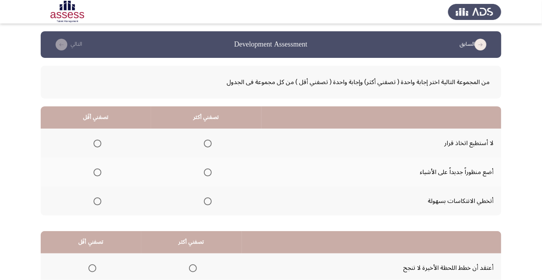
click at [208, 172] on span "Select an option" at bounding box center [208, 172] width 0 height 0
click at [206, 172] on input "Select an option" at bounding box center [208, 173] width 8 height 8
click at [64, 216] on div "من المجموعة التالية اختر إجابة واحدة ( تصفني أكثر) وإجابة واحدة ( تصفني أقل ) م…" at bounding box center [271, 207] width 460 height 298
click at [76, 202] on th at bounding box center [96, 201] width 110 height 29
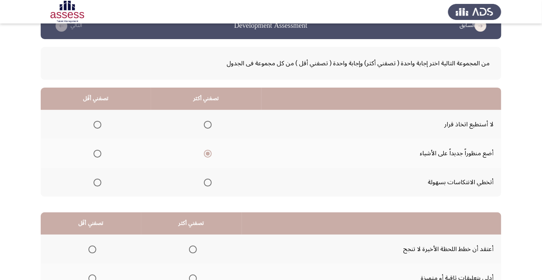
scroll to position [70, 0]
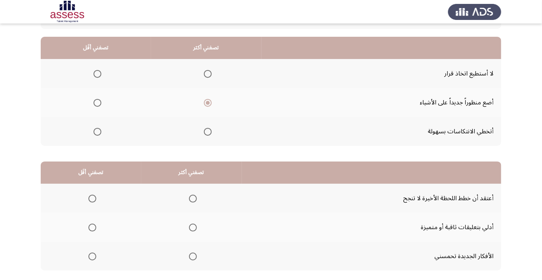
click at [97, 131] on span "Select an option" at bounding box center [97, 132] width 8 height 8
click at [97, 131] on input "Select an option" at bounding box center [97, 132] width 8 height 8
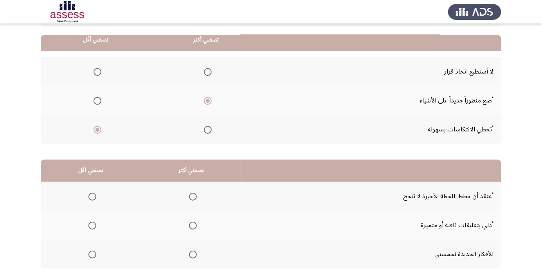
scroll to position [77, 0]
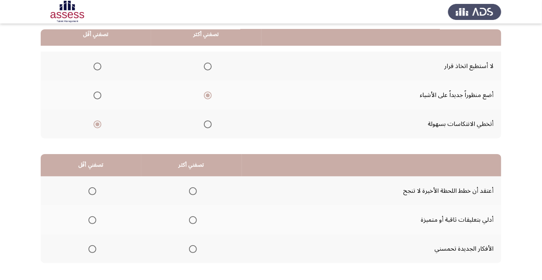
click at [193, 249] on span "Select an option" at bounding box center [193, 249] width 0 height 0
click at [191, 248] on input "Select an option" at bounding box center [193, 249] width 8 height 8
click at [93, 187] on span "Select an option" at bounding box center [92, 191] width 8 height 8
click at [93, 187] on input "Select an option" at bounding box center [92, 191] width 8 height 8
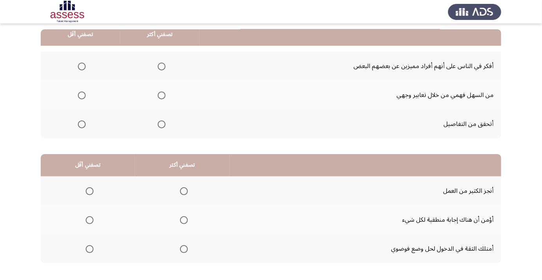
click at [164, 66] on span "Select an option" at bounding box center [162, 67] width 8 height 8
click at [164, 66] on input "Select an option" at bounding box center [162, 67] width 8 height 8
click at [83, 127] on span "Select an option" at bounding box center [82, 124] width 8 height 8
click at [83, 127] on input "Select an option" at bounding box center [82, 124] width 8 height 8
click at [185, 245] on span "Select an option" at bounding box center [184, 249] width 8 height 8
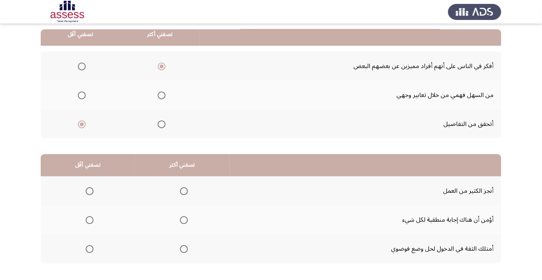
click at [185, 245] on input "Select an option" at bounding box center [184, 249] width 8 height 8
click at [89, 217] on span "Select an option" at bounding box center [90, 220] width 8 height 8
click at [89, 217] on input "Select an option" at bounding box center [90, 220] width 8 height 8
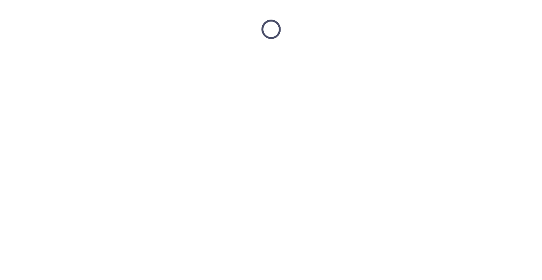
scroll to position [0, 0]
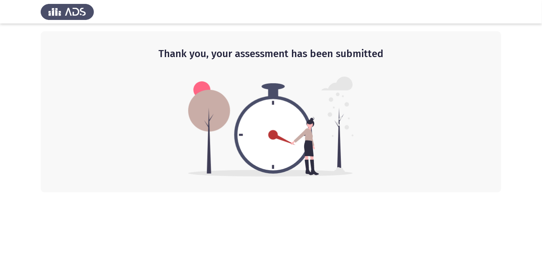
click at [540, 192] on html "Thank you, your assessment has been submitted" at bounding box center [271, 96] width 542 height 192
